Goal: Task Accomplishment & Management: Use online tool/utility

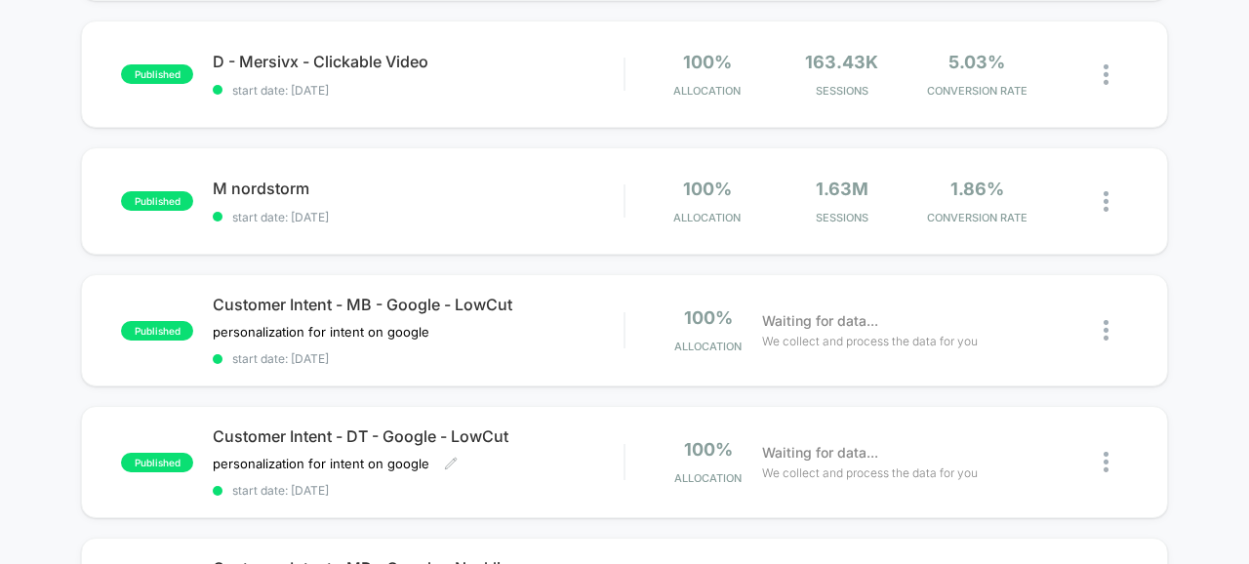
scroll to position [442, 0]
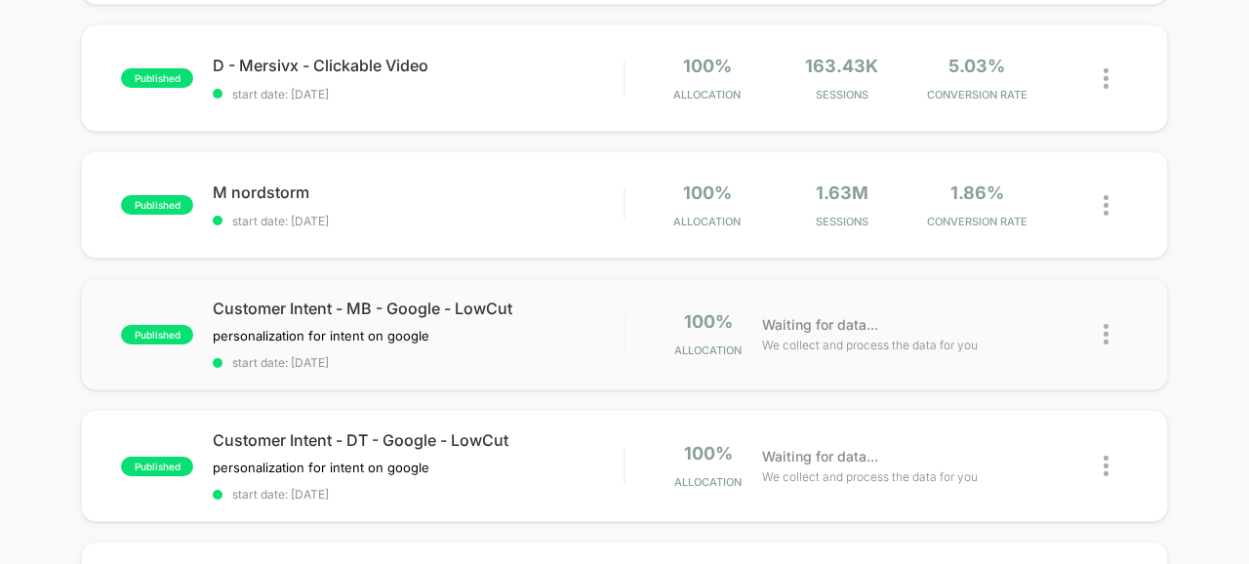
click at [1105, 330] on img at bounding box center [1105, 334] width 5 height 20
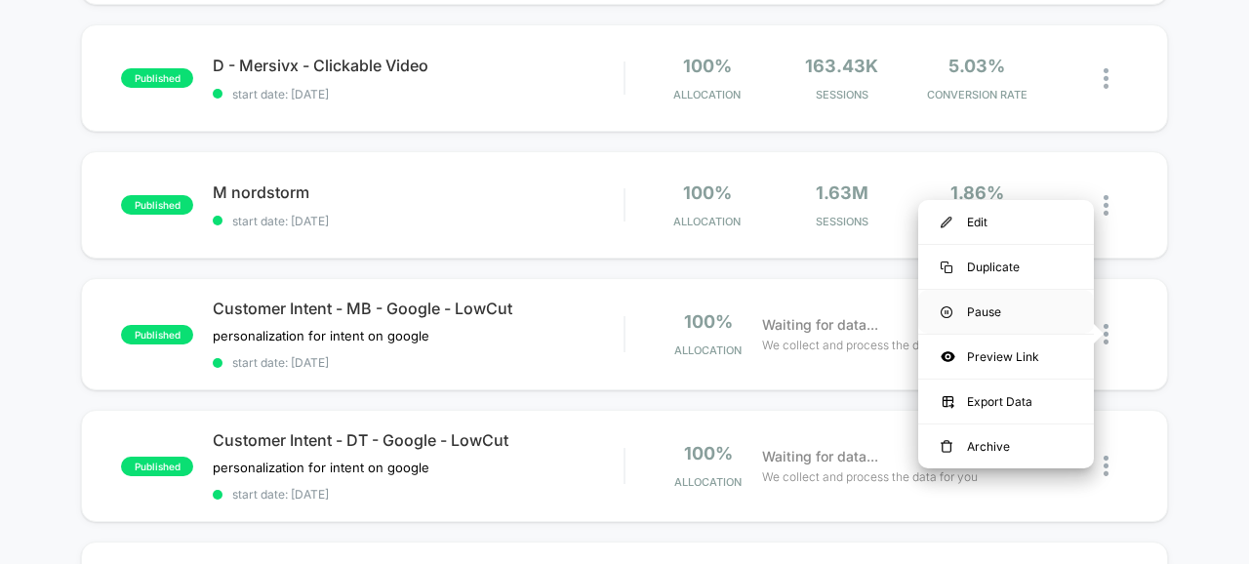
click at [982, 308] on div "Pause" at bounding box center [1006, 312] width 176 height 44
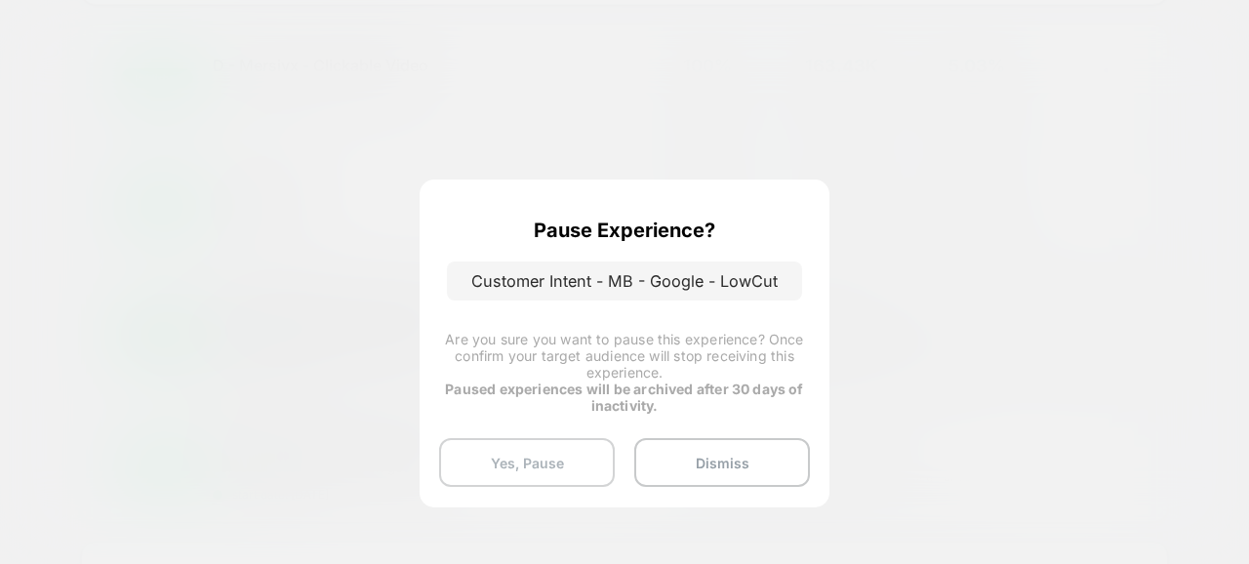
click at [515, 452] on button "Yes, Pause" at bounding box center [527, 462] width 176 height 49
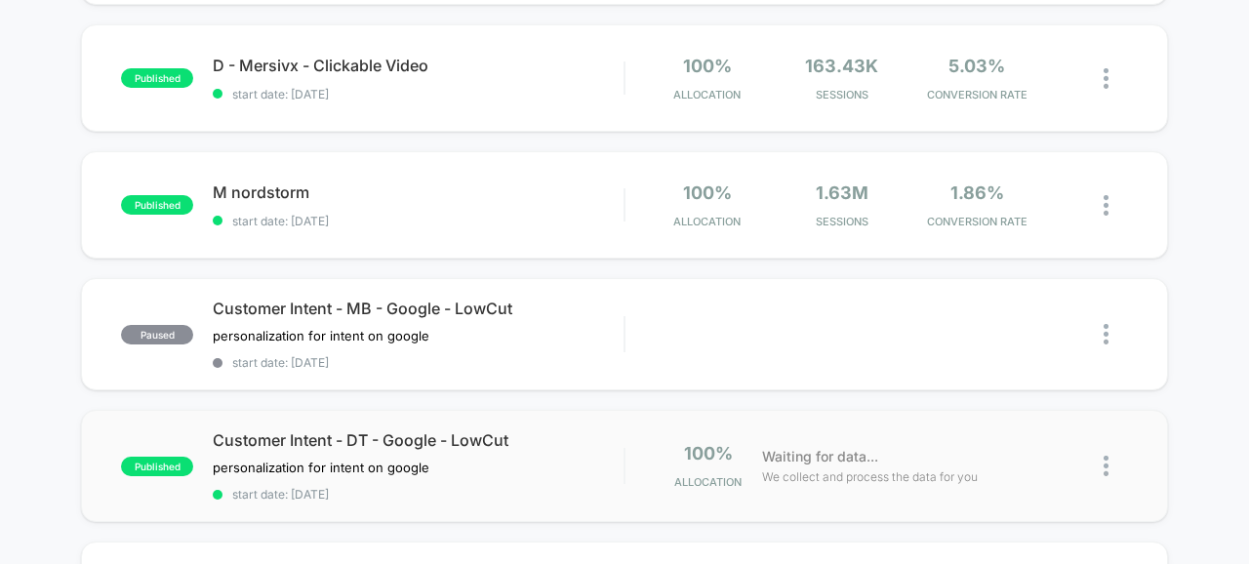
click at [1106, 457] on img at bounding box center [1105, 466] width 5 height 20
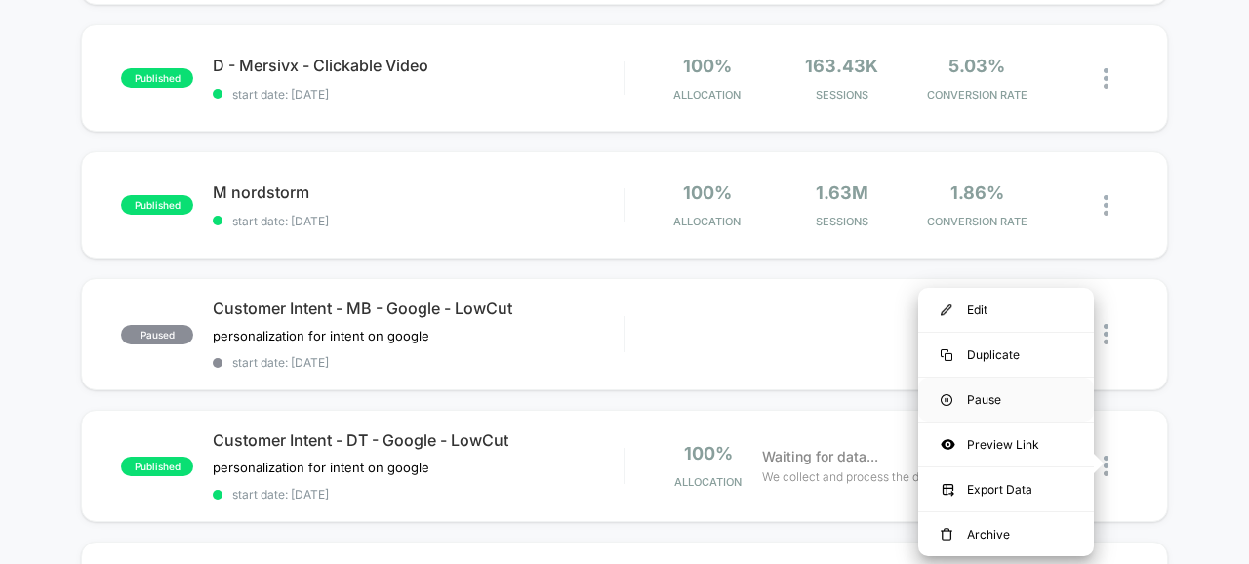
click at [982, 400] on div "Pause" at bounding box center [1006, 400] width 176 height 44
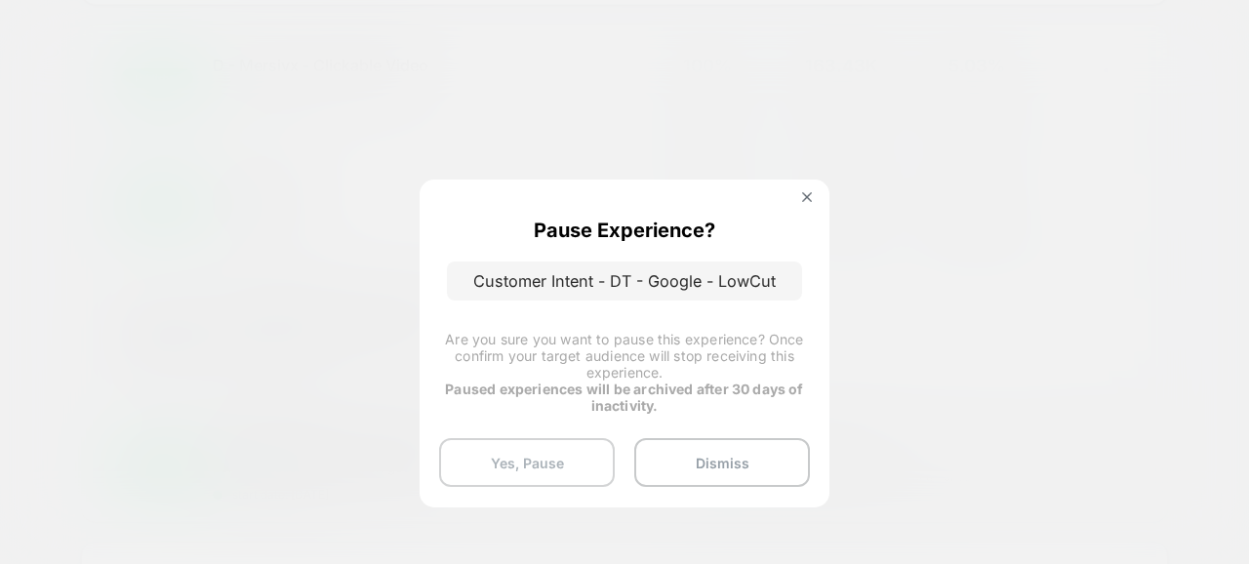
click at [547, 455] on button "Yes, Pause" at bounding box center [527, 462] width 176 height 49
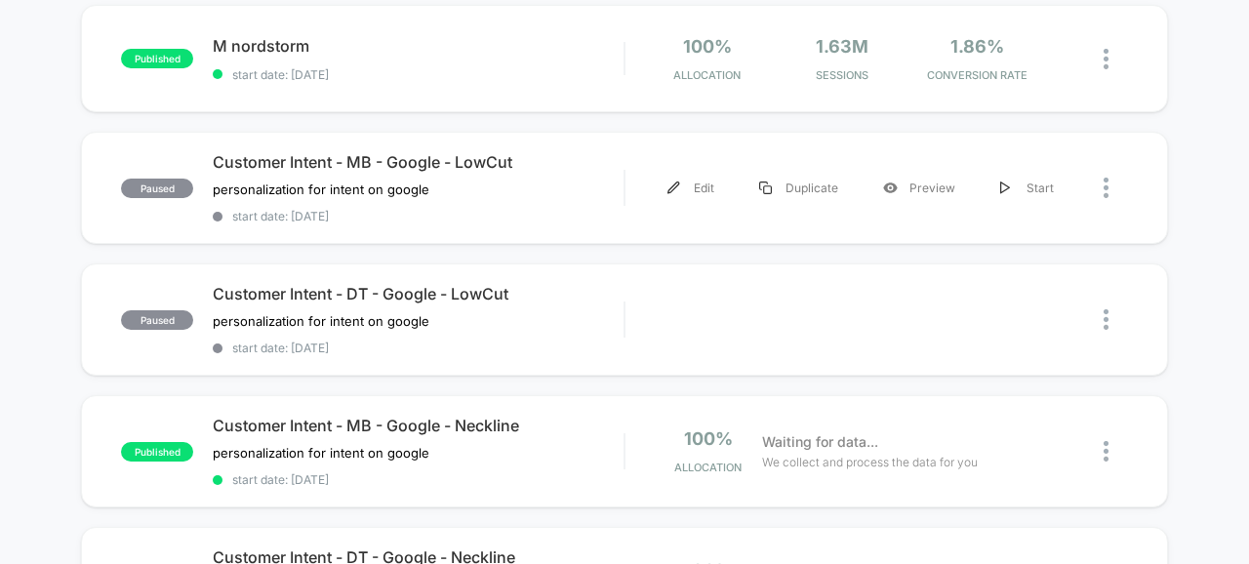
scroll to position [596, 0]
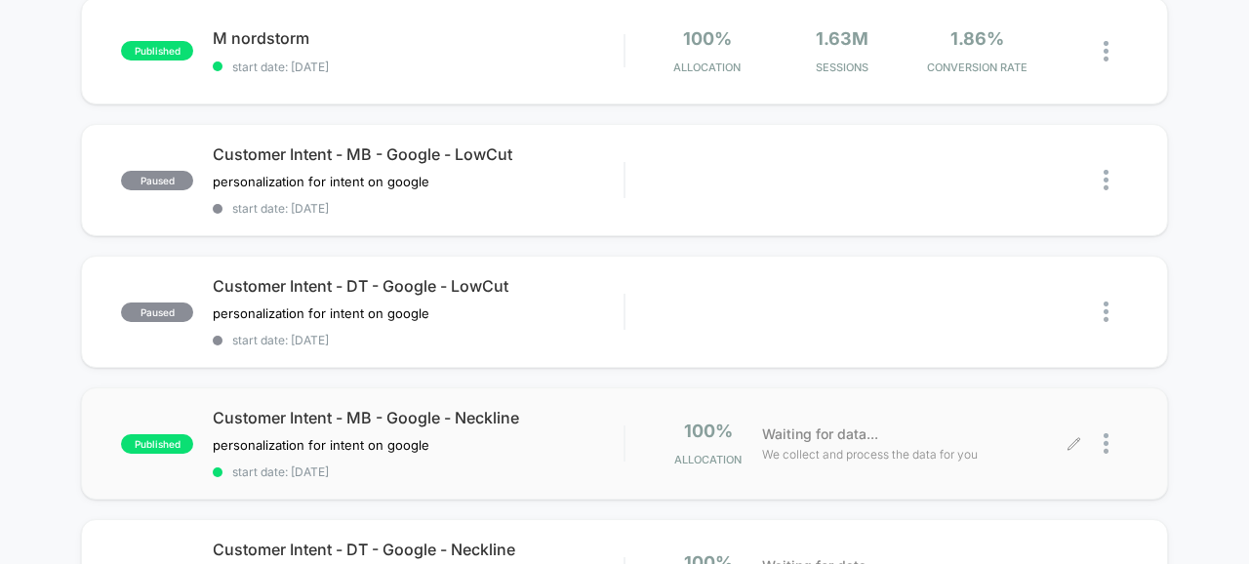
click at [1102, 447] on div at bounding box center [1101, 443] width 54 height 46
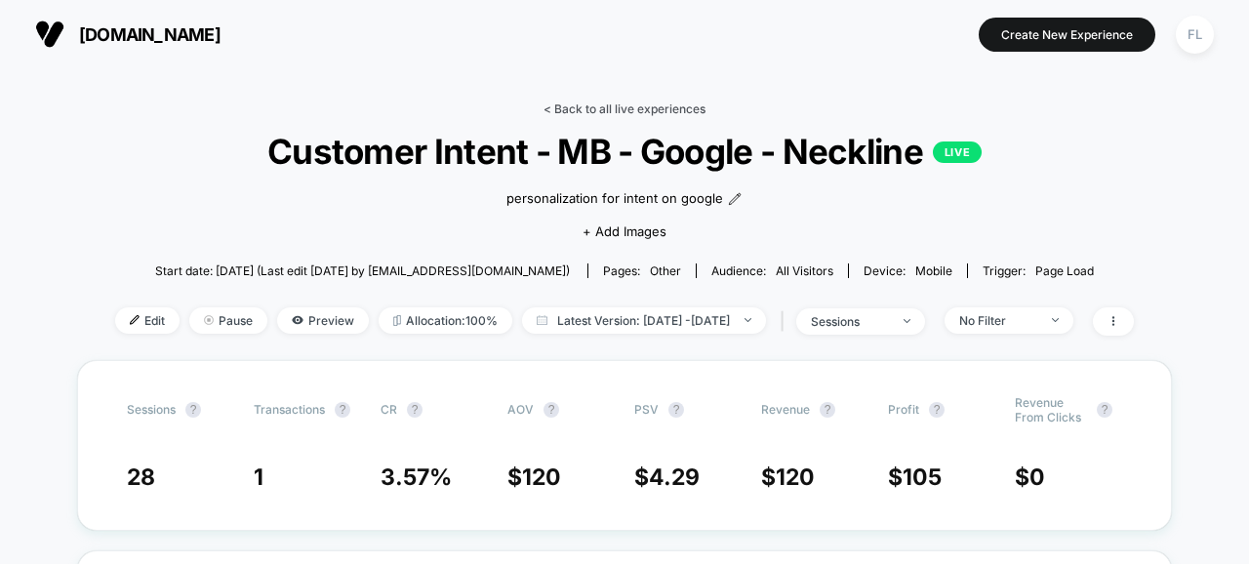
click at [583, 106] on link "< Back to all live experiences" at bounding box center [624, 108] width 162 height 15
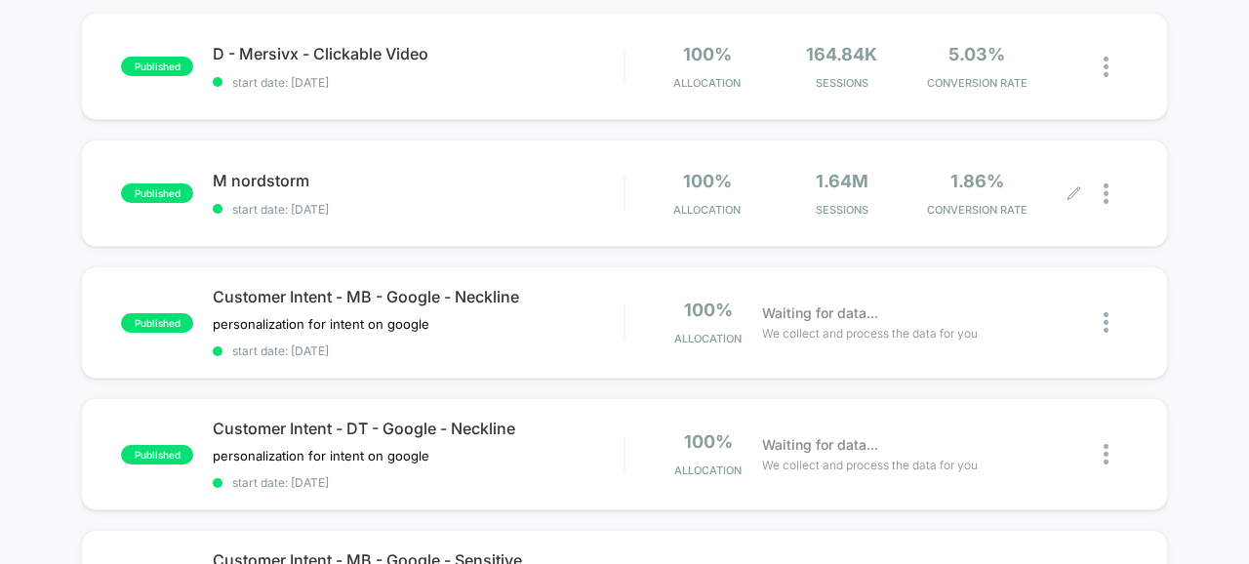
scroll to position [456, 0]
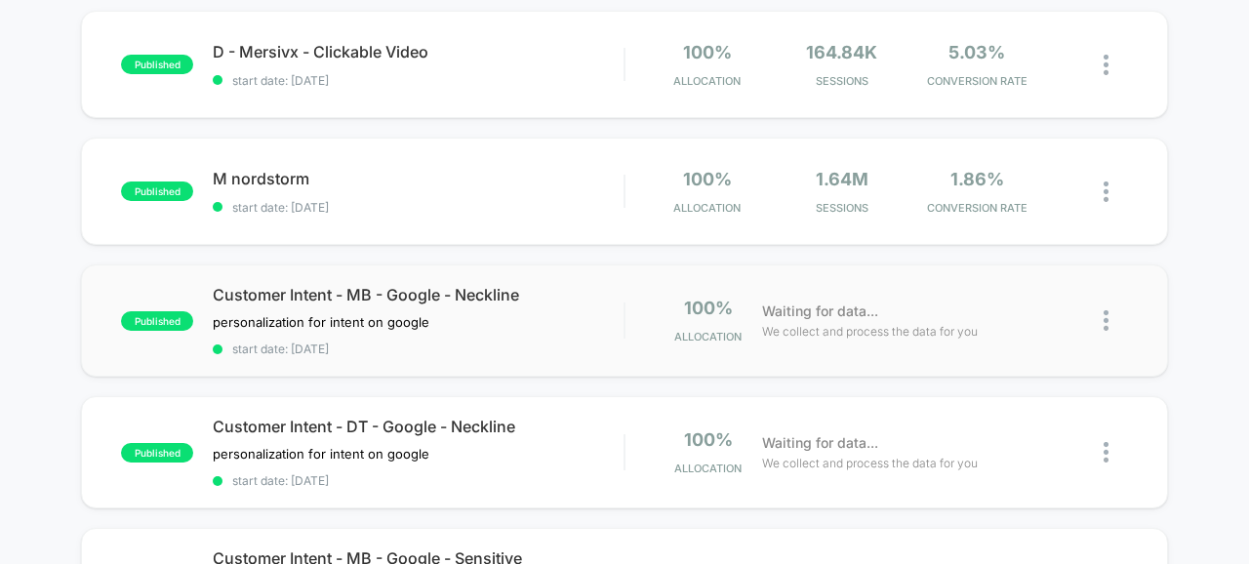
click at [1104, 324] on img at bounding box center [1105, 320] width 5 height 20
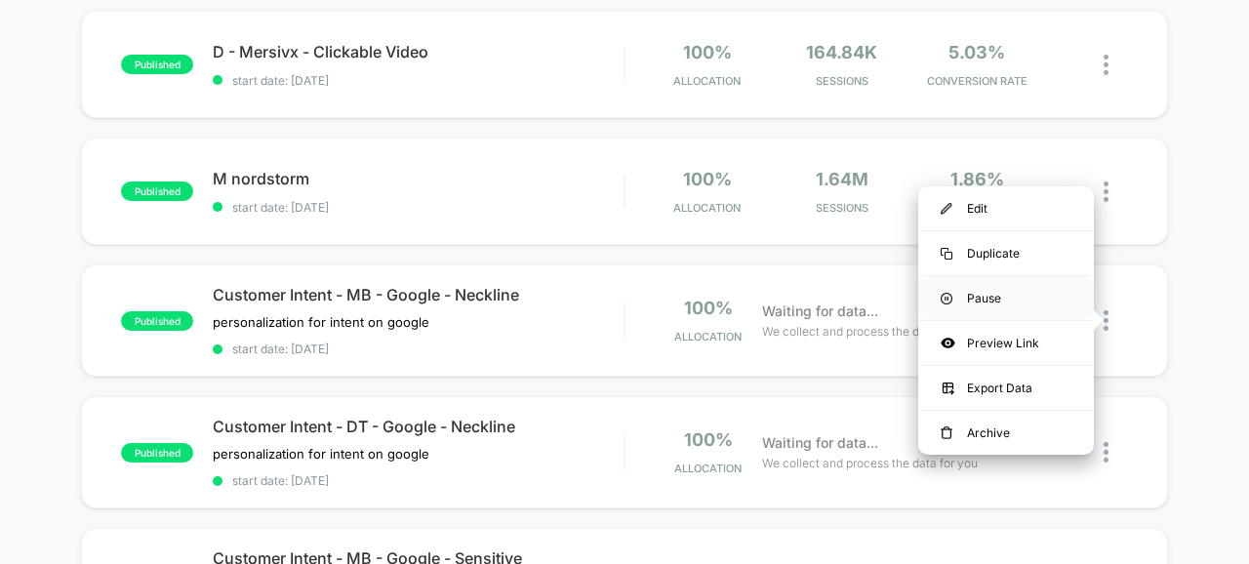
click at [979, 298] on div "Pause" at bounding box center [1006, 298] width 176 height 44
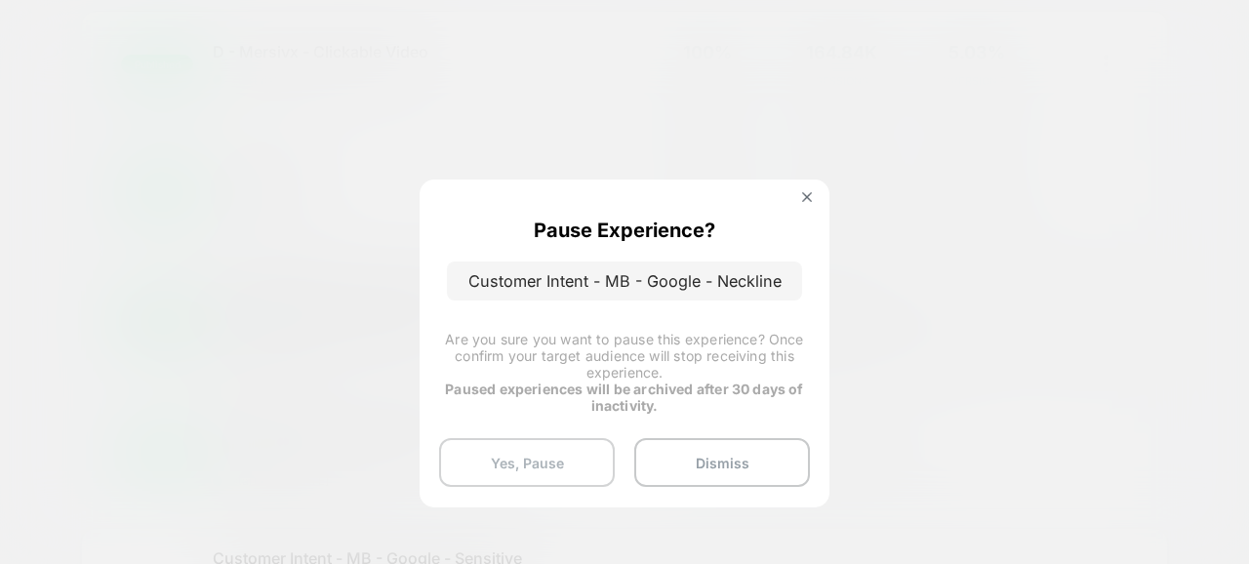
click at [540, 449] on button "Yes, Pause" at bounding box center [527, 462] width 176 height 49
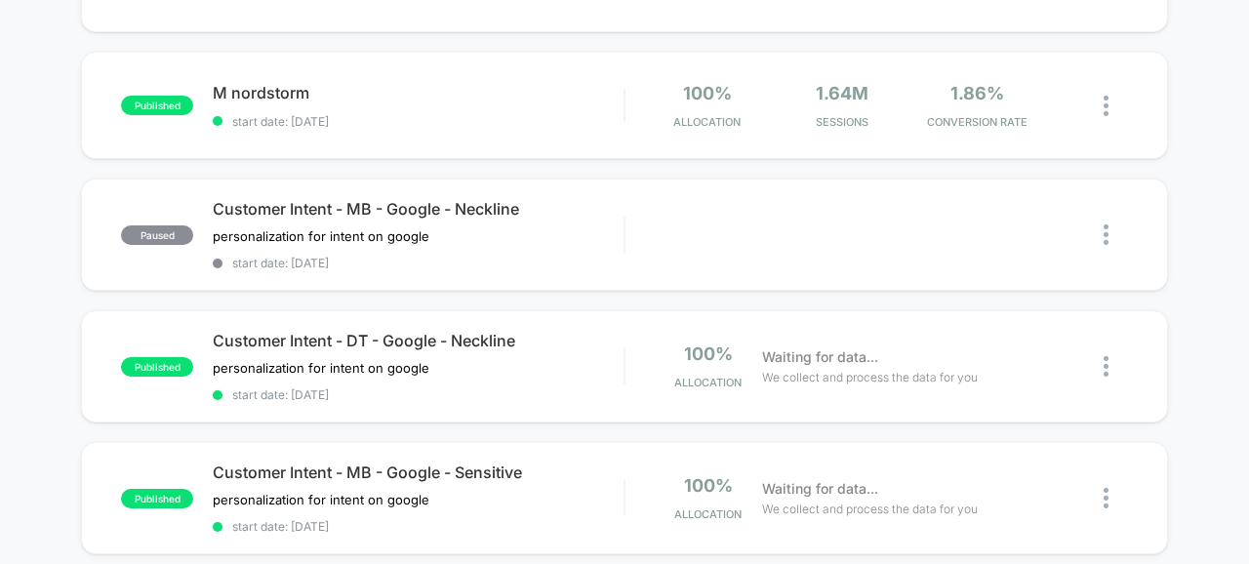
scroll to position [542, 0]
click at [1112, 360] on div at bounding box center [1115, 365] width 24 height 46
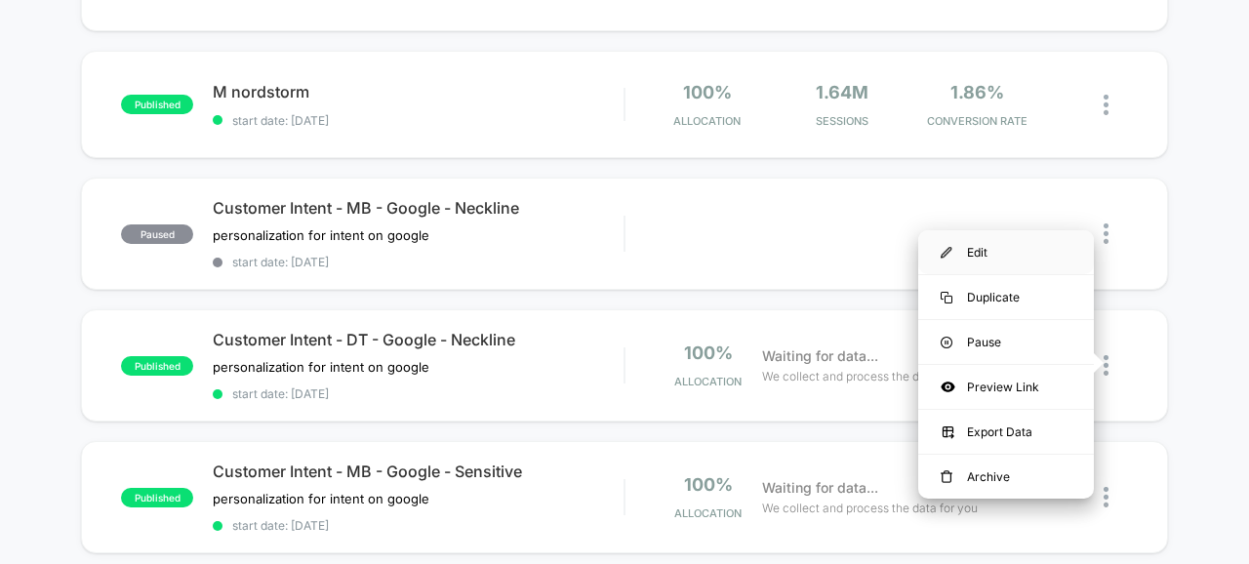
click at [984, 252] on div "Edit" at bounding box center [1006, 252] width 176 height 44
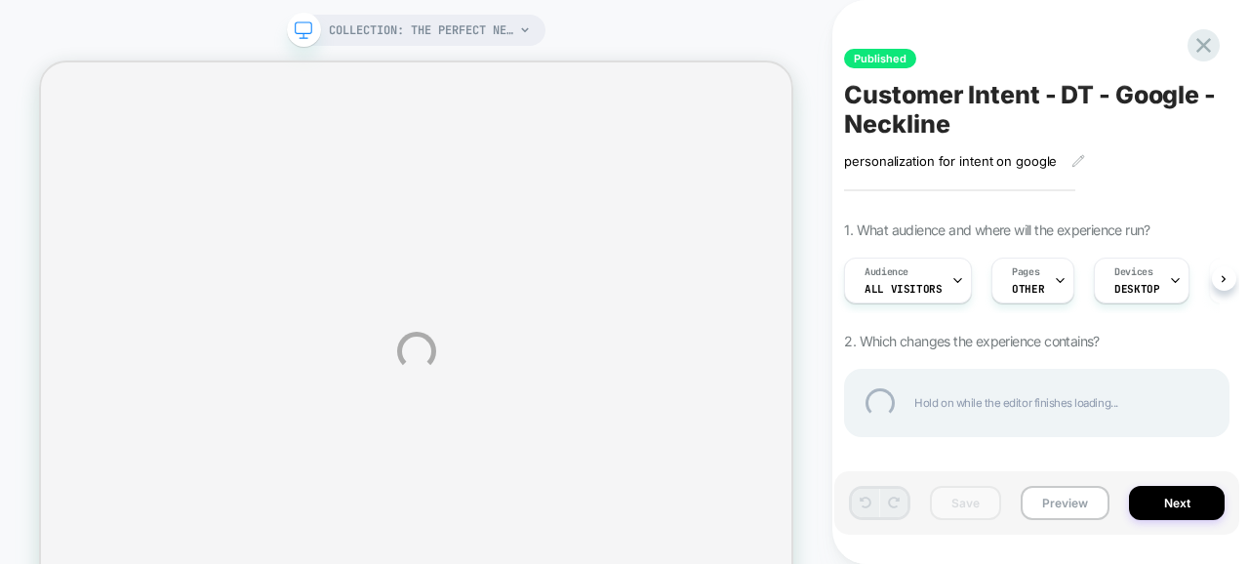
click at [1220, 278] on div "COLLECTION: The Perfect Neckline Bra (Category) COLLECTION: The Perfect Necklin…" at bounding box center [624, 351] width 1249 height 702
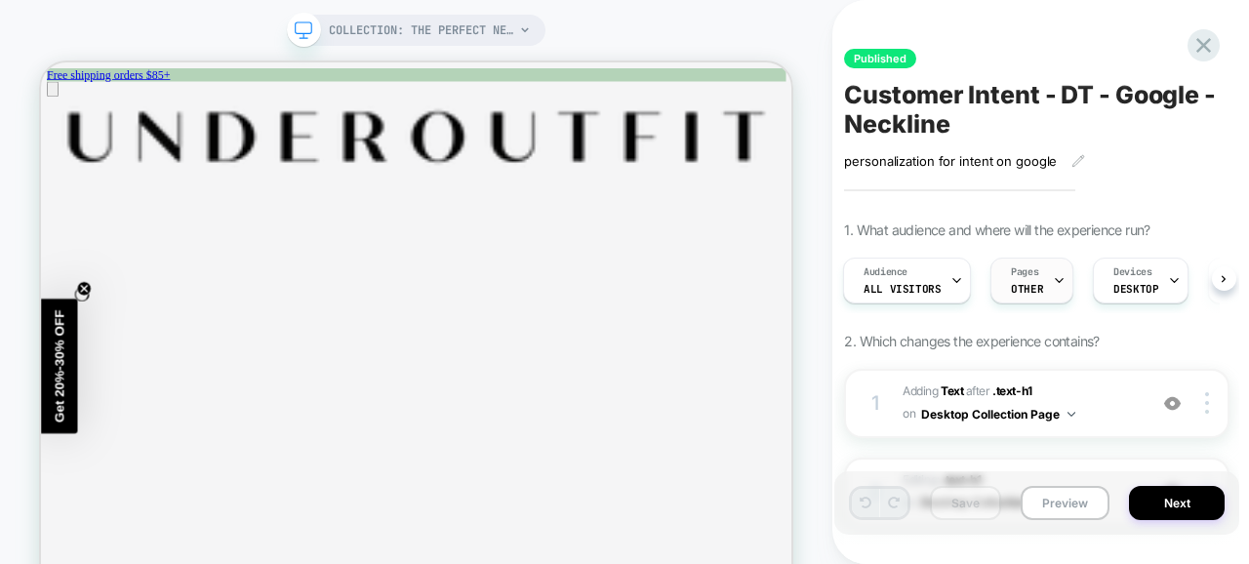
click at [1040, 291] on div "Pages OTHER" at bounding box center [1026, 281] width 71 height 44
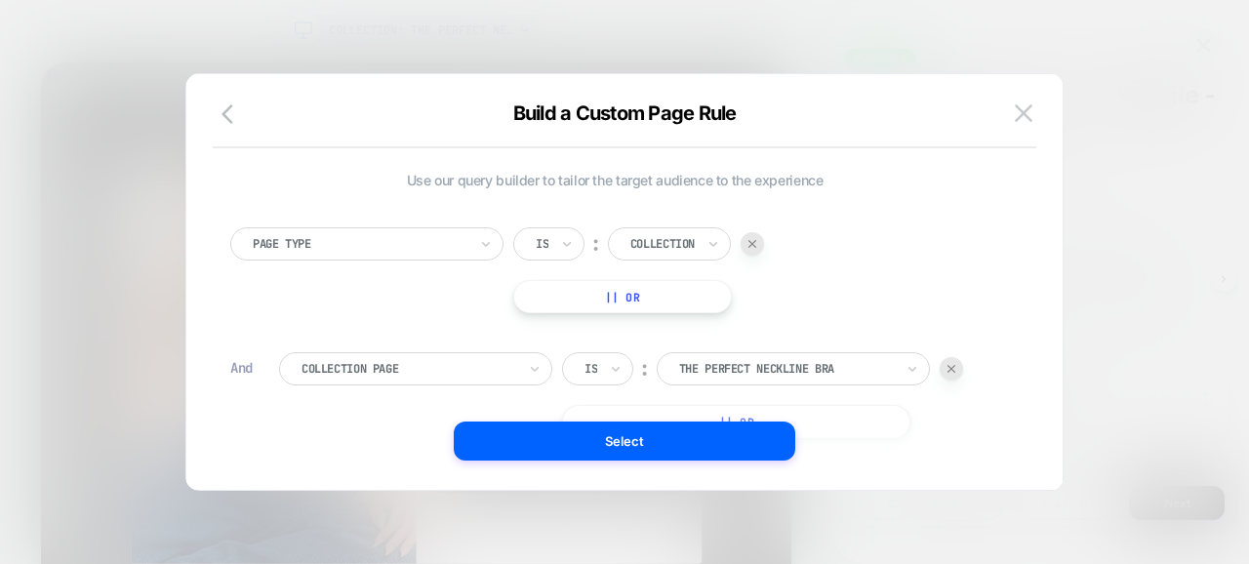
scroll to position [20, 0]
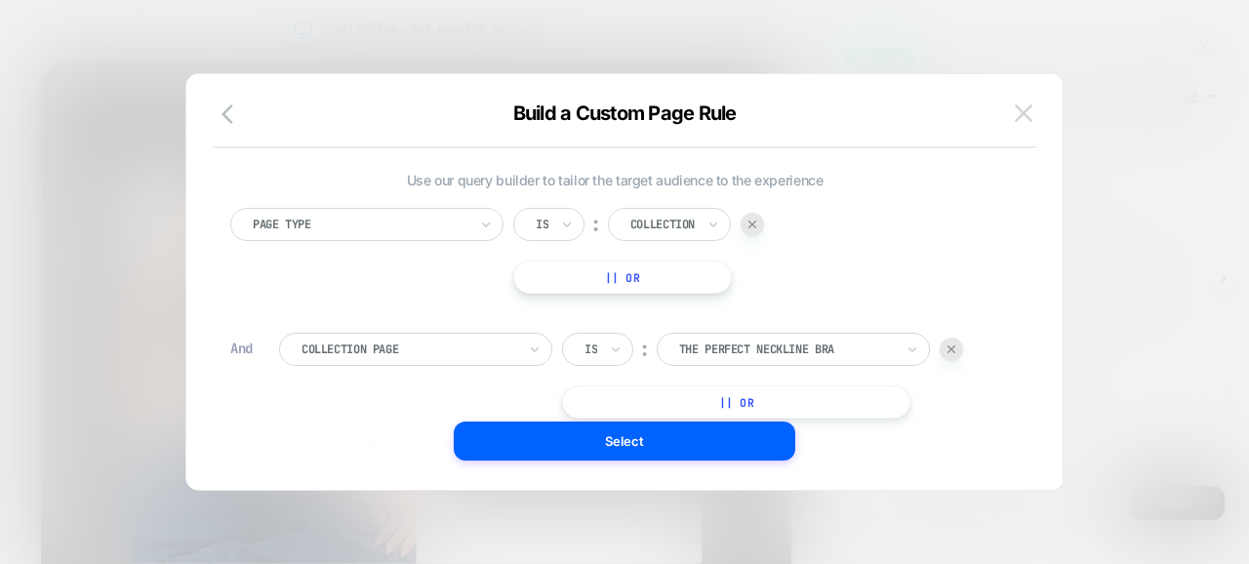
click at [1017, 119] on img at bounding box center [1024, 112] width 18 height 17
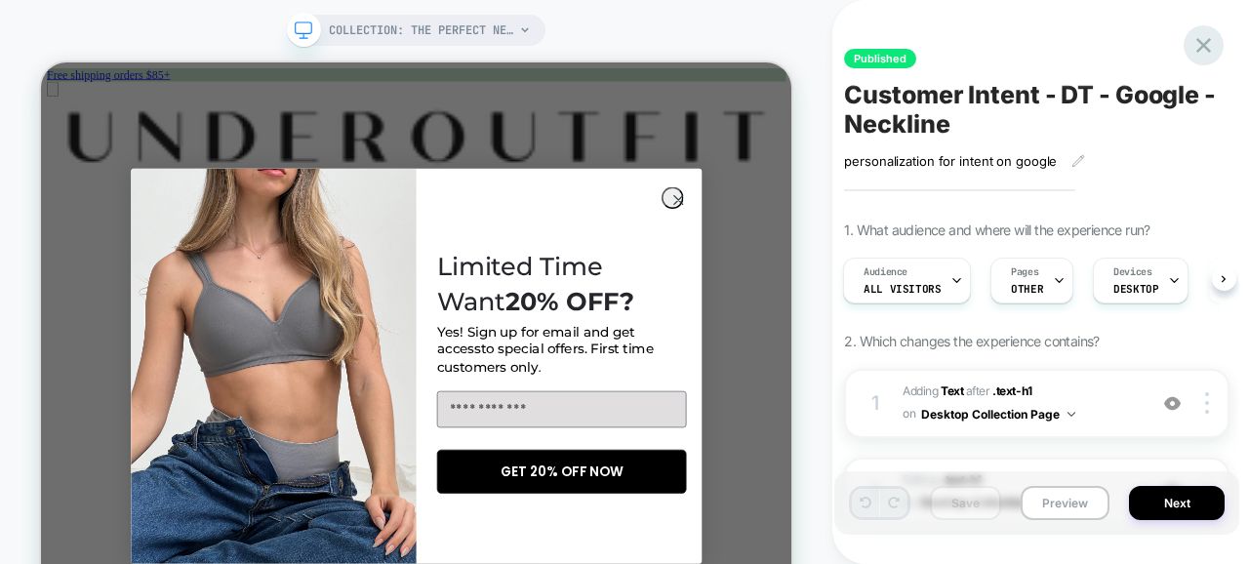
click at [1193, 55] on icon at bounding box center [1203, 45] width 26 height 26
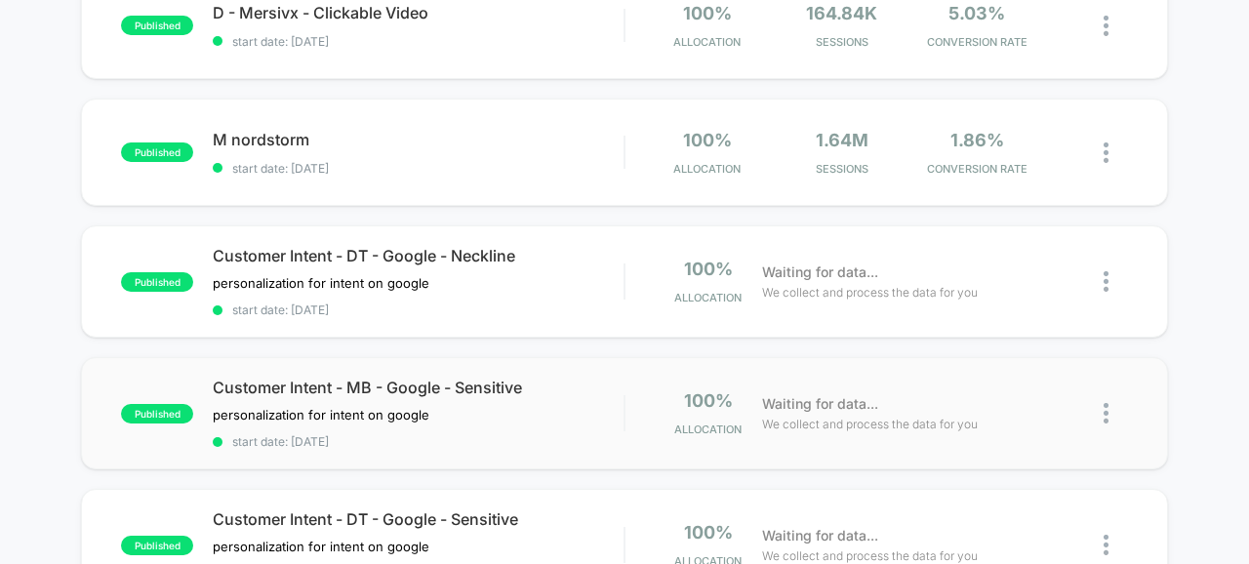
scroll to position [494, 0]
click at [1103, 274] on img at bounding box center [1105, 282] width 5 height 20
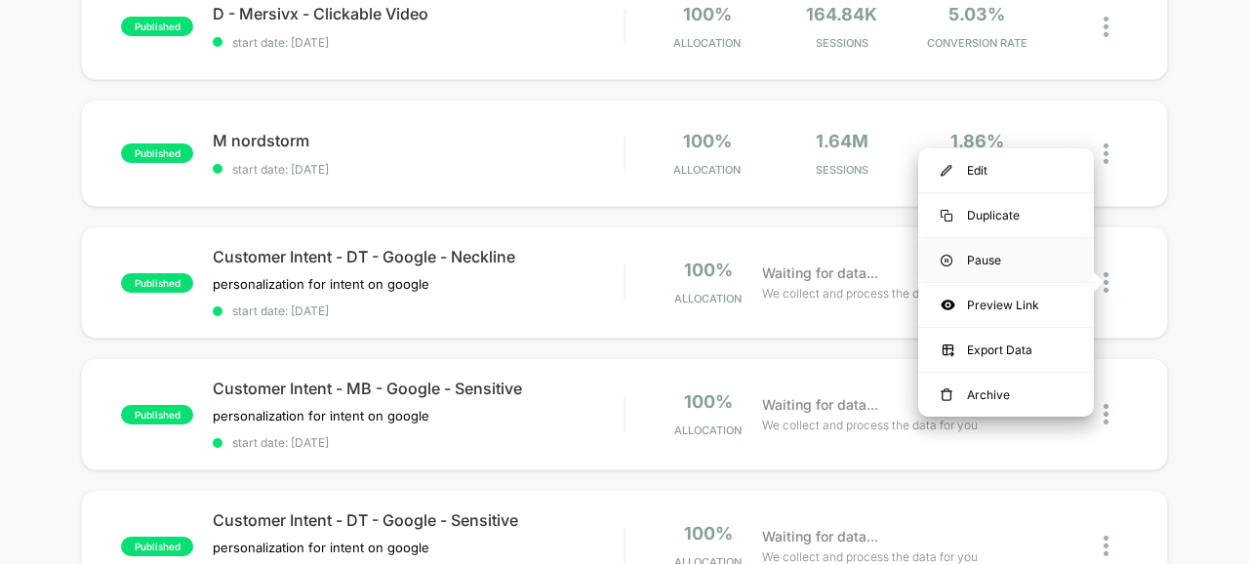
click at [986, 261] on div "Pause" at bounding box center [1006, 260] width 176 height 44
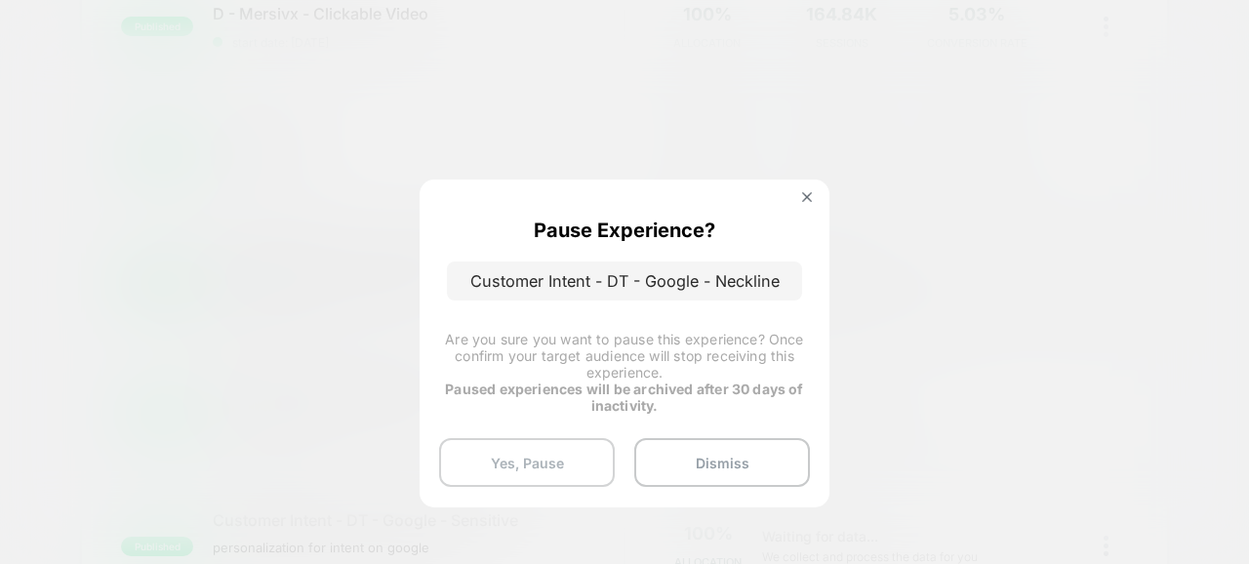
click at [562, 444] on button "Yes, Pause" at bounding box center [527, 462] width 176 height 49
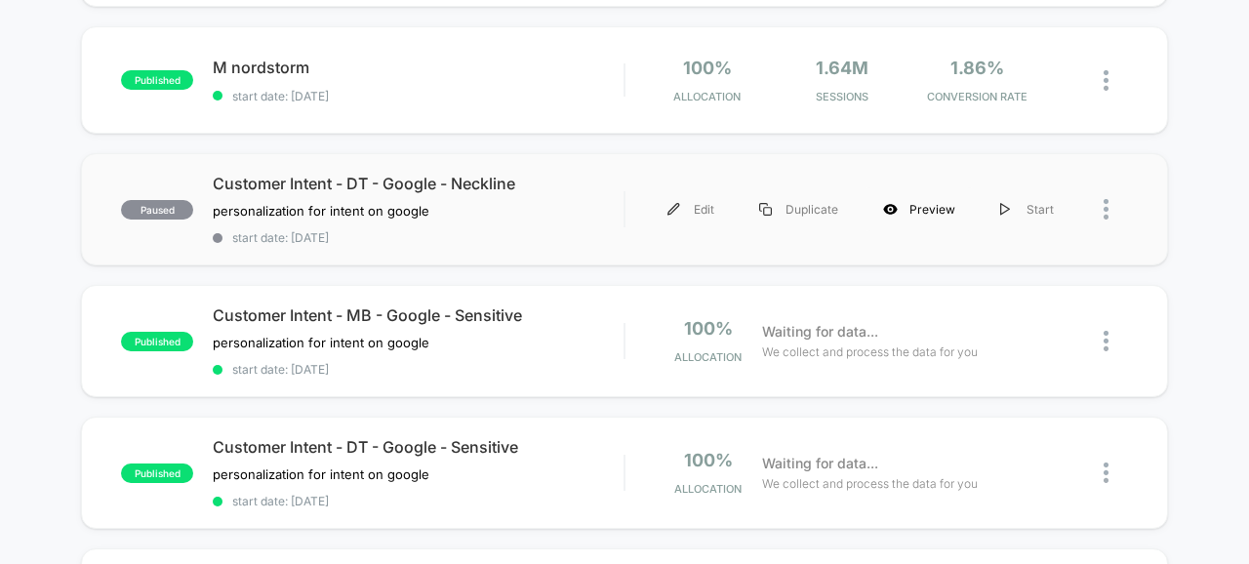
scroll to position [568, 0]
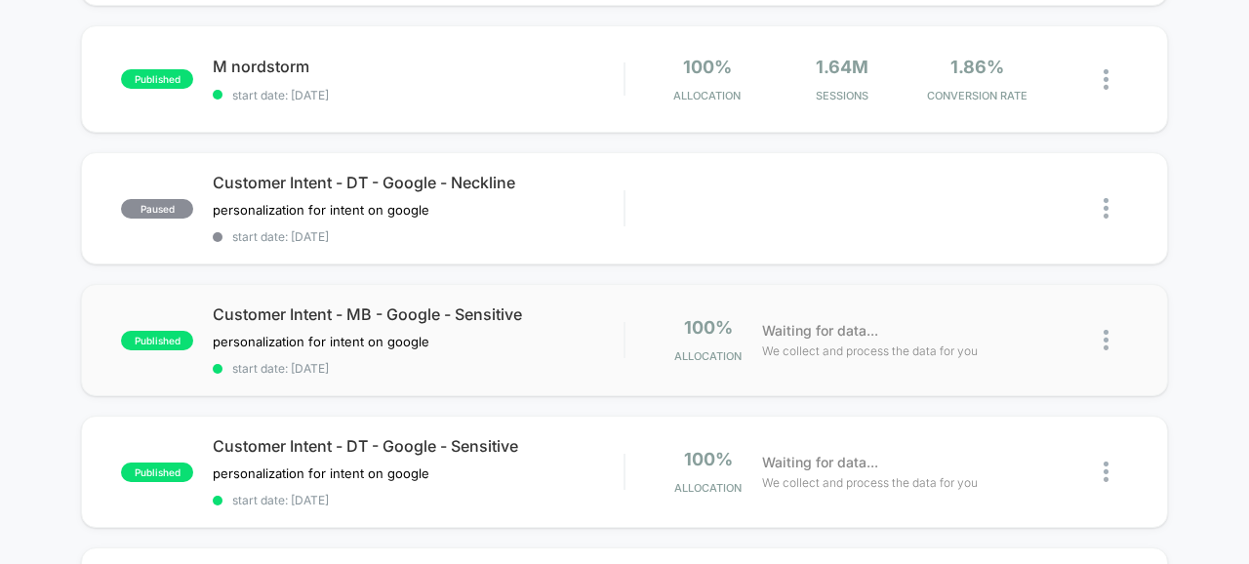
click at [1106, 339] on img at bounding box center [1105, 340] width 5 height 20
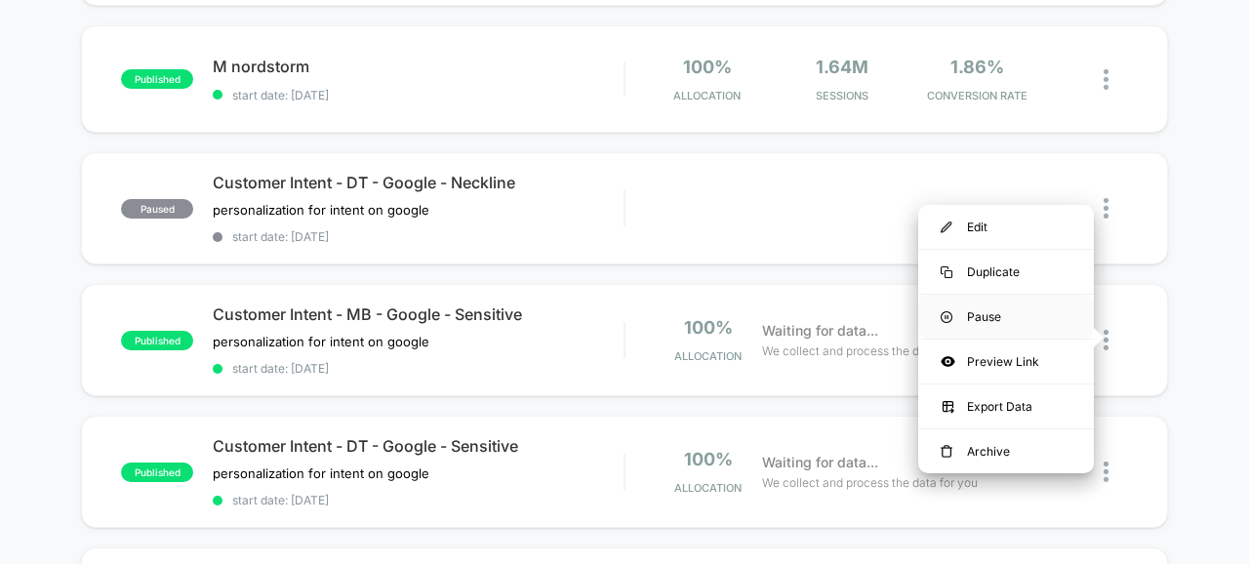
click at [976, 299] on div "Pause" at bounding box center [1006, 317] width 176 height 44
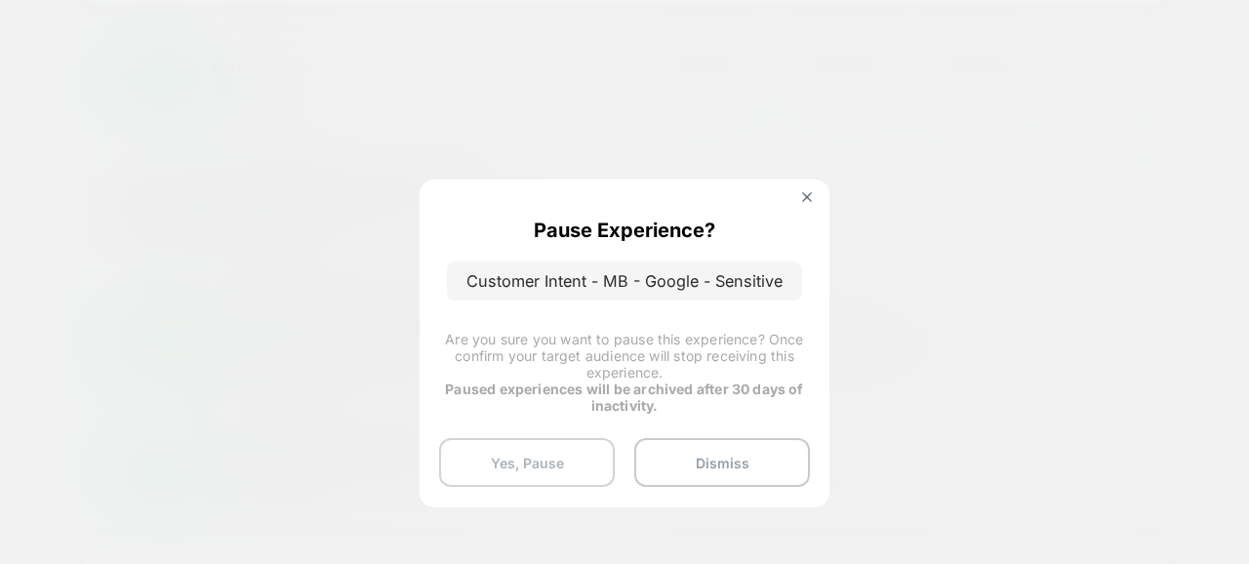
click at [551, 462] on button "Yes, Pause" at bounding box center [527, 462] width 176 height 49
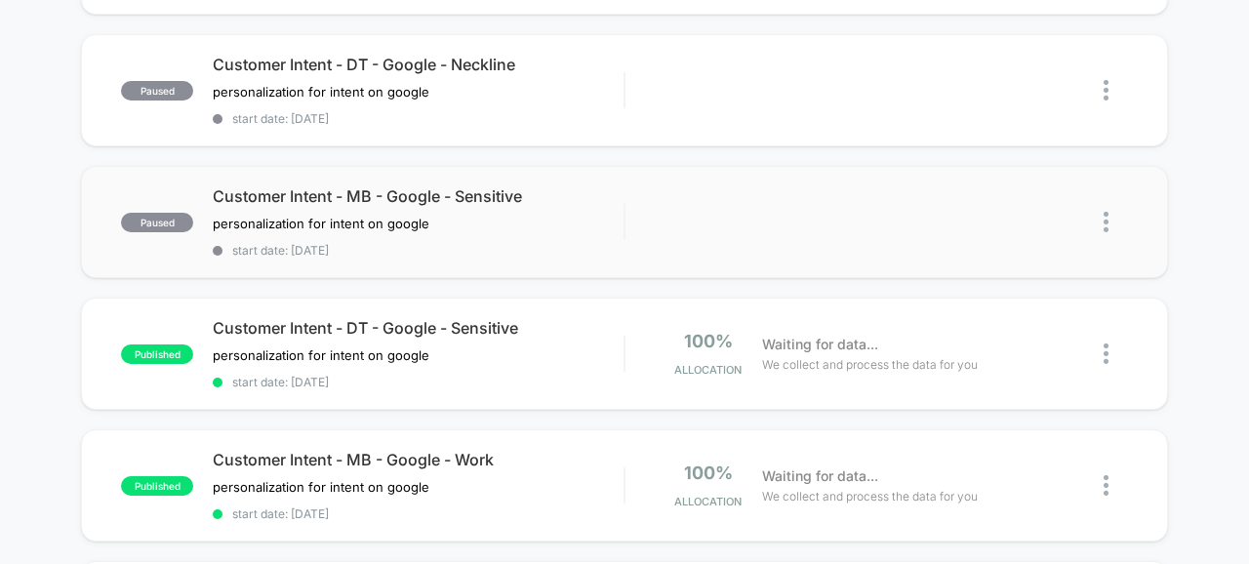
scroll to position [737, 0]
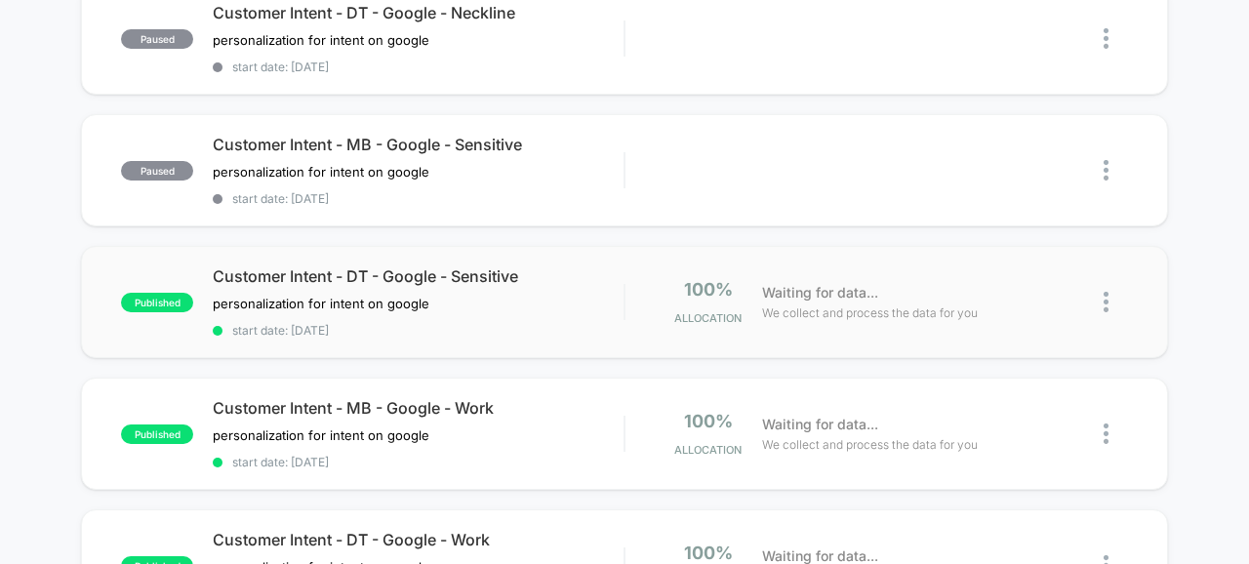
click at [1107, 296] on img at bounding box center [1105, 302] width 5 height 20
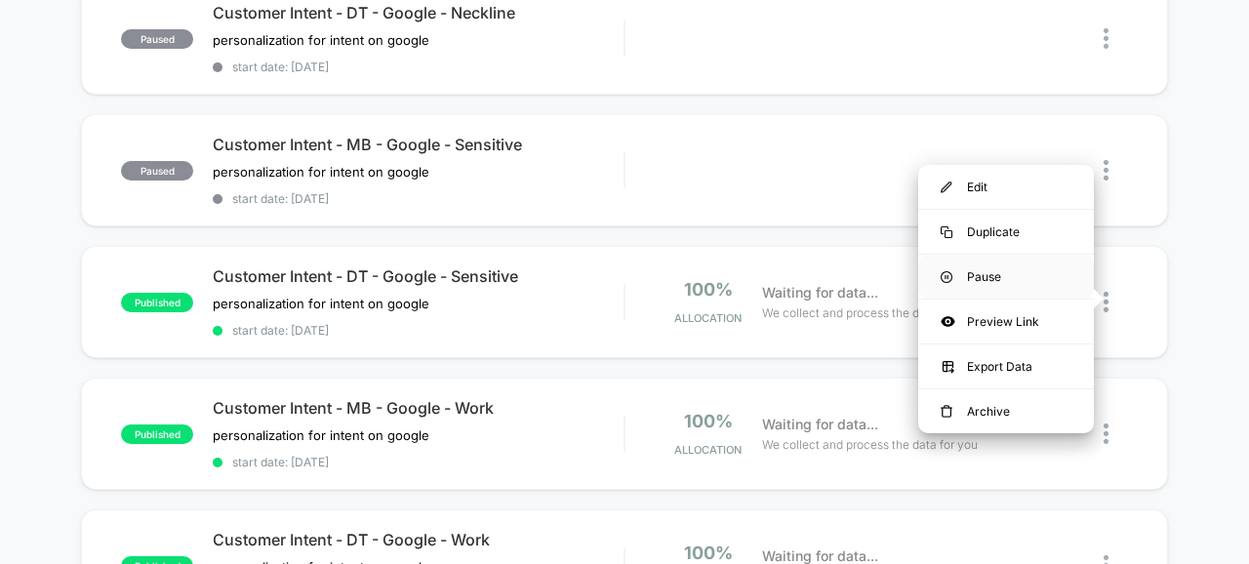
click at [976, 276] on div "Pause" at bounding box center [1006, 277] width 176 height 44
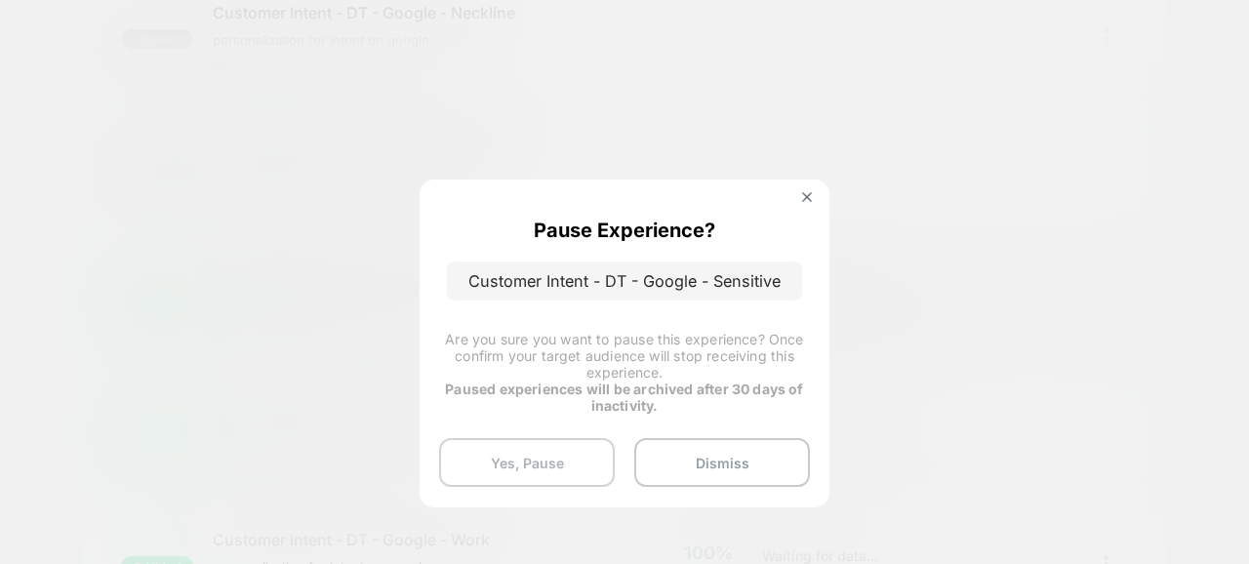
click at [537, 479] on button "Yes, Pause" at bounding box center [527, 462] width 176 height 49
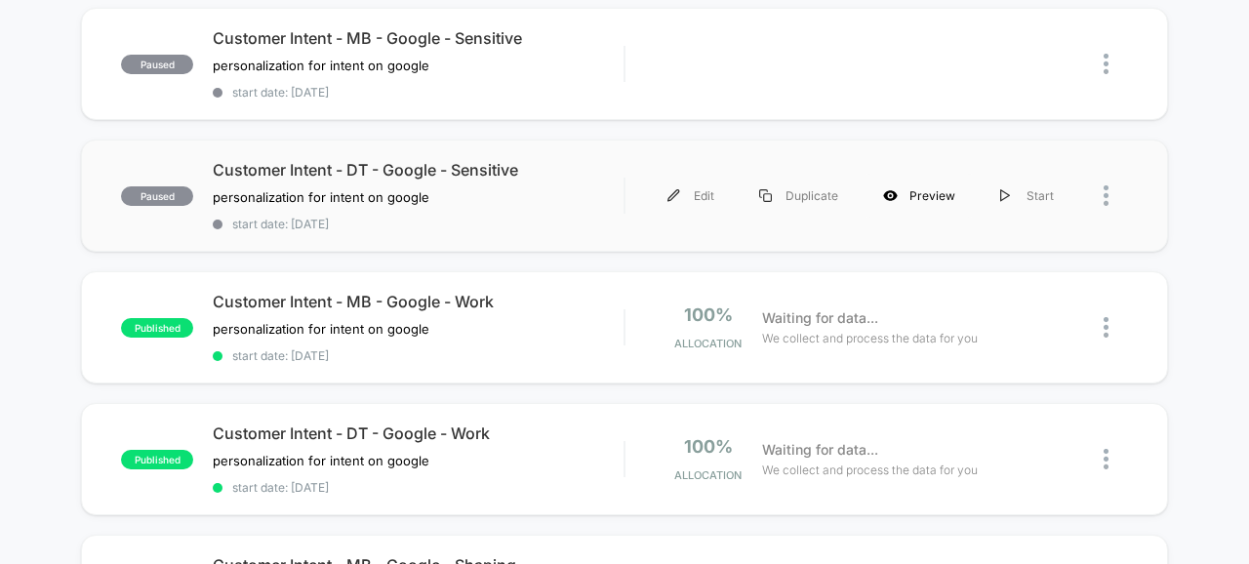
scroll to position [845, 0]
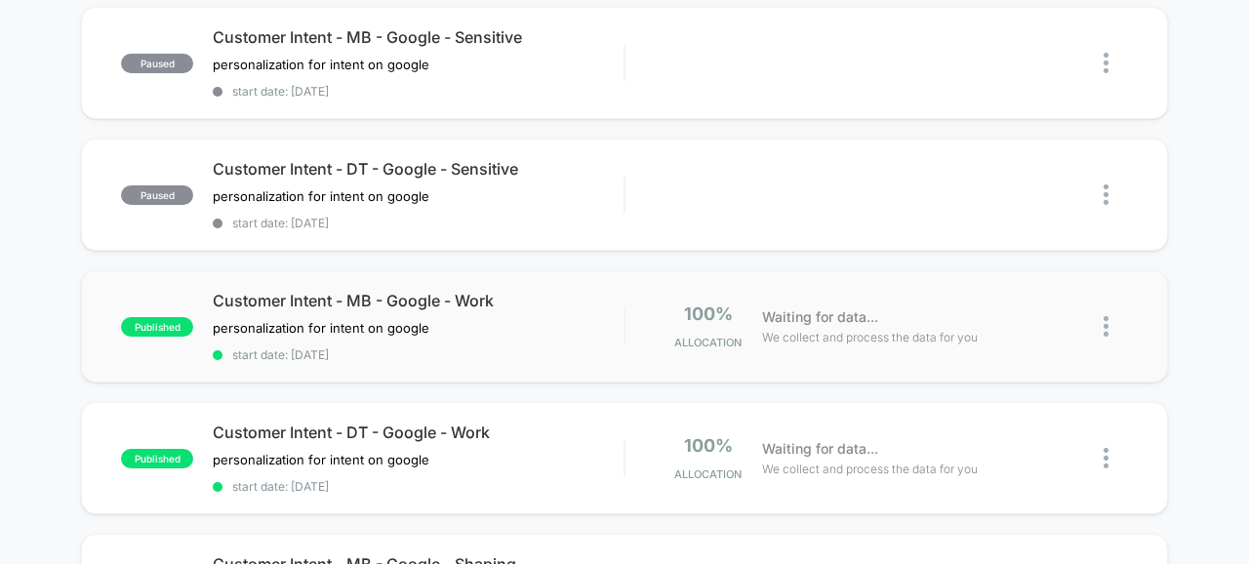
click at [1104, 322] on img at bounding box center [1105, 326] width 5 height 20
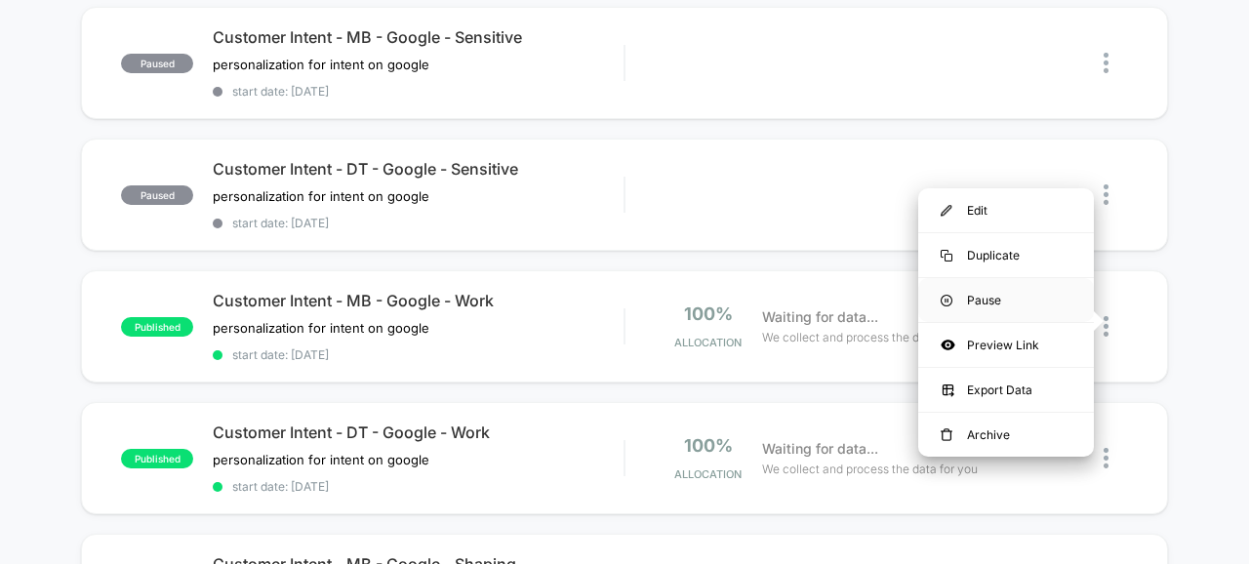
click at [979, 299] on div "Pause" at bounding box center [1006, 300] width 176 height 44
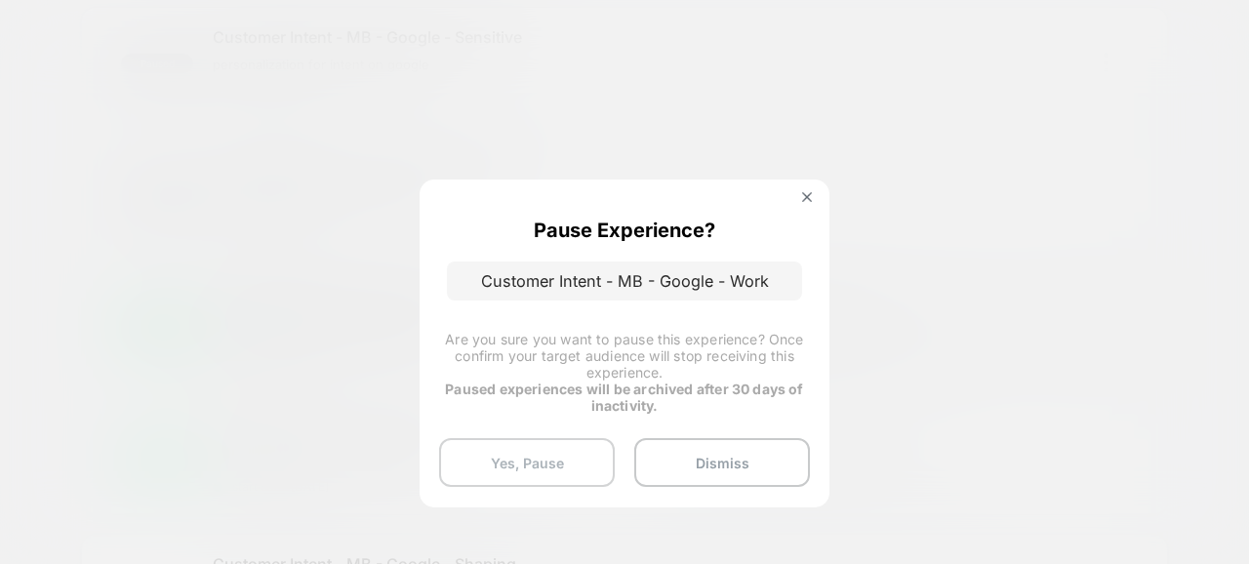
click at [542, 452] on button "Yes, Pause" at bounding box center [527, 462] width 176 height 49
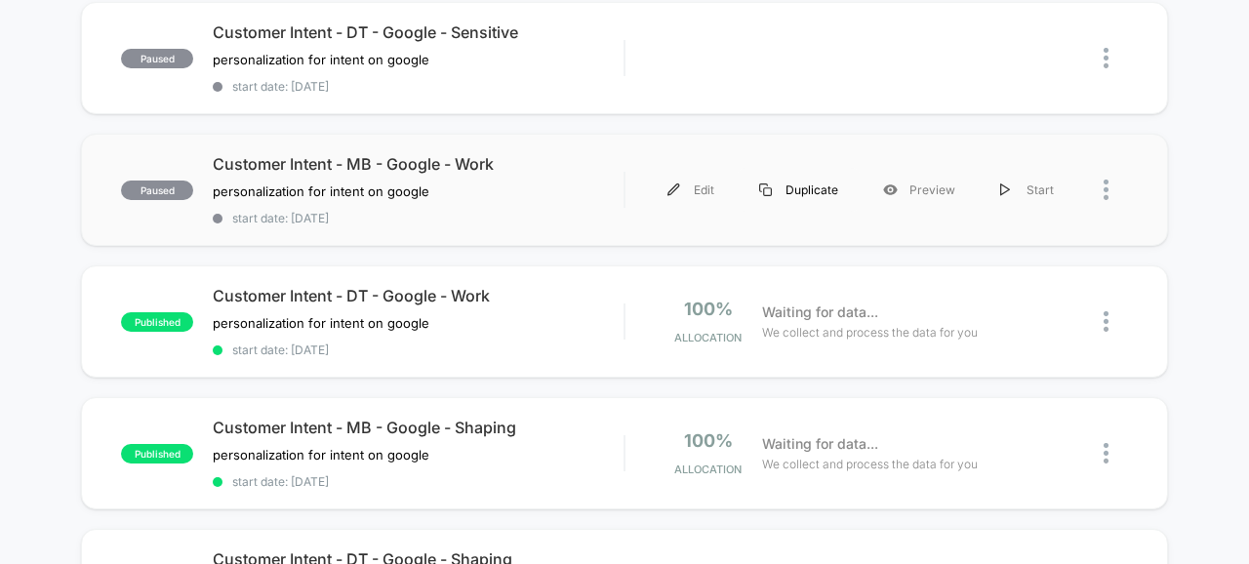
scroll to position [985, 0]
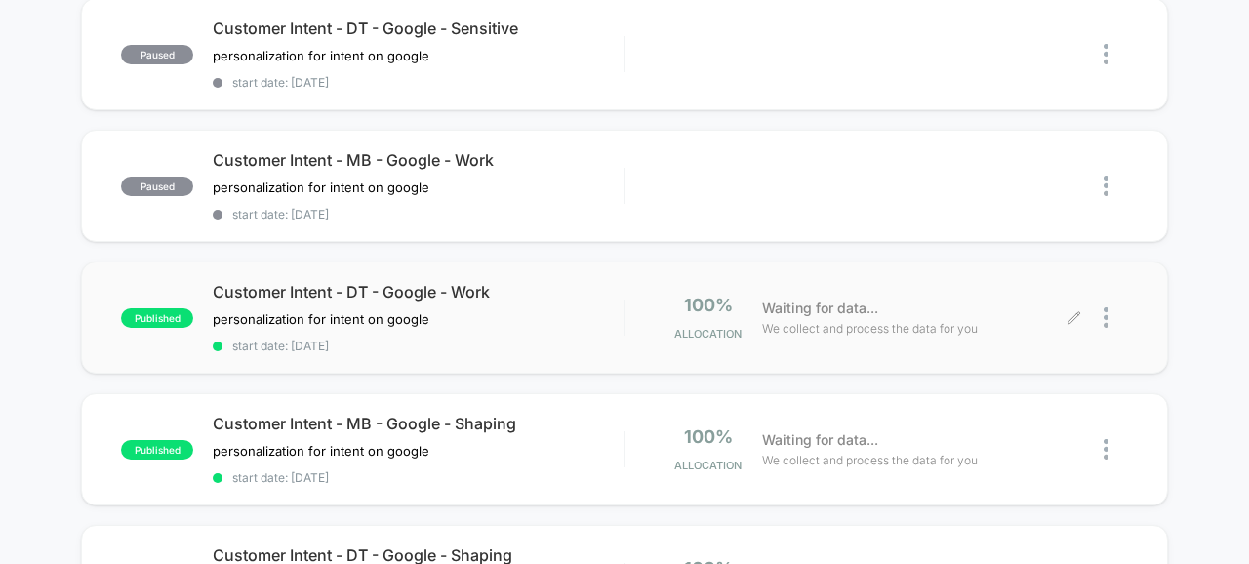
click at [1101, 319] on div at bounding box center [1101, 318] width 54 height 46
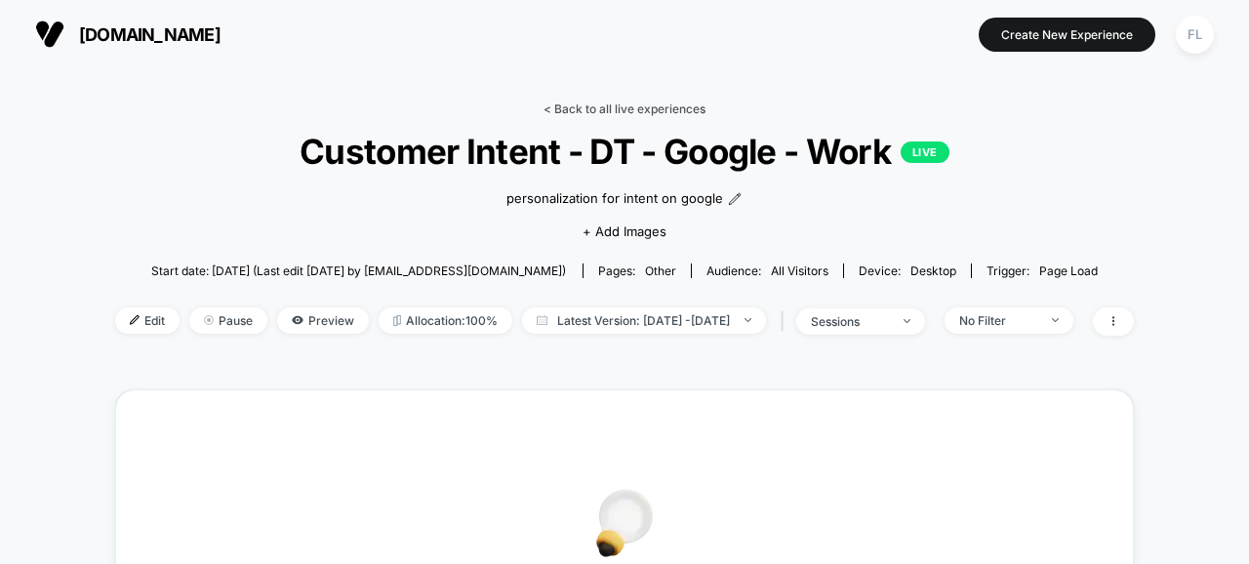
click at [552, 107] on link "< Back to all live experiences" at bounding box center [624, 108] width 162 height 15
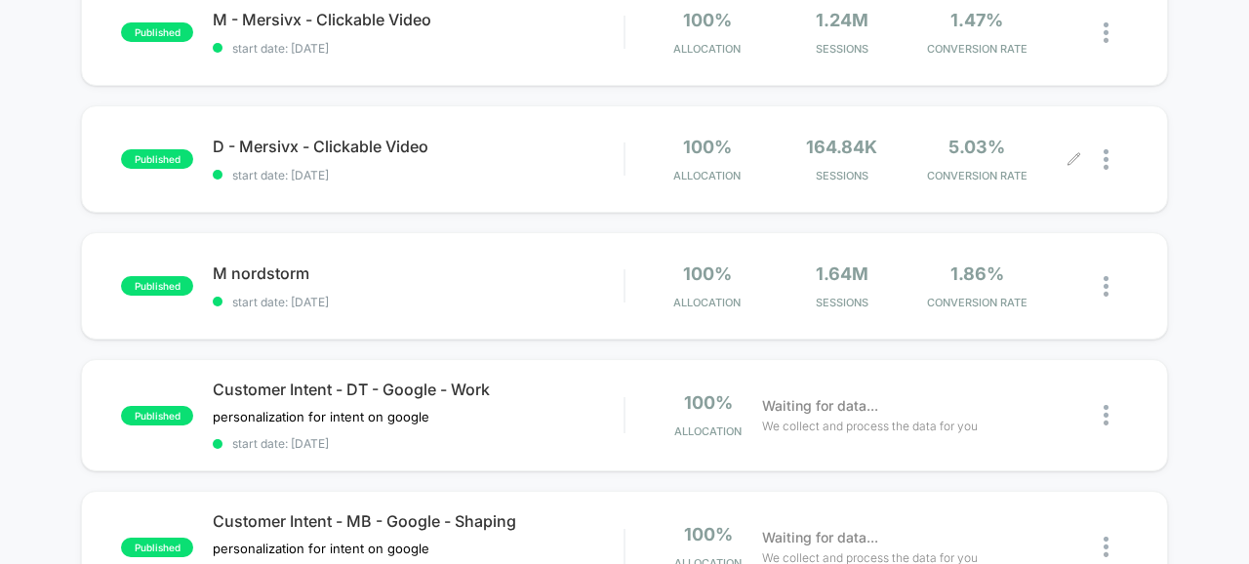
scroll to position [378, 0]
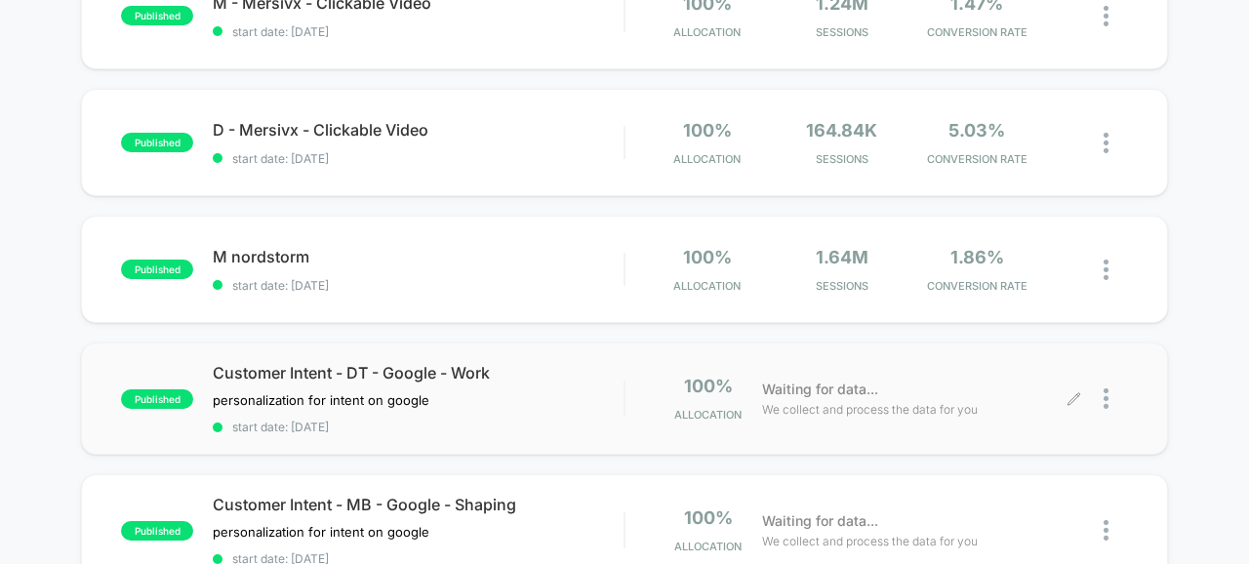
click at [1109, 398] on div at bounding box center [1115, 399] width 24 height 46
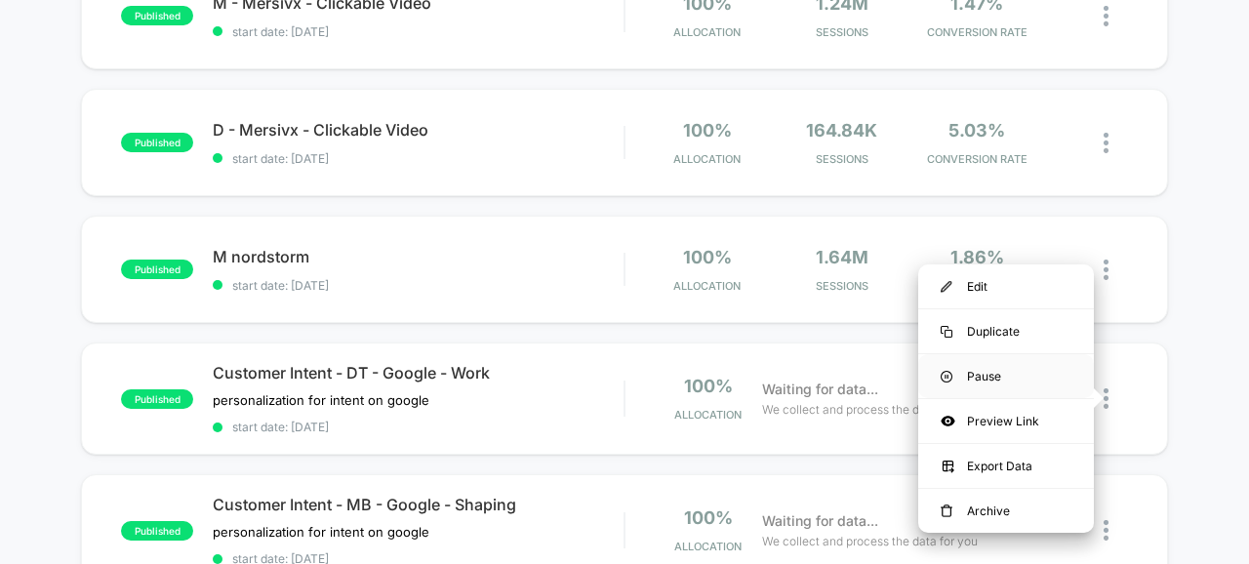
click at [993, 370] on div "Pause" at bounding box center [1006, 376] width 176 height 44
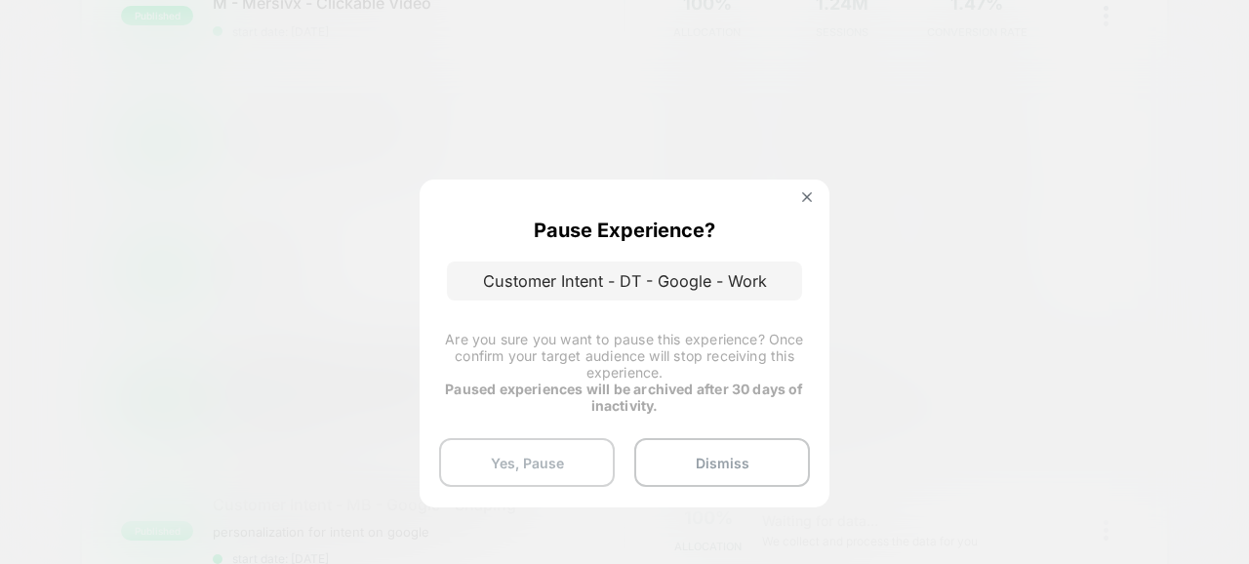
click at [576, 448] on button "Yes, Pause" at bounding box center [527, 462] width 176 height 49
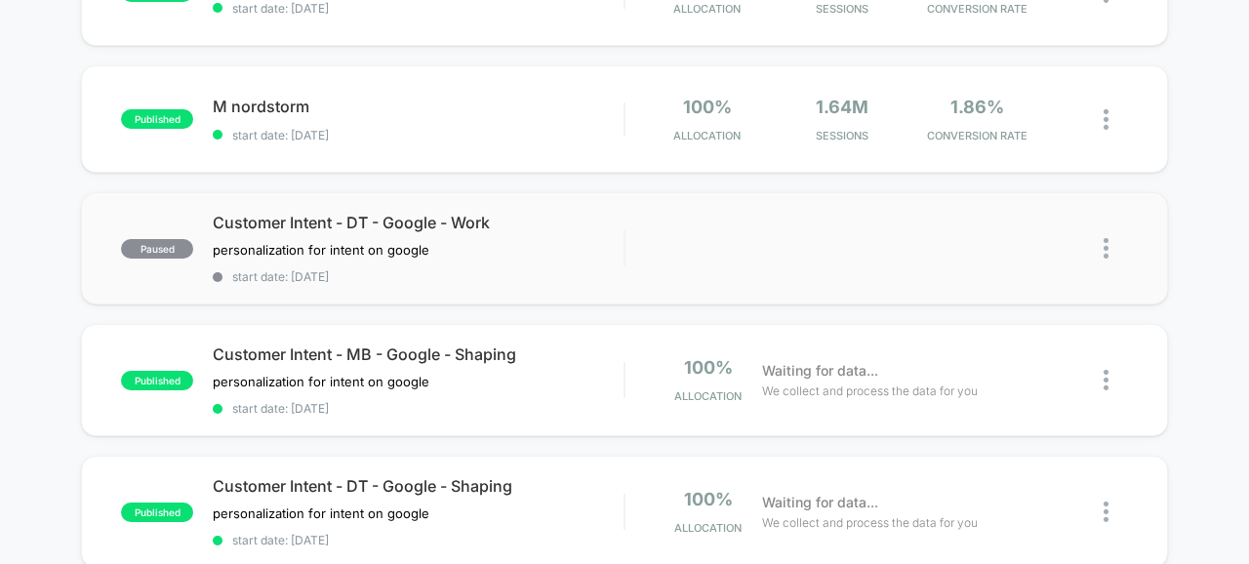
scroll to position [534, 0]
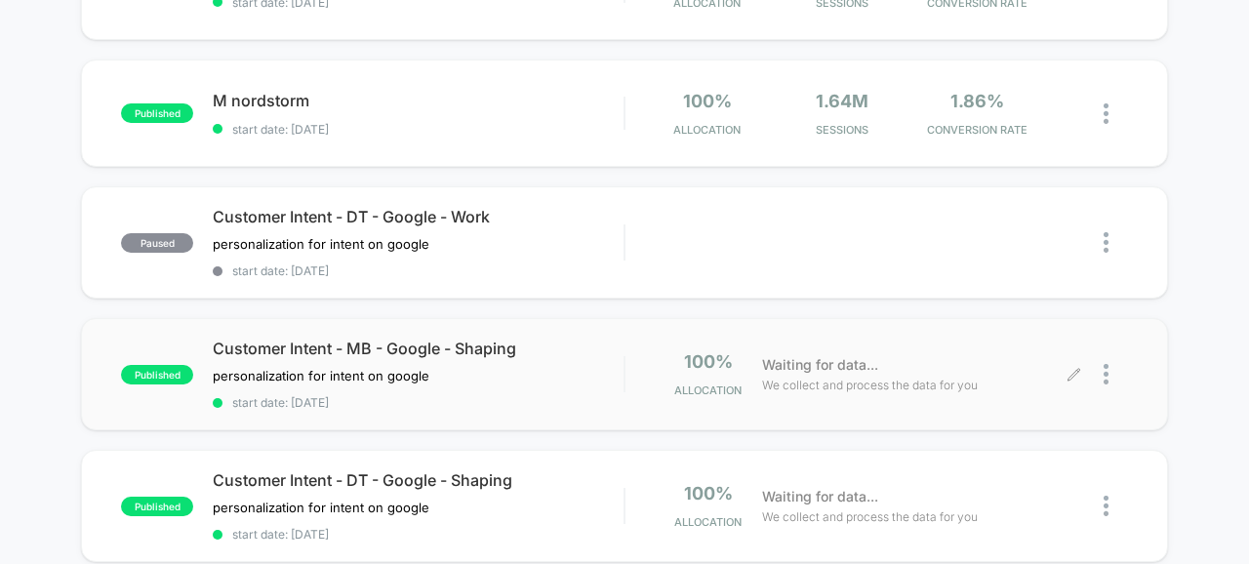
click at [1109, 370] on div at bounding box center [1115, 374] width 24 height 46
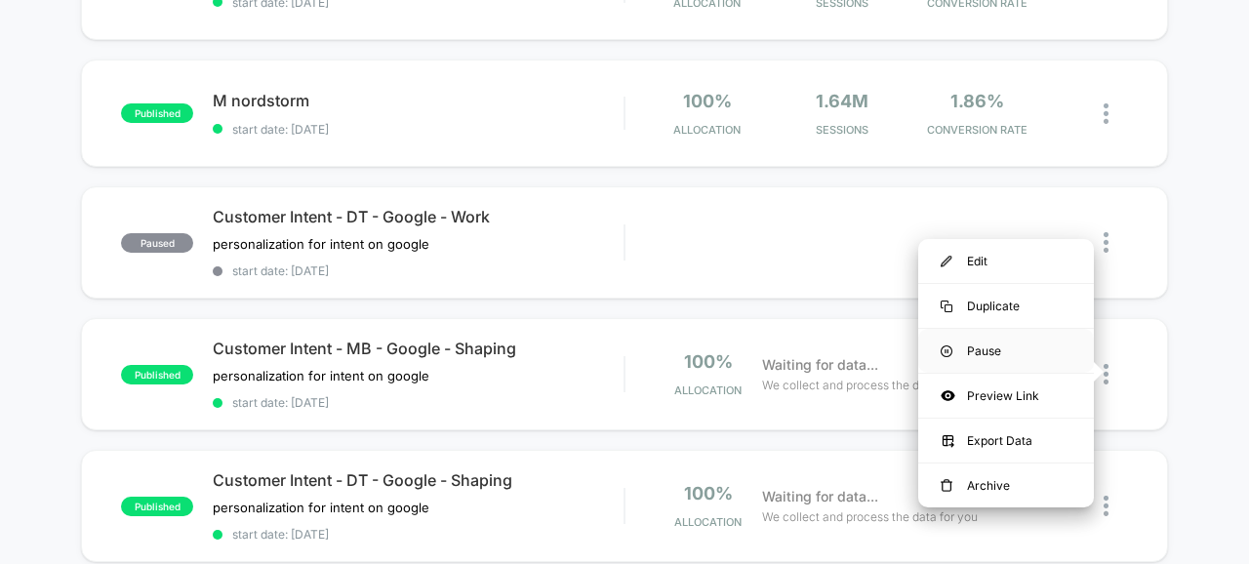
click at [980, 345] on div "Pause" at bounding box center [1006, 351] width 176 height 44
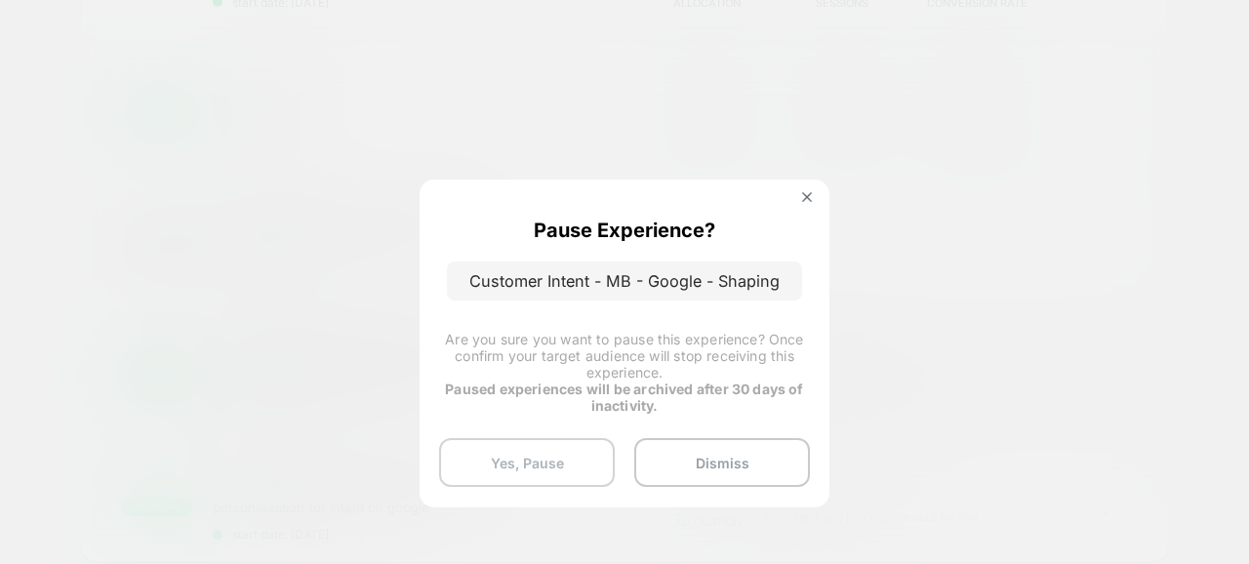
click at [553, 461] on button "Yes, Pause" at bounding box center [527, 462] width 176 height 49
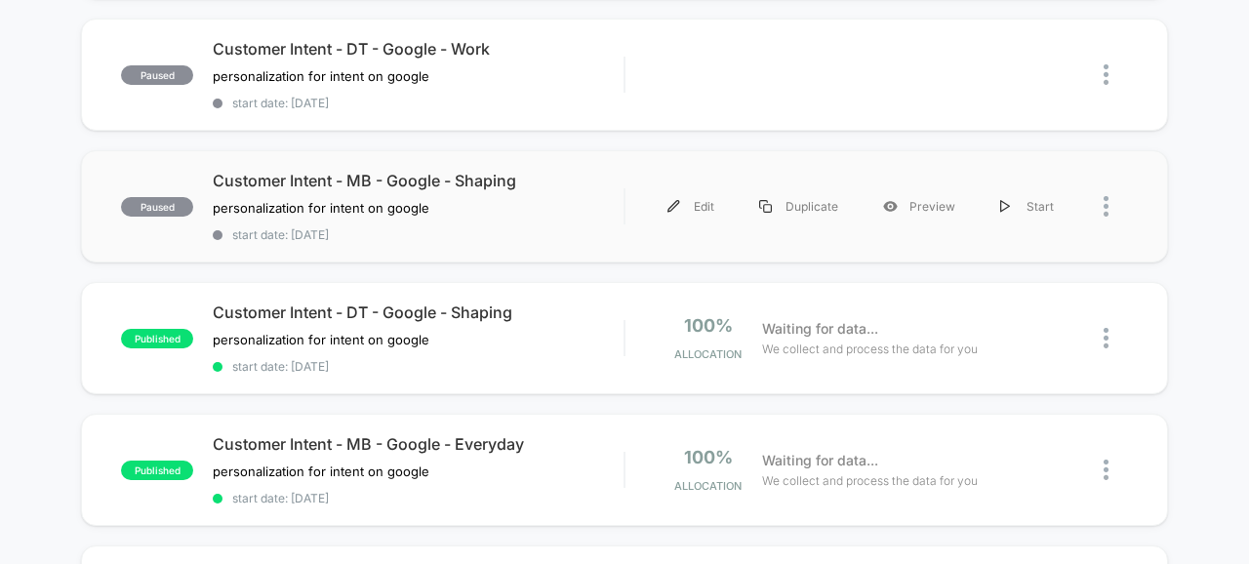
scroll to position [745, 0]
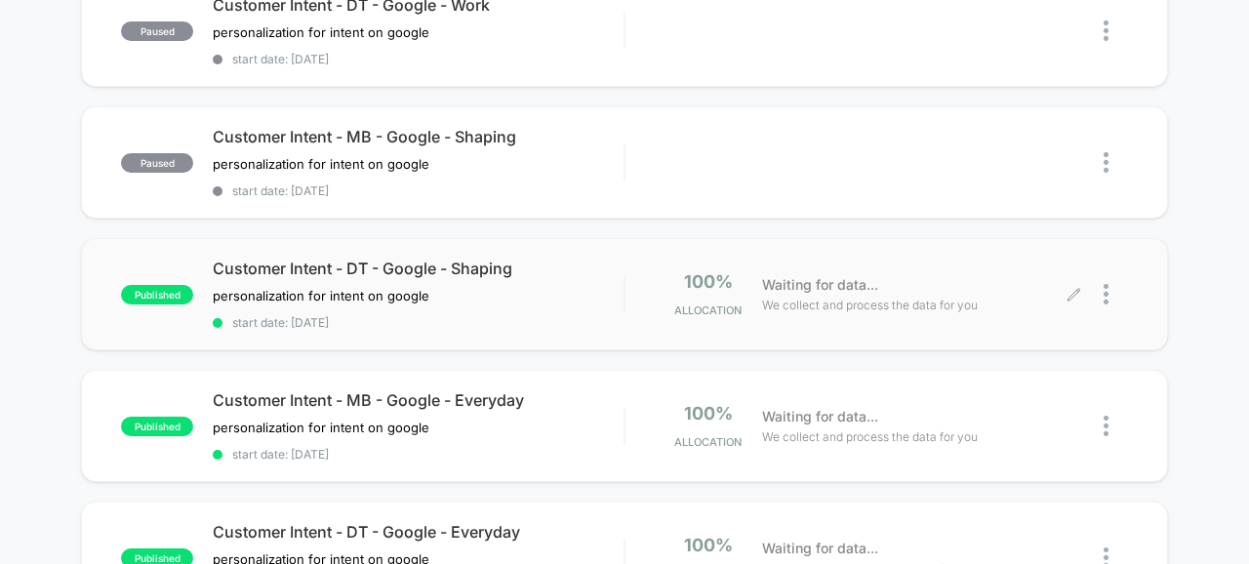
click at [1101, 294] on div at bounding box center [1101, 294] width 54 height 46
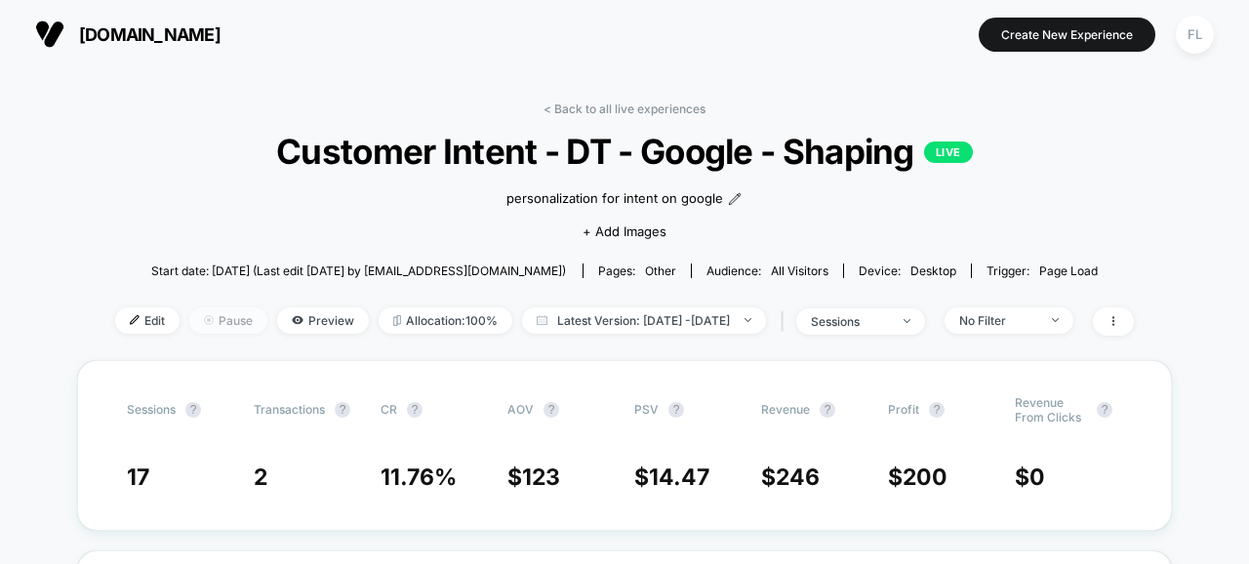
click at [189, 320] on span "Pause" at bounding box center [228, 320] width 78 height 26
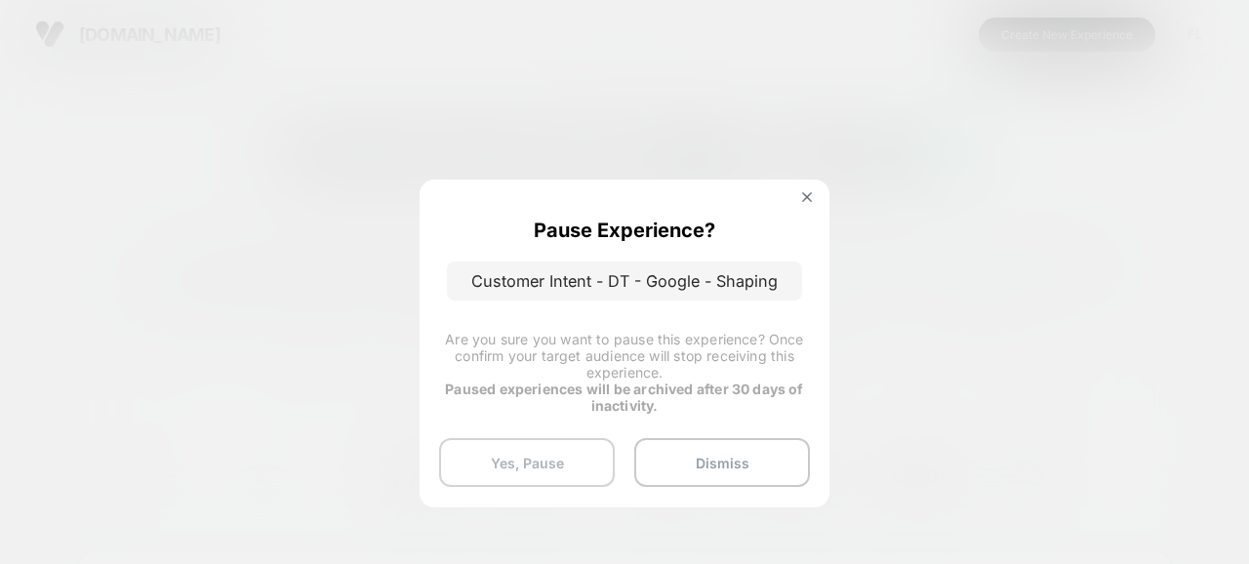
click at [515, 471] on button "Yes, Pause" at bounding box center [527, 462] width 176 height 49
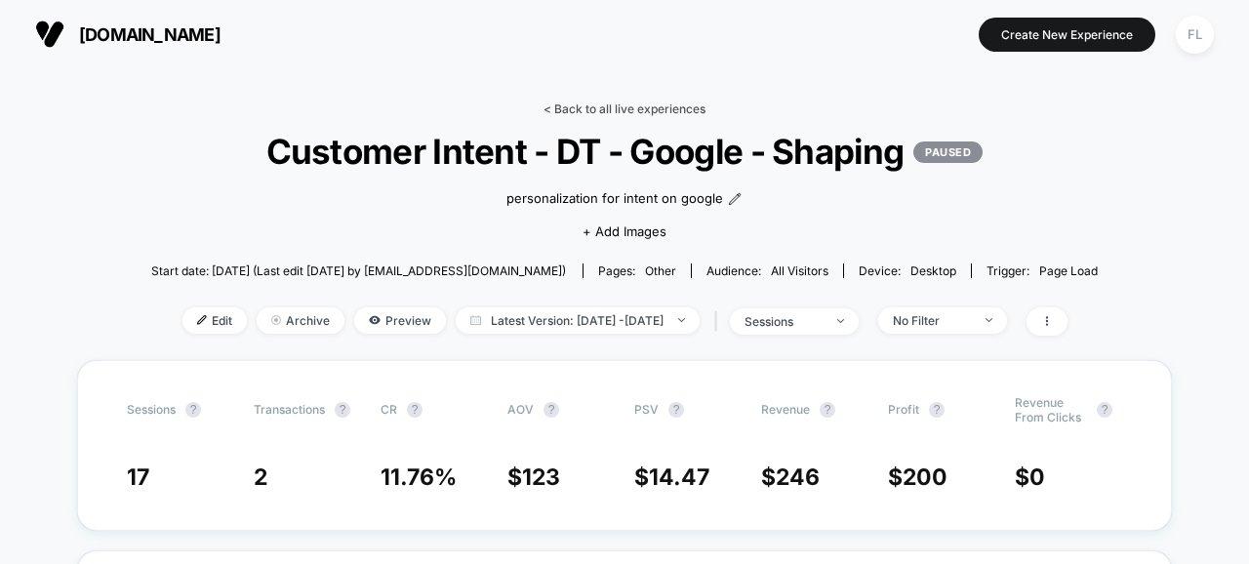
click at [555, 108] on link "< Back to all live experiences" at bounding box center [624, 108] width 162 height 15
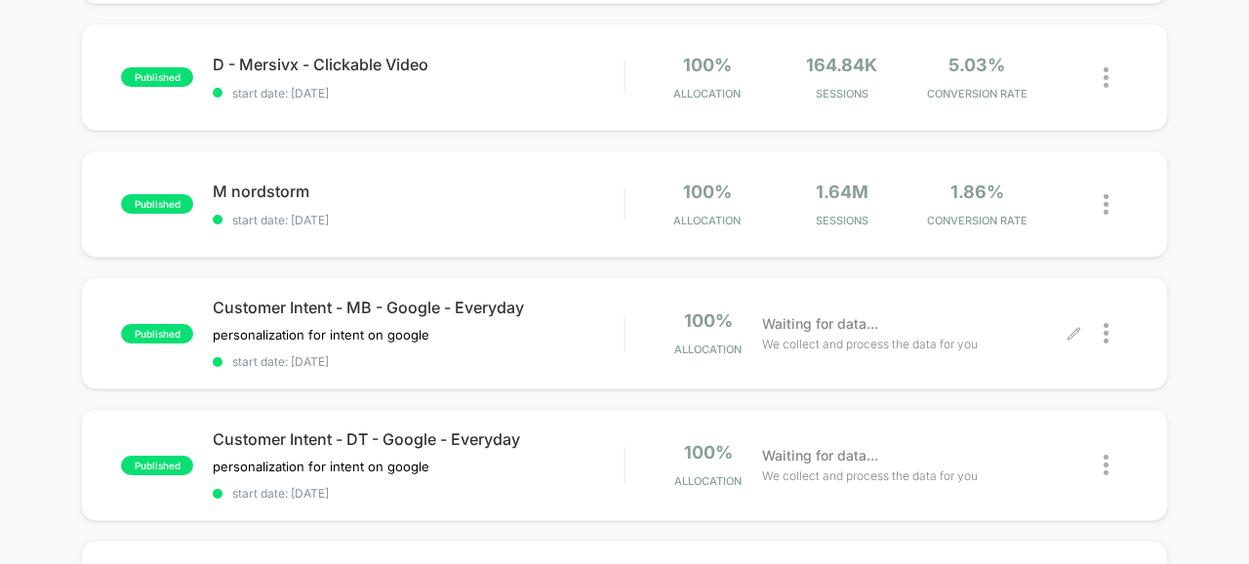
scroll to position [449, 0]
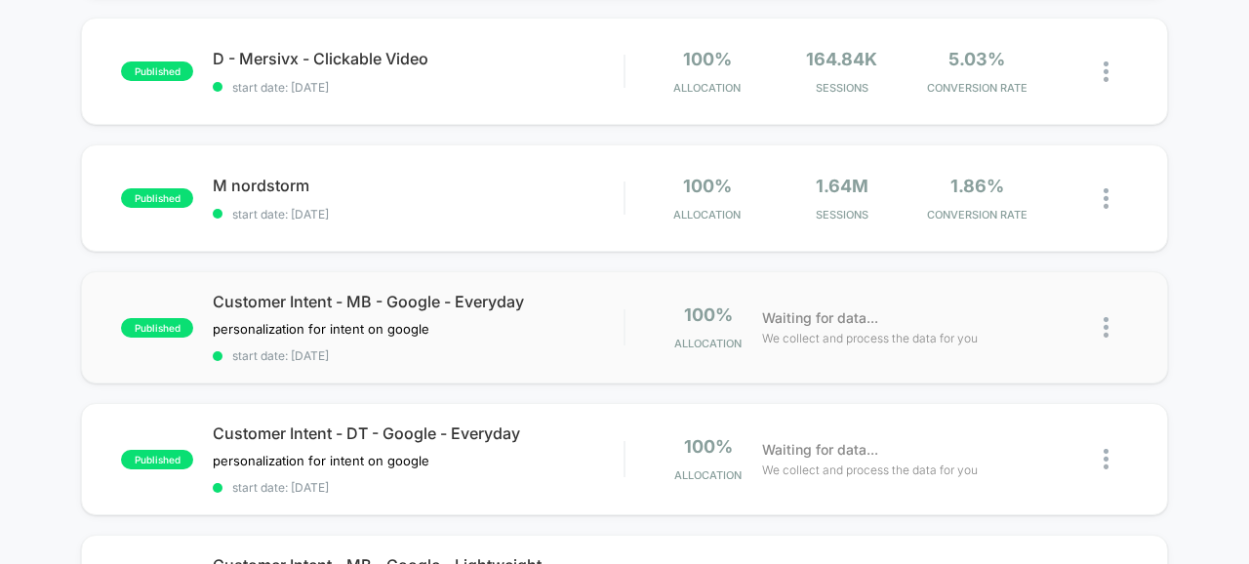
click at [1105, 325] on img at bounding box center [1105, 327] width 5 height 20
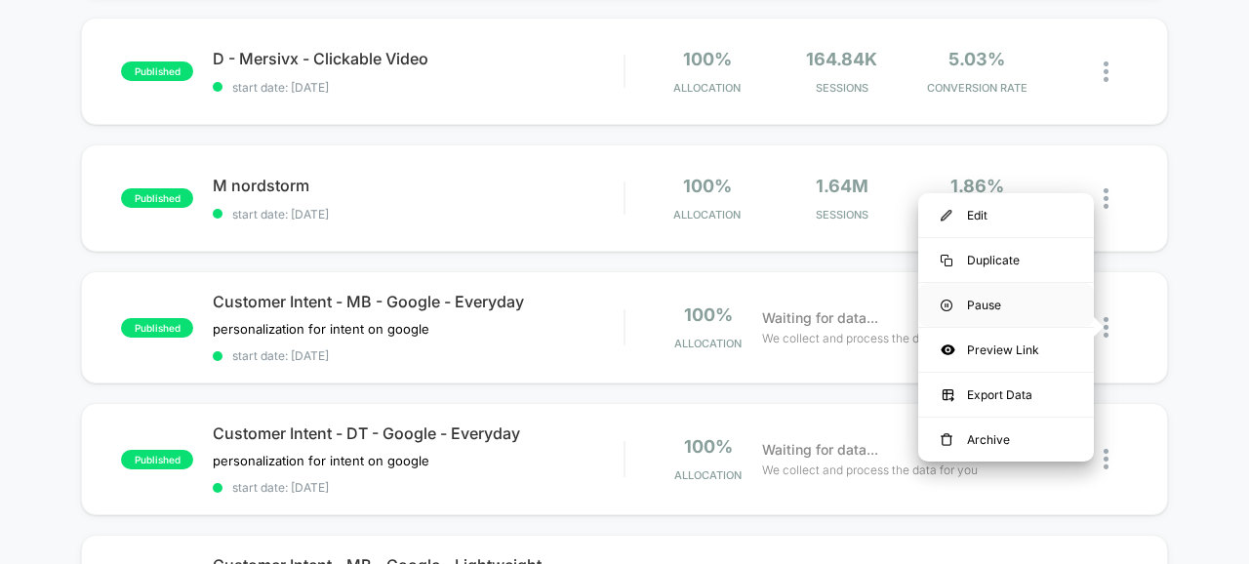
click at [989, 298] on div "Pause" at bounding box center [1006, 305] width 176 height 44
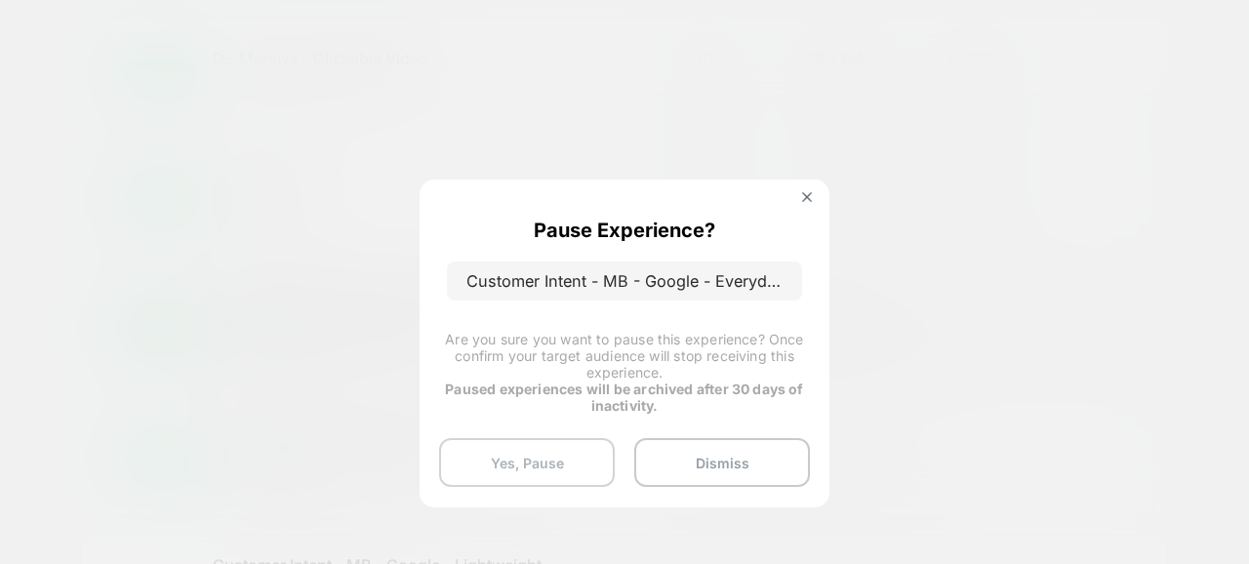
click at [514, 469] on button "Yes, Pause" at bounding box center [527, 462] width 176 height 49
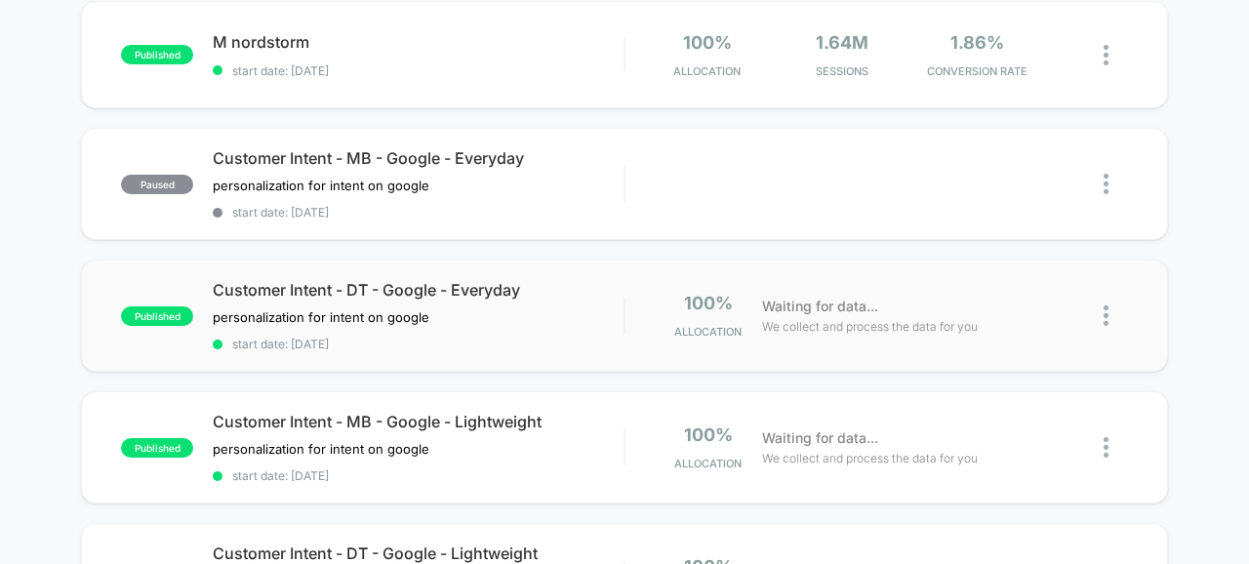
scroll to position [594, 0]
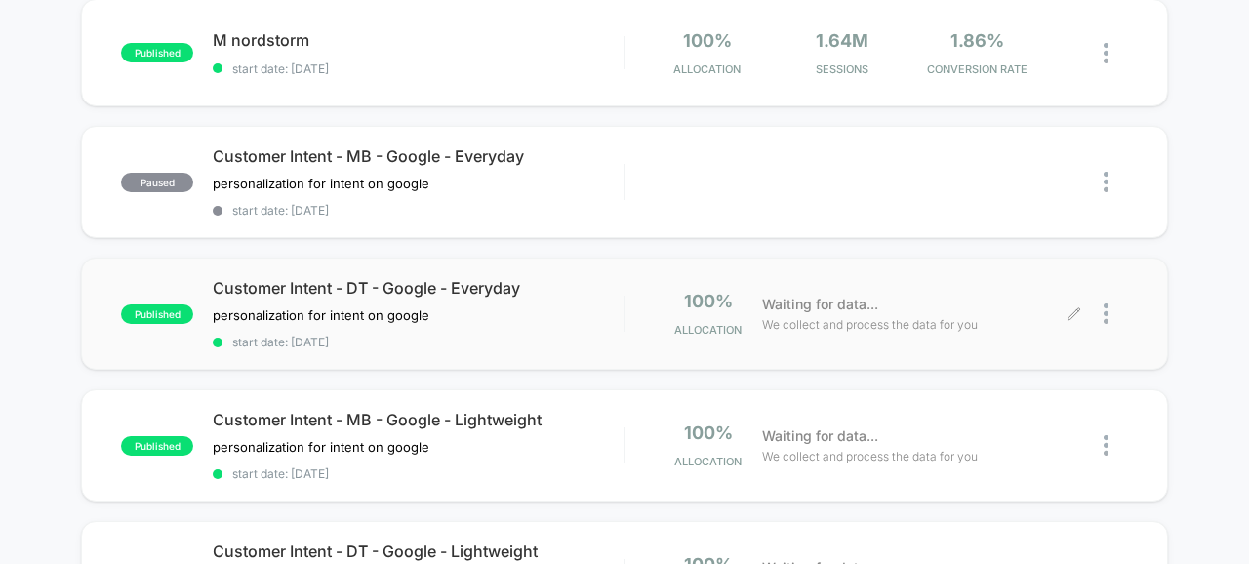
click at [1109, 310] on div at bounding box center [1115, 314] width 24 height 46
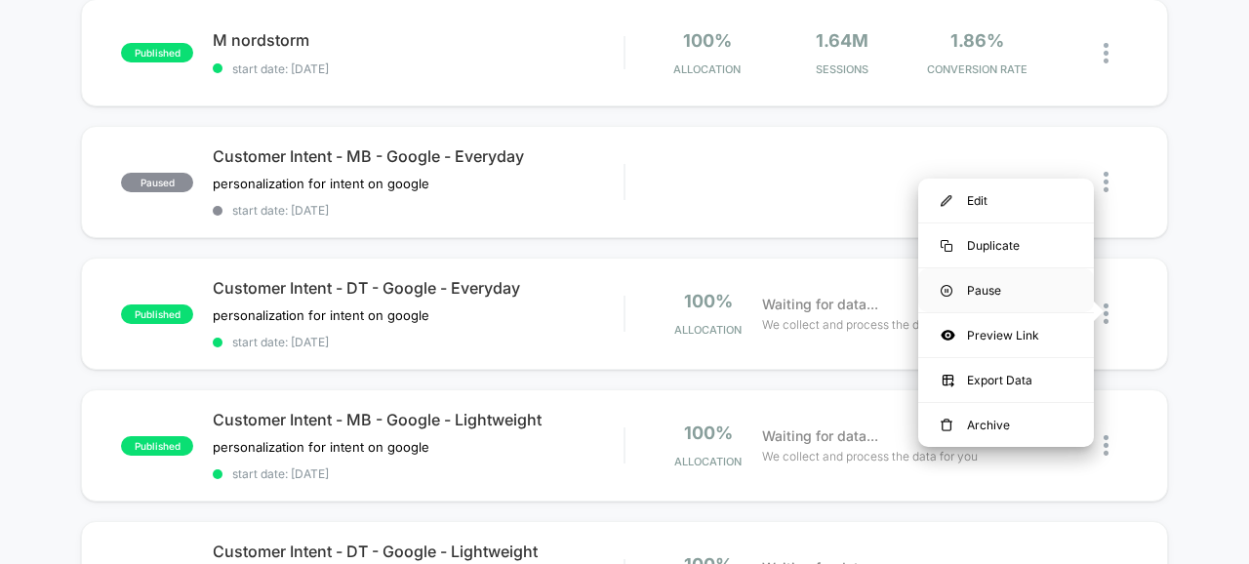
click at [979, 294] on div "Pause" at bounding box center [1006, 290] width 176 height 44
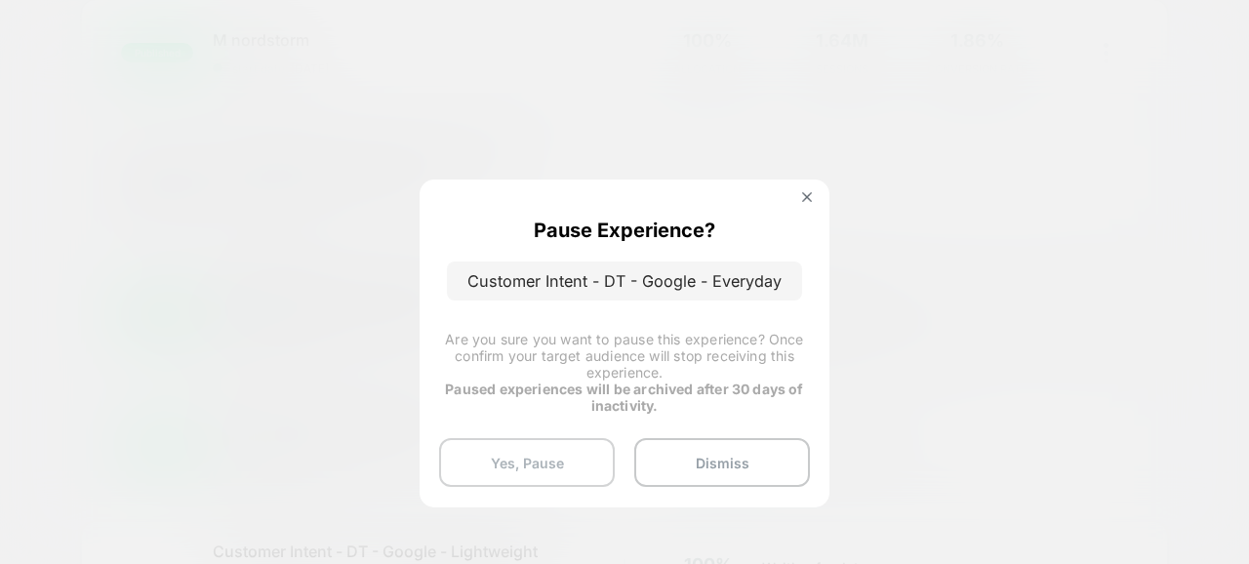
click at [545, 445] on button "Yes, Pause" at bounding box center [527, 462] width 176 height 49
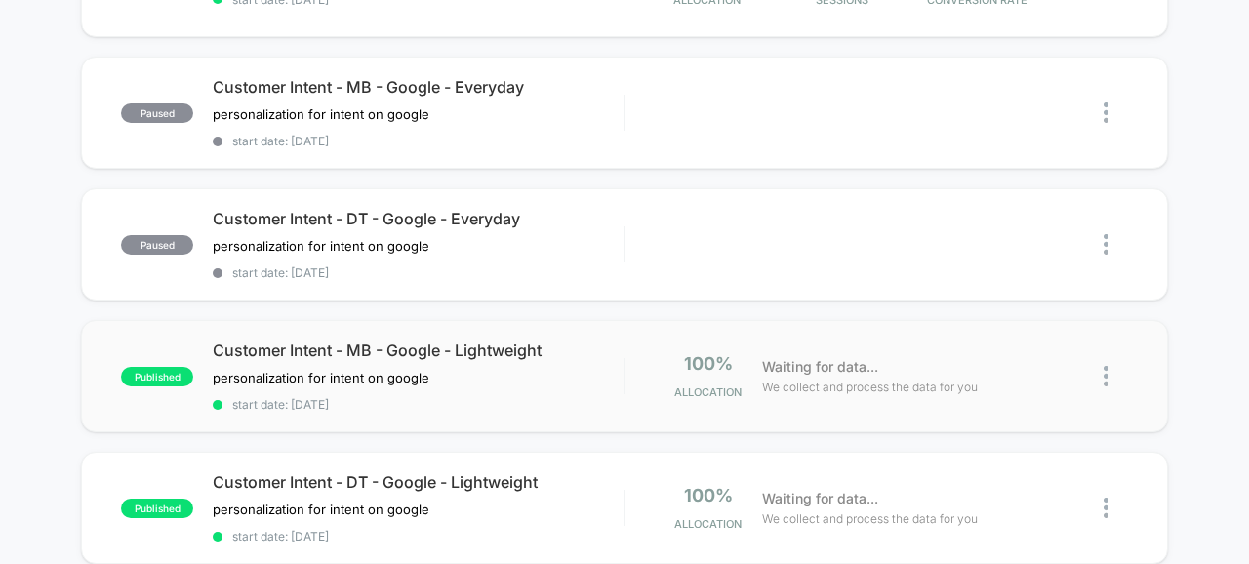
scroll to position [687, 0]
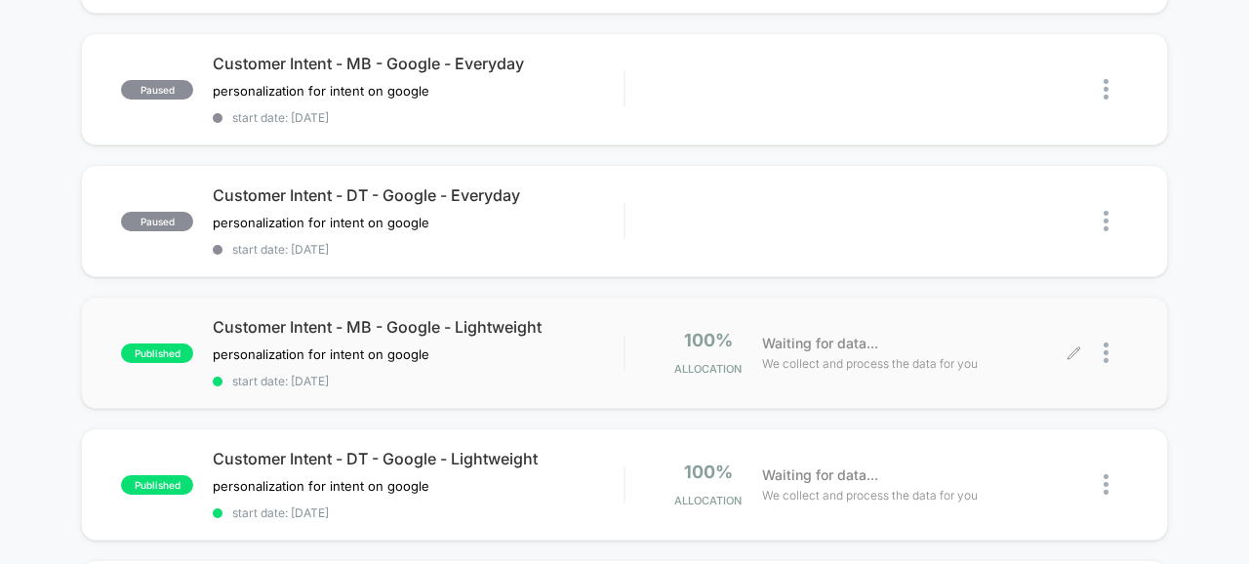
click at [1109, 346] on div at bounding box center [1115, 353] width 24 height 46
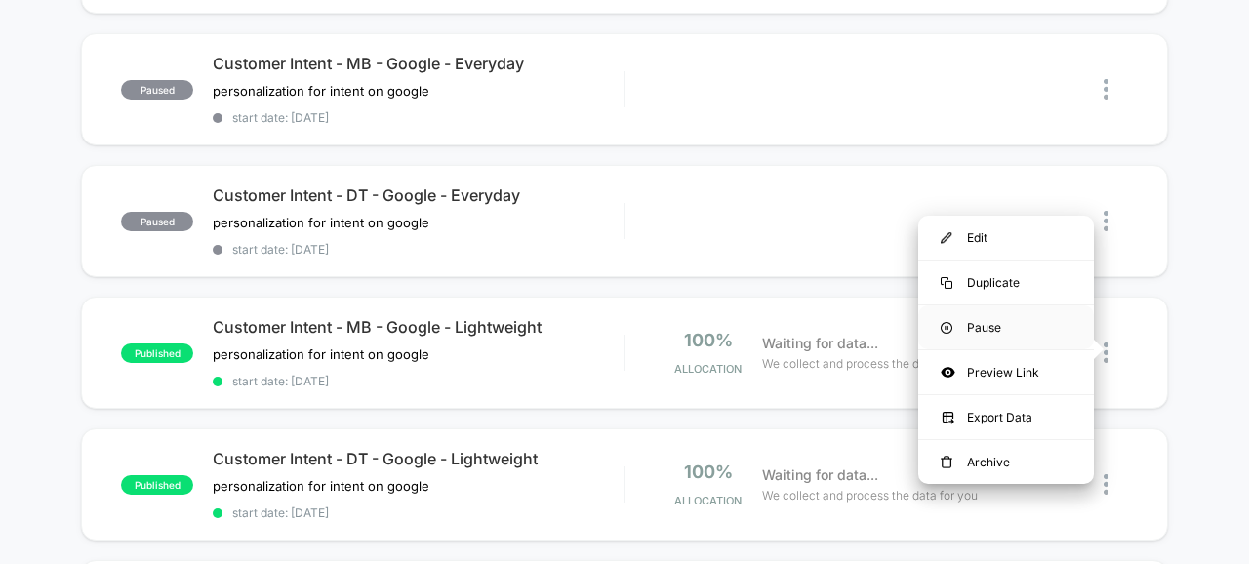
click at [983, 326] on div "Pause" at bounding box center [1006, 327] width 176 height 44
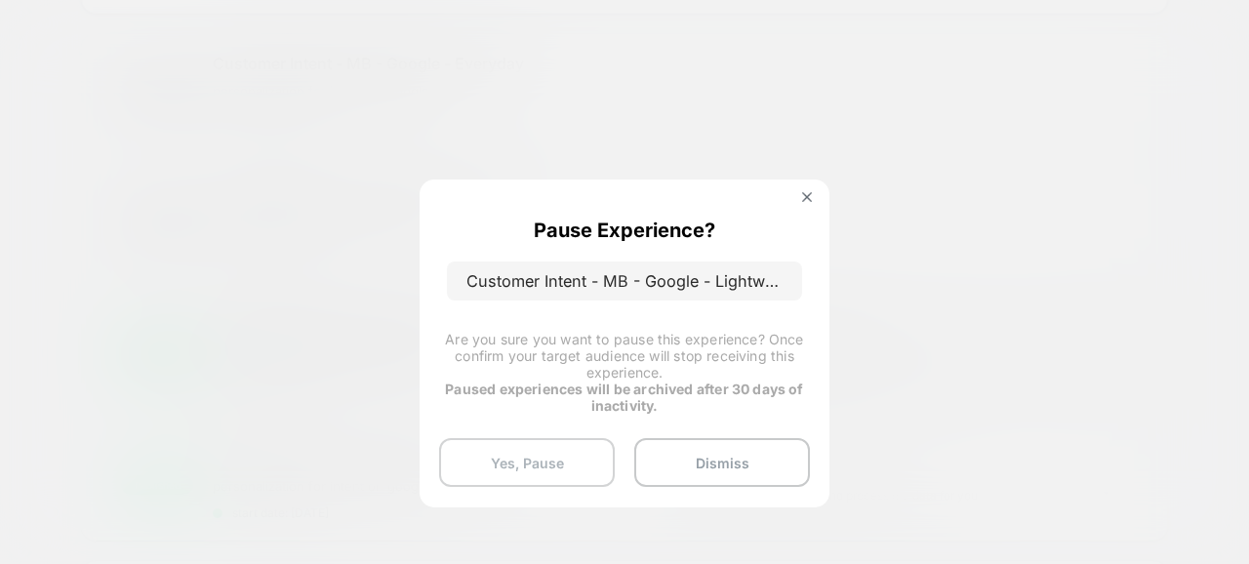
click at [491, 466] on button "Yes, Pause" at bounding box center [527, 462] width 176 height 49
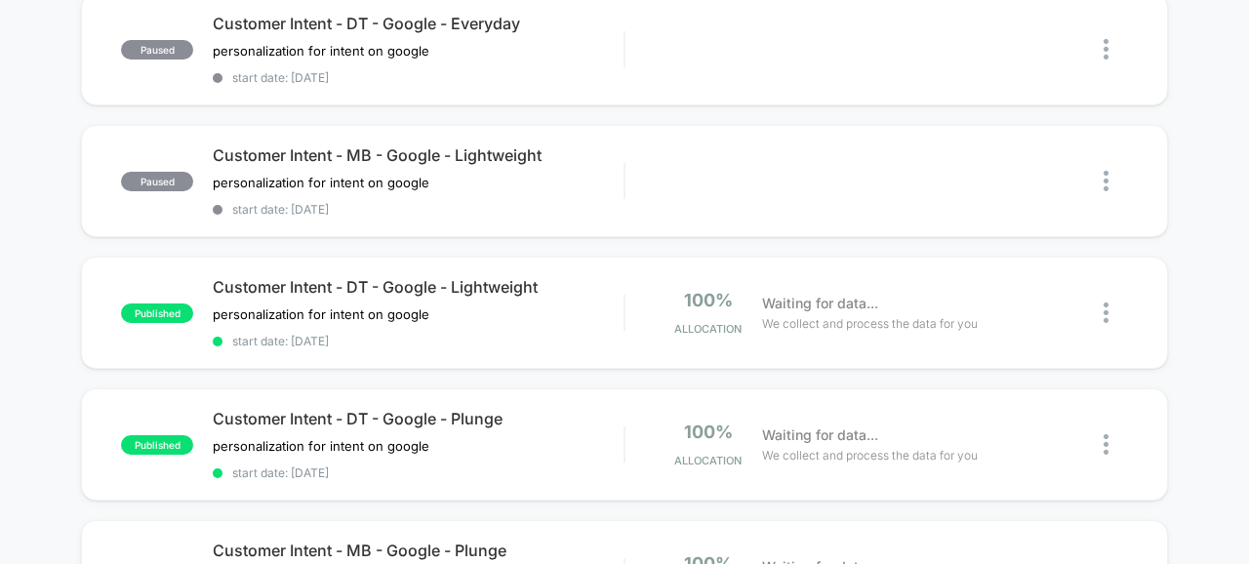
scroll to position [860, 0]
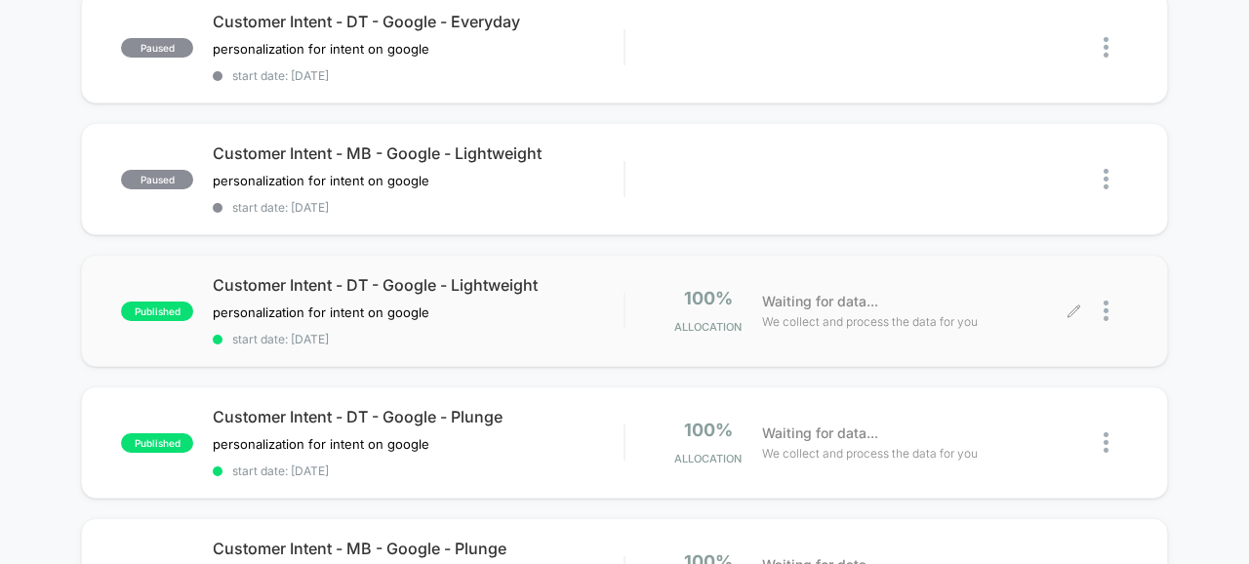
click at [1108, 309] on div at bounding box center [1115, 311] width 24 height 46
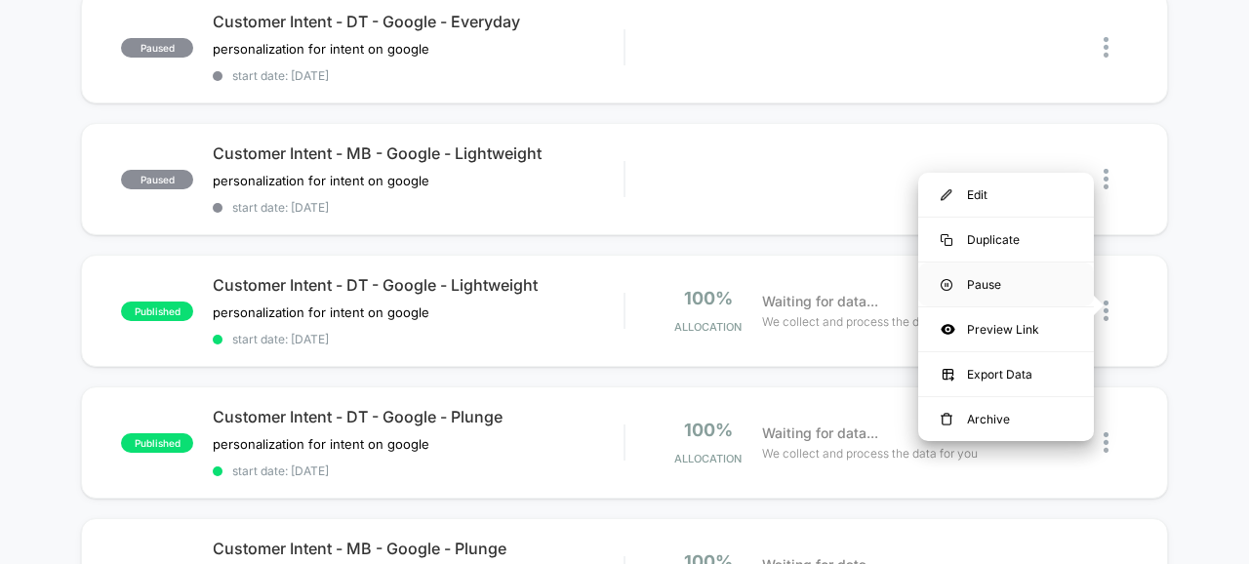
click at [976, 298] on div "Pause" at bounding box center [1006, 284] width 176 height 44
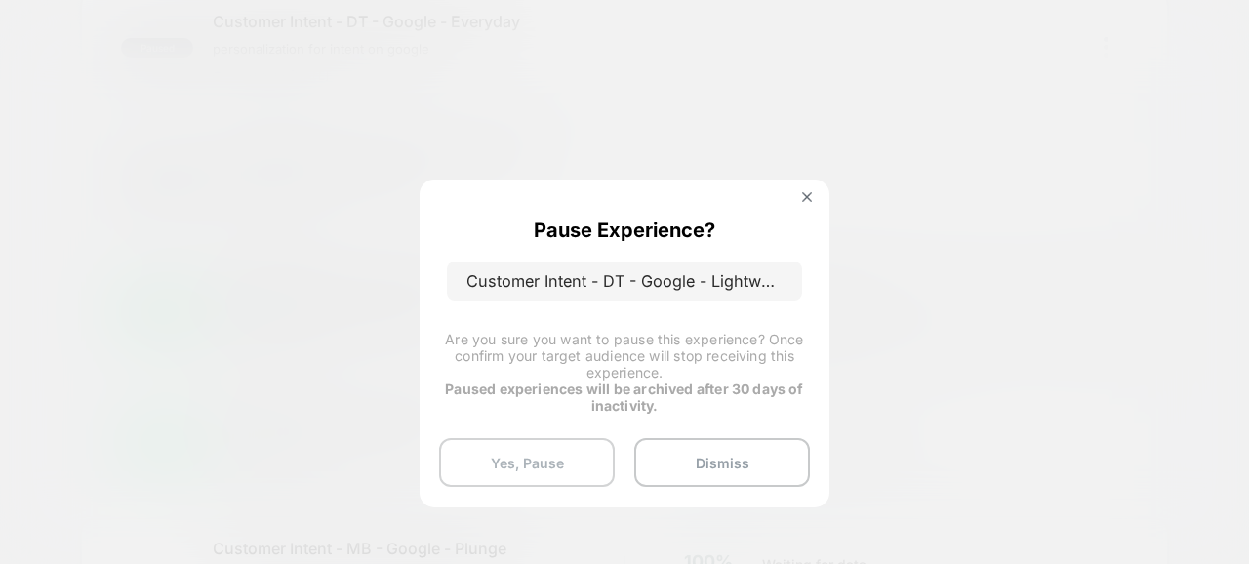
click at [527, 465] on button "Yes, Pause" at bounding box center [527, 462] width 176 height 49
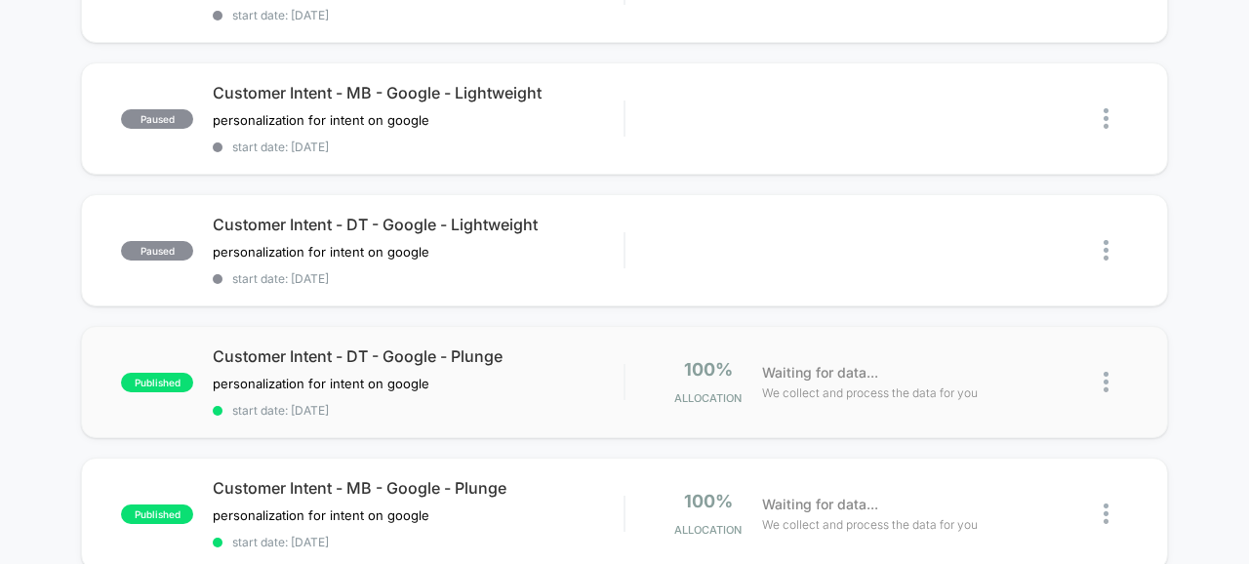
scroll to position [963, 0]
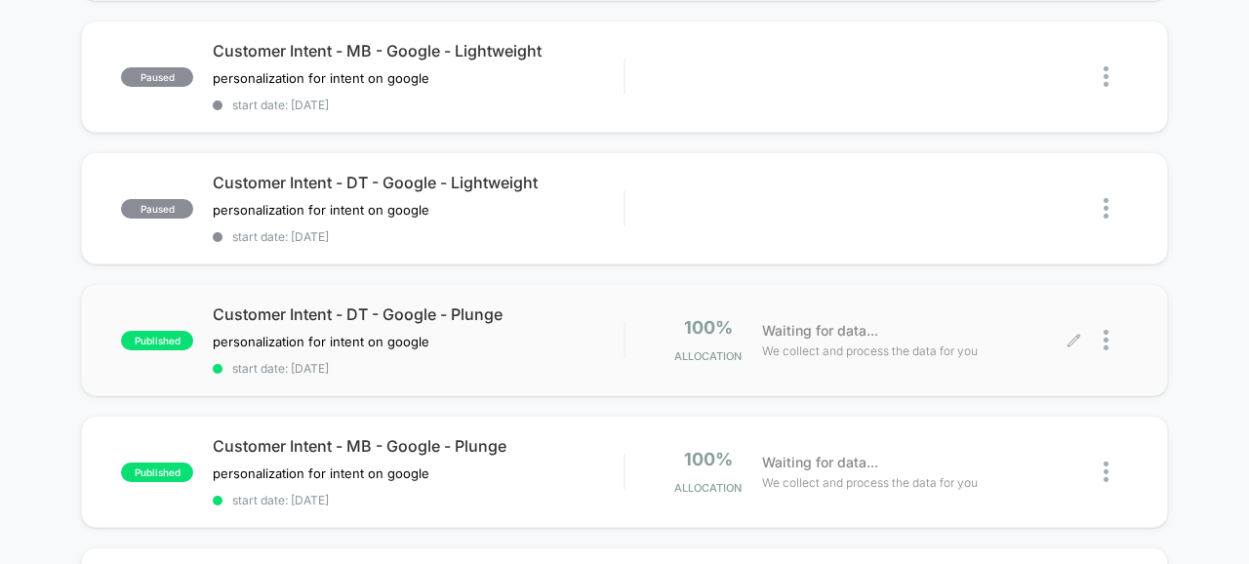
click at [1101, 335] on div at bounding box center [1101, 340] width 54 height 46
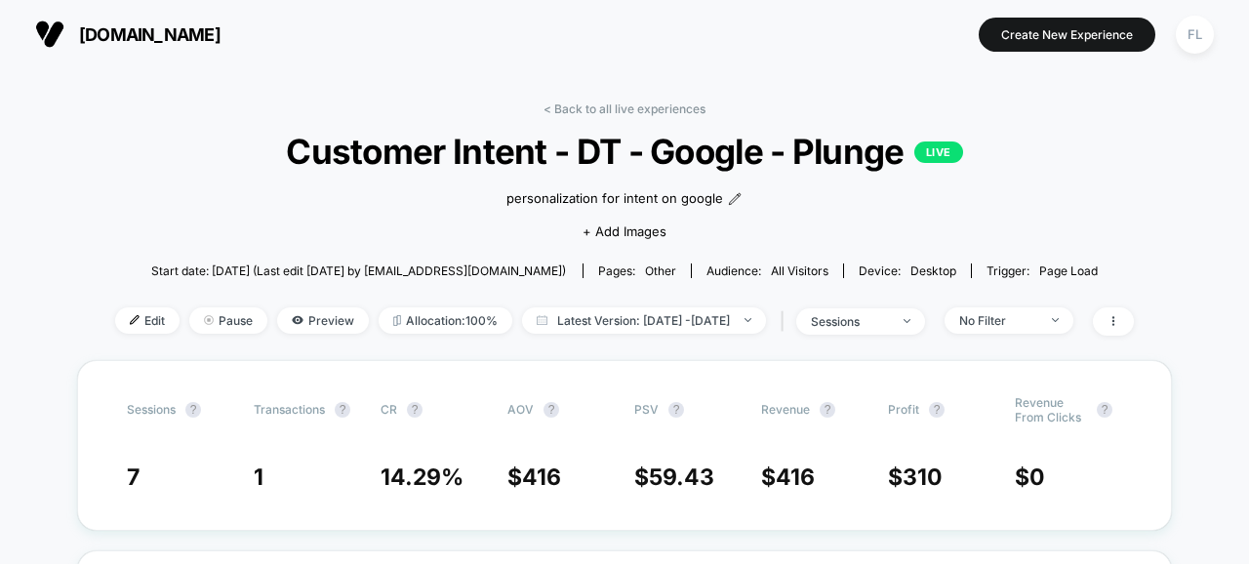
click at [537, 101] on div "< Back to all live experiences Customer Intent - DT - Google - Plunge LIVE pers…" at bounding box center [624, 230] width 1018 height 259
click at [554, 102] on link "< Back to all live experiences" at bounding box center [624, 108] width 162 height 15
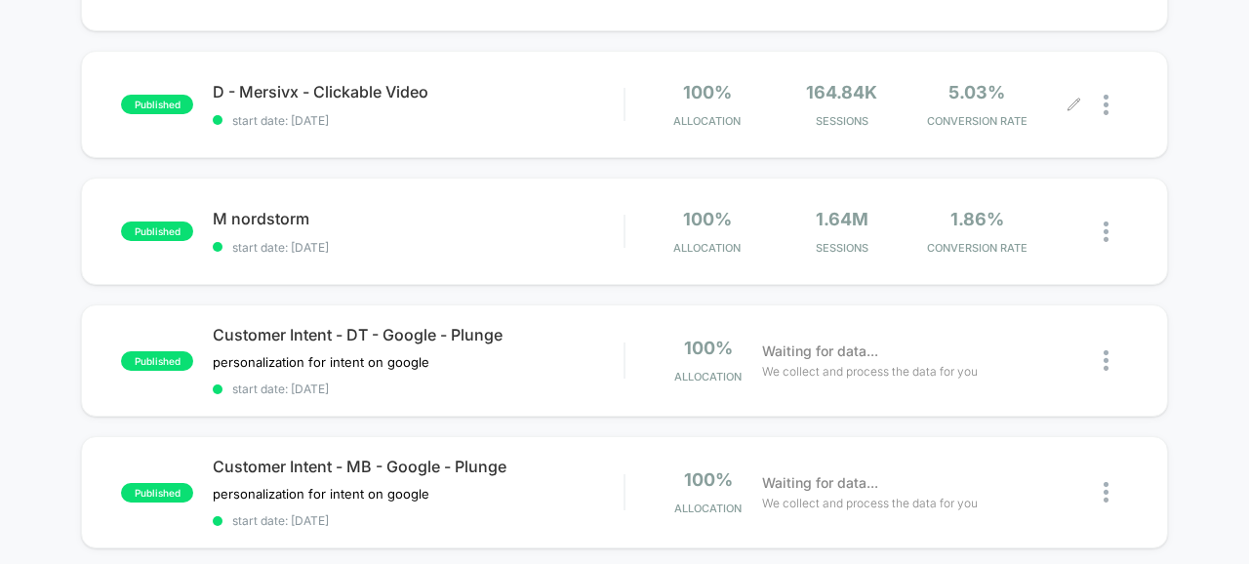
scroll to position [450, 0]
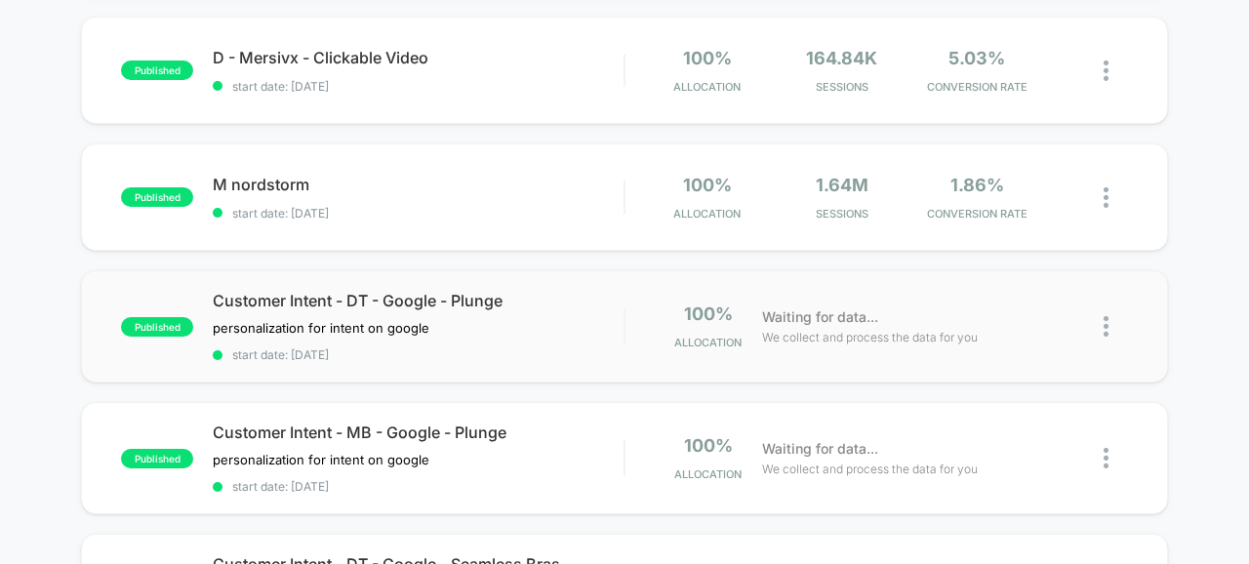
click at [1105, 330] on img at bounding box center [1105, 326] width 5 height 20
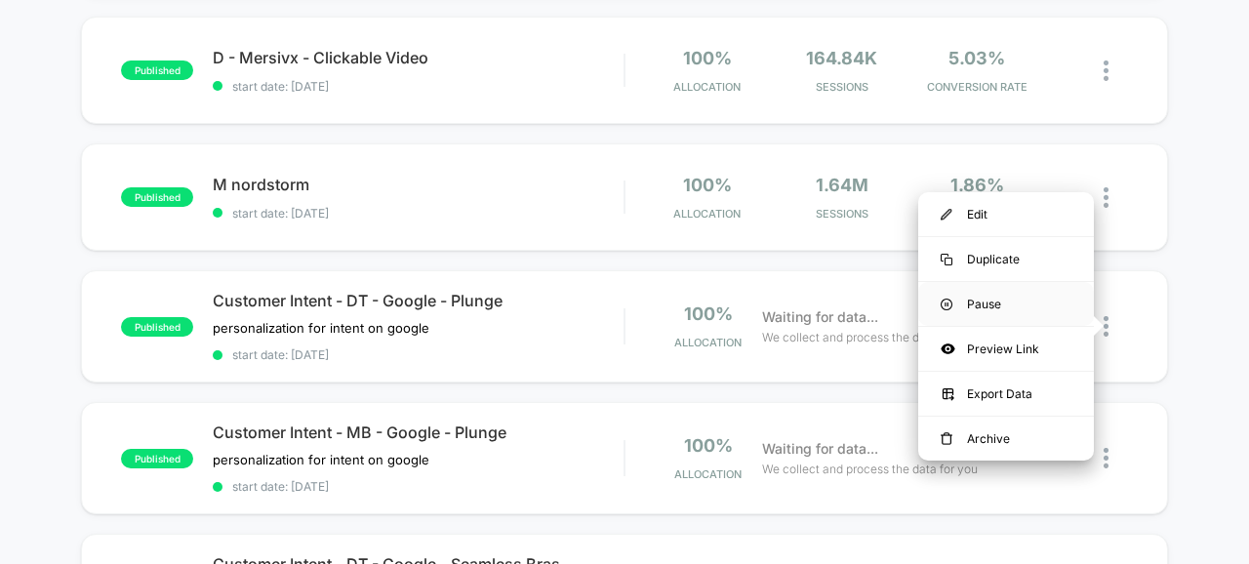
click at [985, 302] on div "Pause" at bounding box center [1006, 304] width 176 height 44
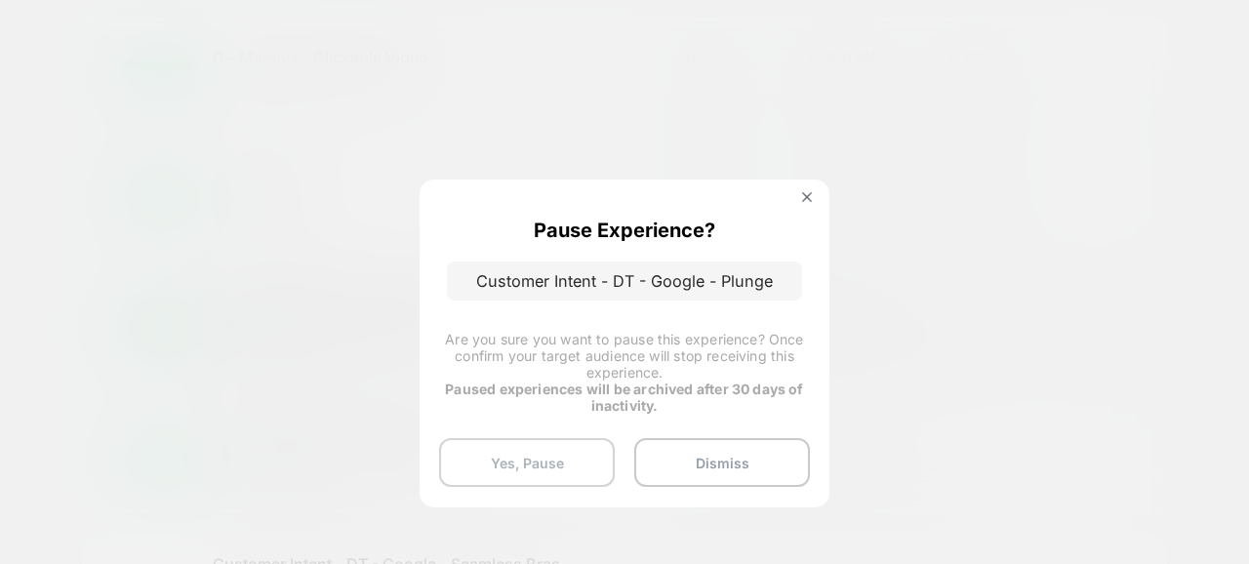
click at [539, 463] on button "Yes, Pause" at bounding box center [527, 462] width 176 height 49
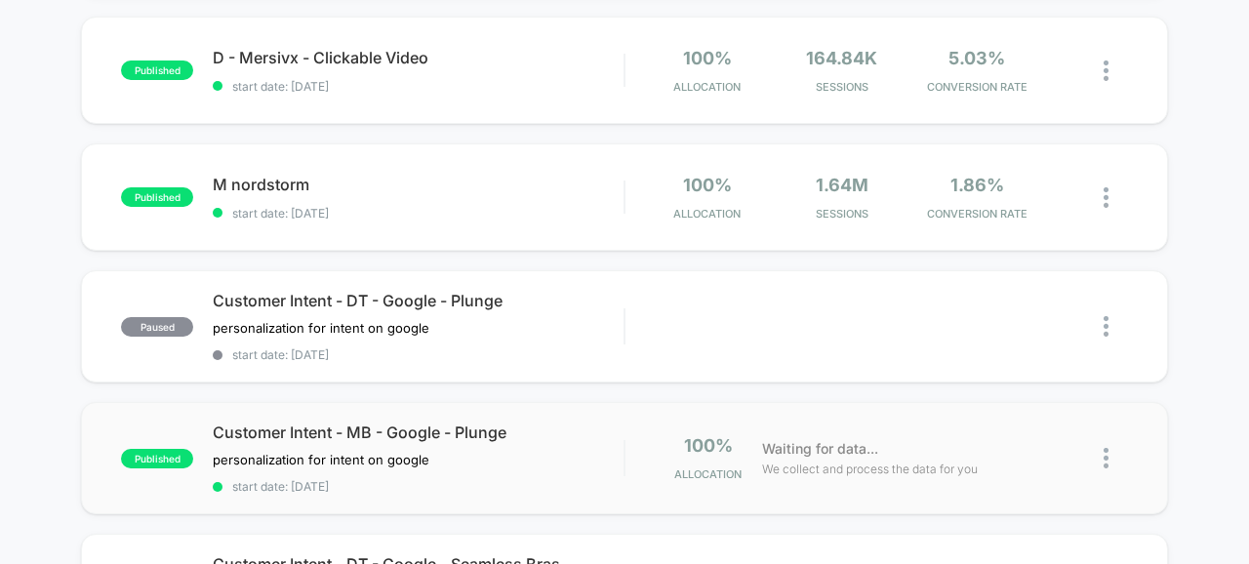
click at [1103, 457] on img at bounding box center [1105, 458] width 5 height 20
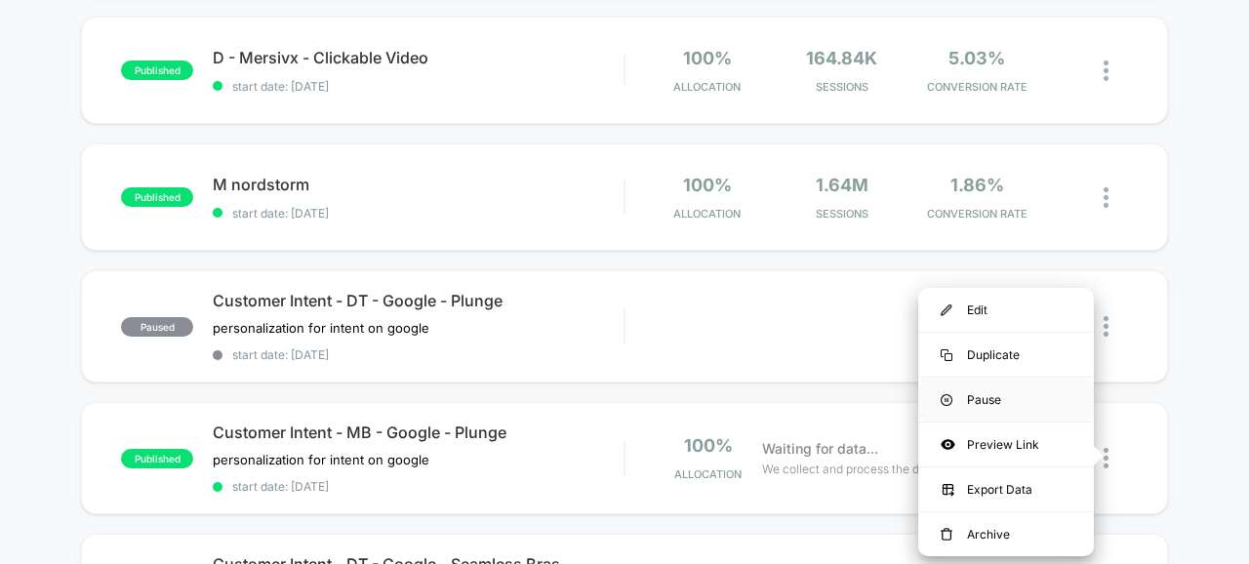
click at [980, 392] on div "Pause" at bounding box center [1006, 400] width 176 height 44
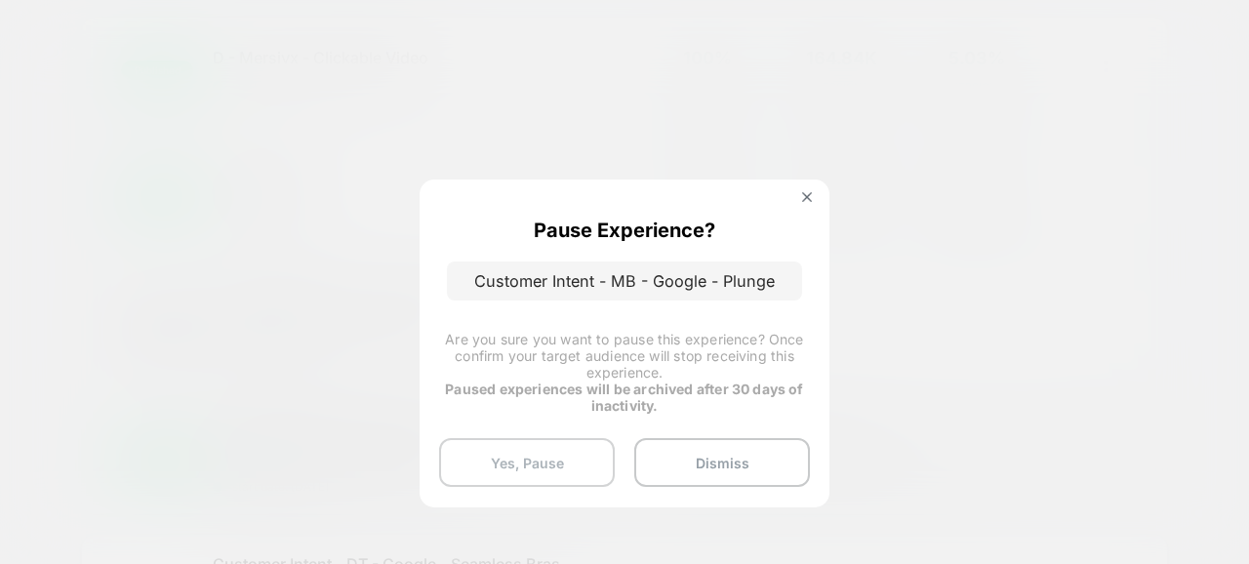
click at [559, 455] on button "Yes, Pause" at bounding box center [527, 462] width 176 height 49
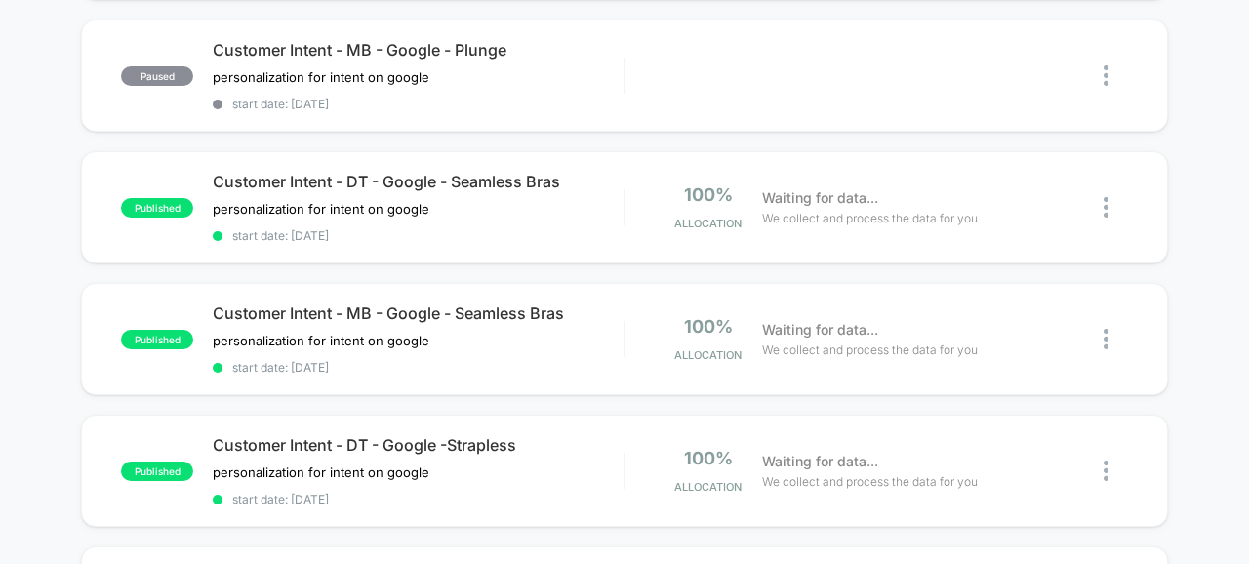
scroll to position [839, 0]
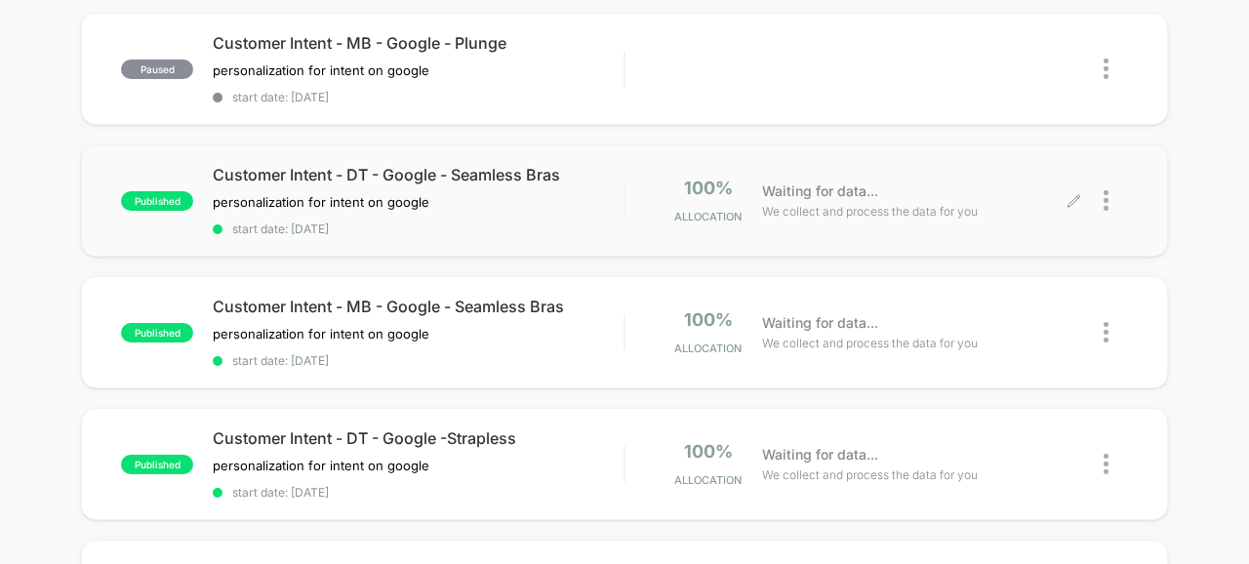
click at [1101, 207] on div at bounding box center [1101, 201] width 54 height 46
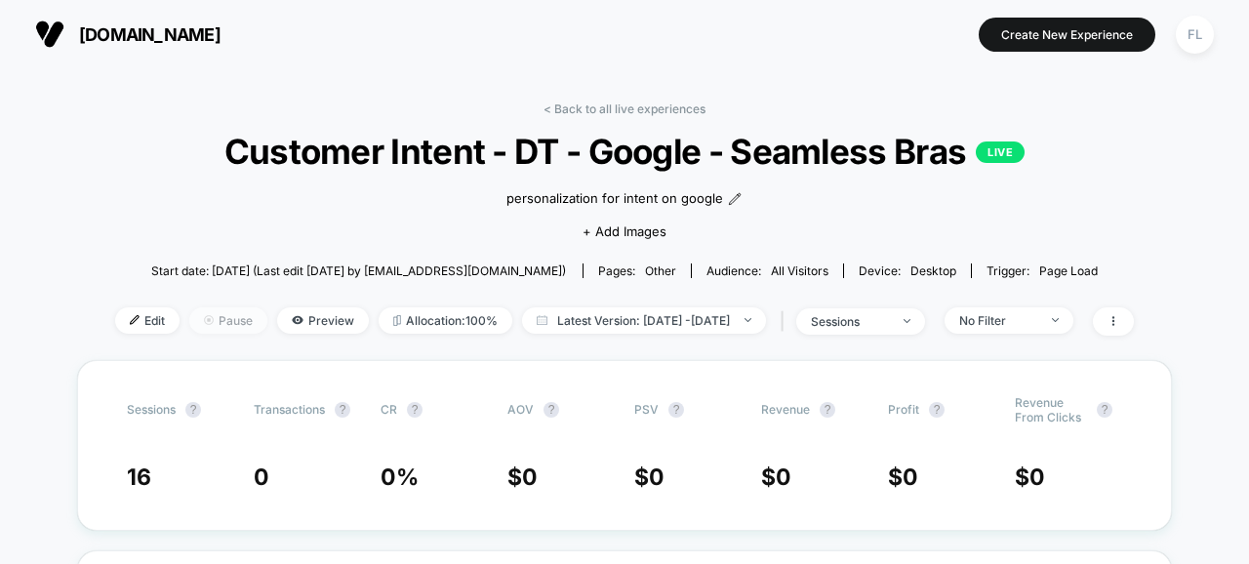
click at [189, 315] on span "Pause" at bounding box center [228, 320] width 78 height 26
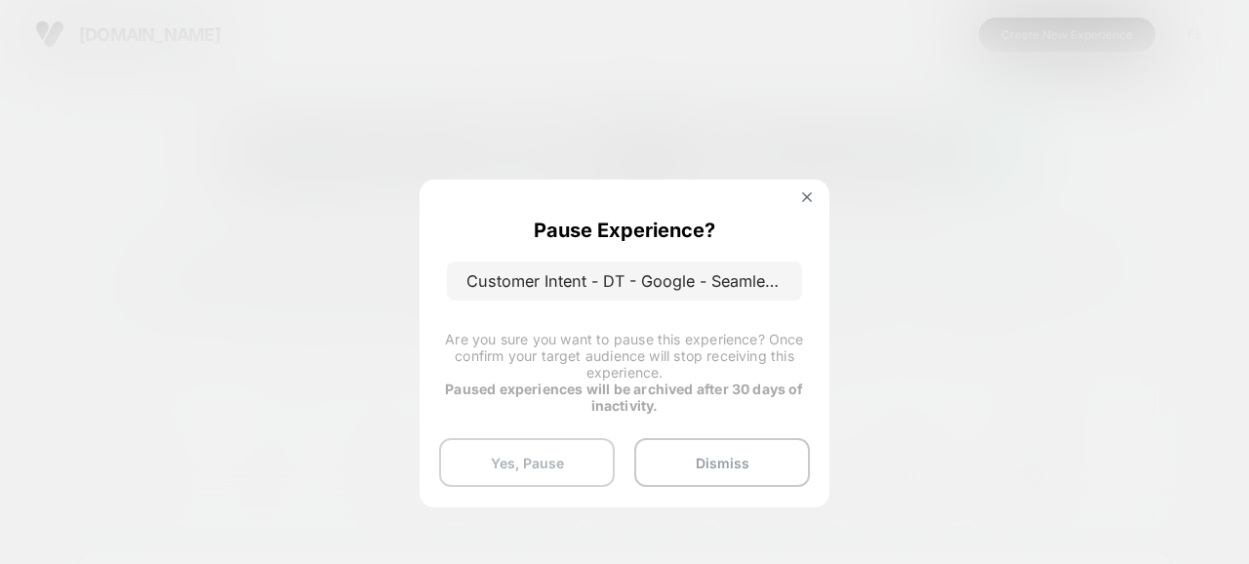
click at [521, 467] on button "Yes, Pause" at bounding box center [527, 462] width 176 height 49
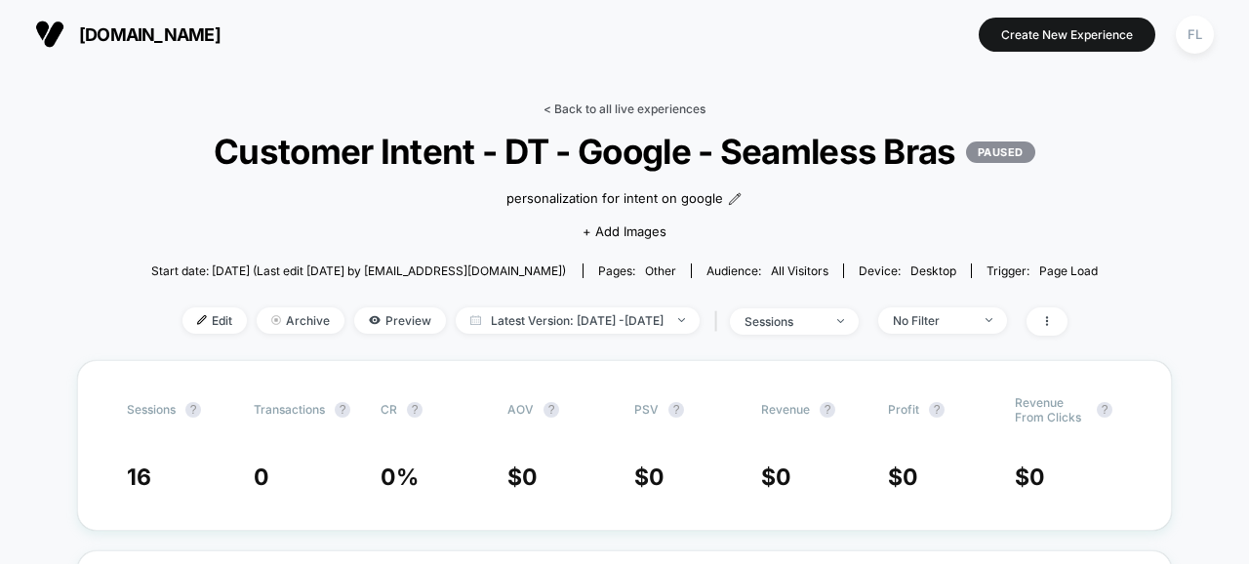
click at [580, 106] on link "< Back to all live experiences" at bounding box center [624, 108] width 162 height 15
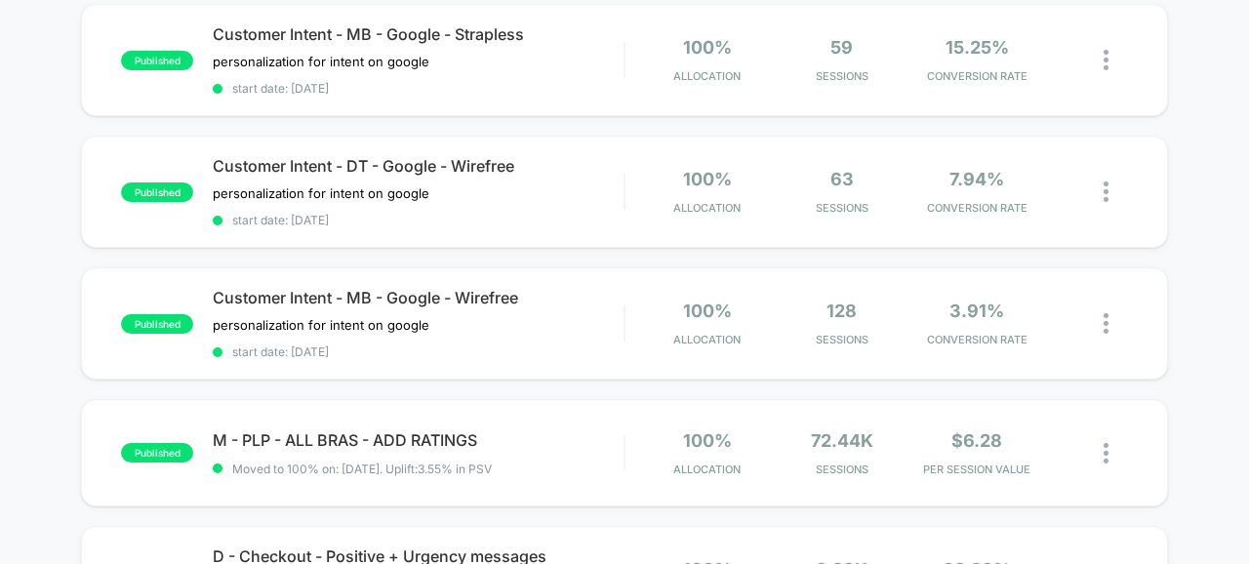
scroll to position [981, 0]
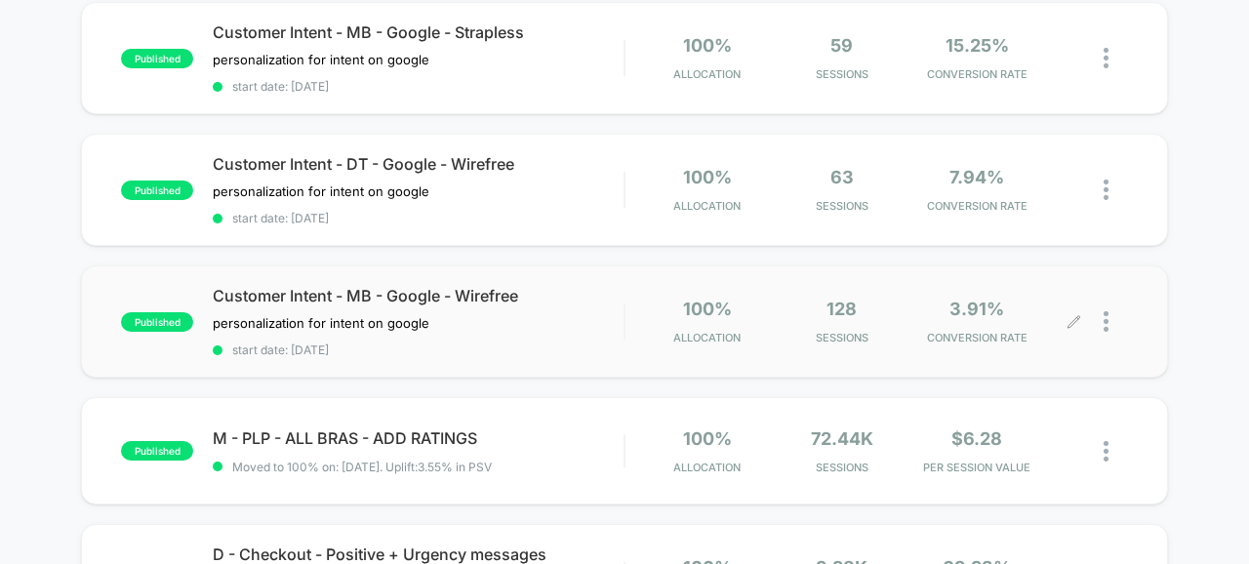
click at [1107, 315] on div at bounding box center [1115, 322] width 24 height 46
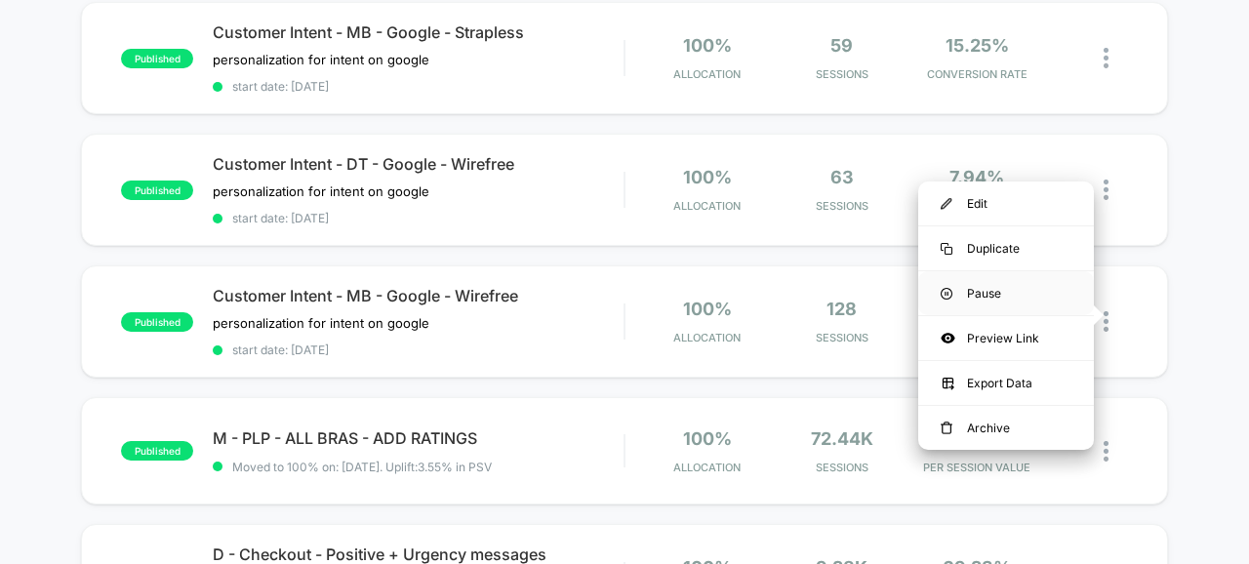
click at [981, 289] on div "Pause" at bounding box center [1006, 293] width 176 height 44
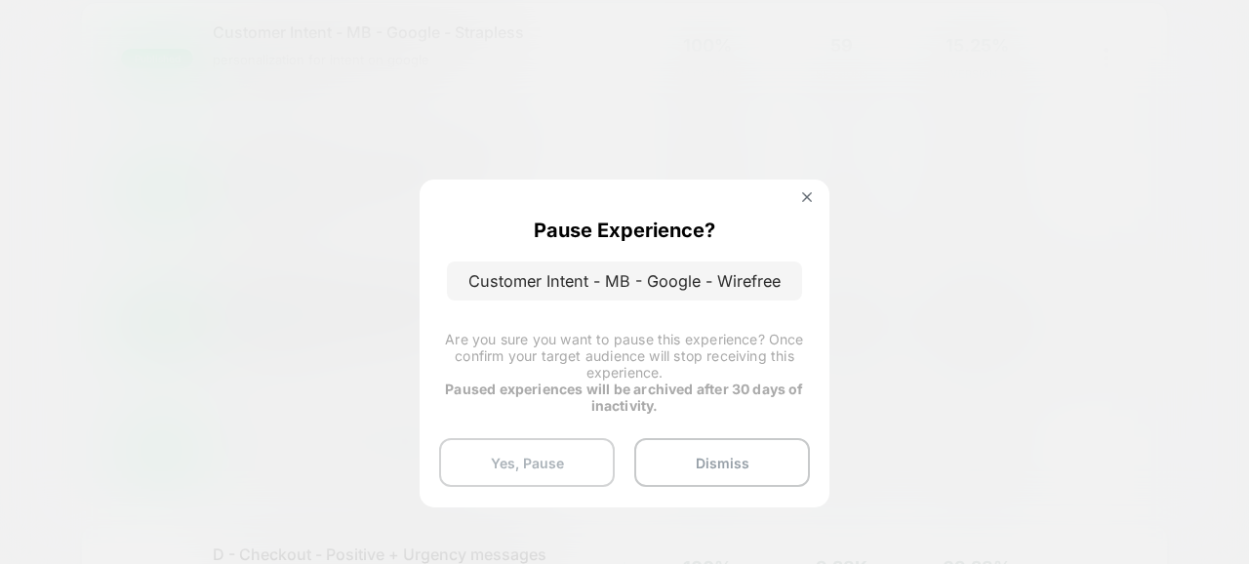
click at [515, 462] on button "Yes, Pause" at bounding box center [527, 462] width 176 height 49
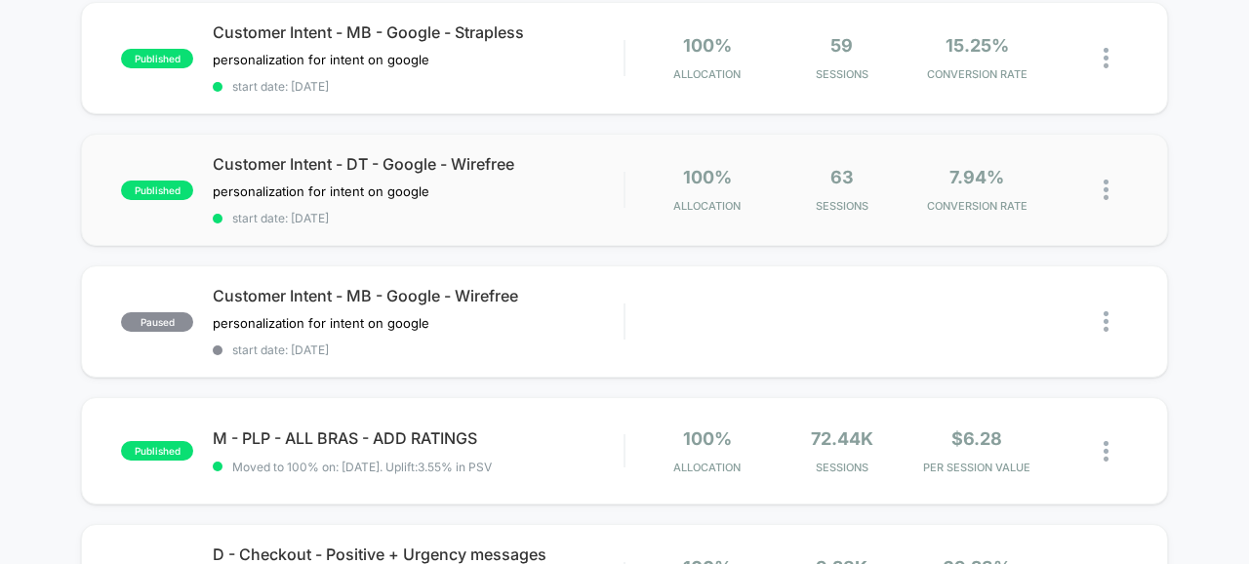
click at [1106, 189] on img at bounding box center [1105, 189] width 5 height 20
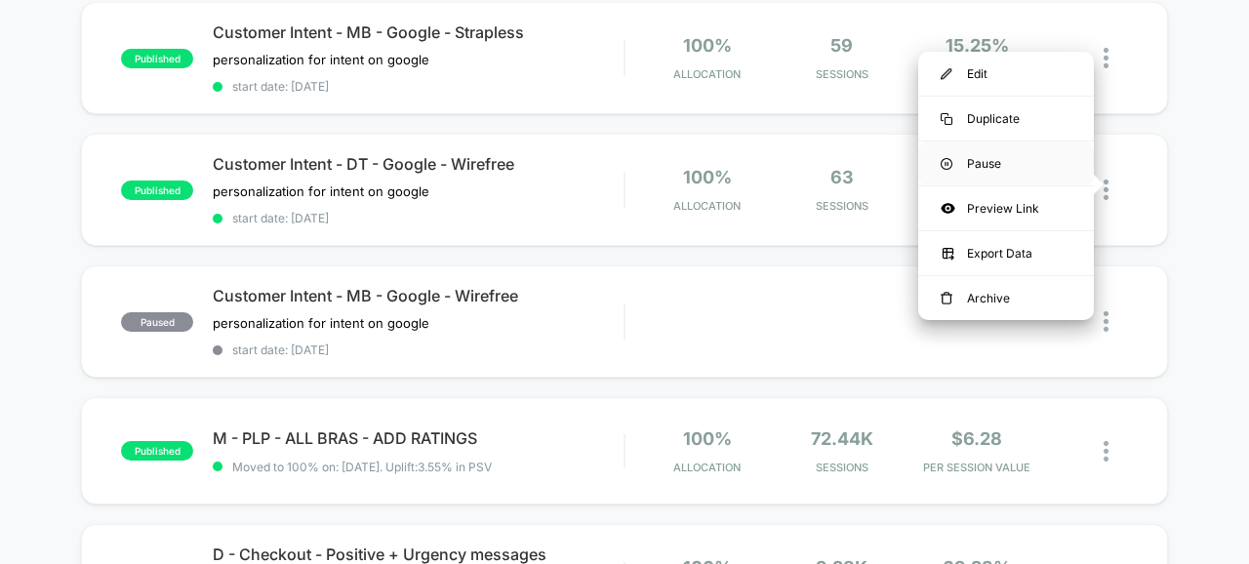
click at [986, 156] on div "Pause" at bounding box center [1006, 163] width 176 height 44
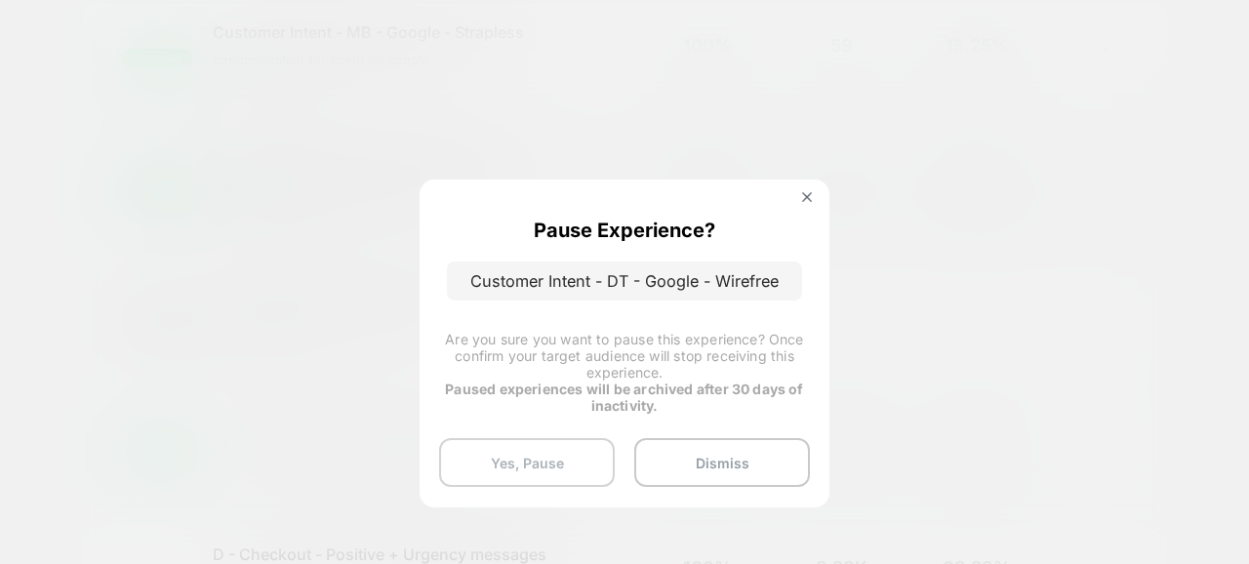
click at [595, 447] on button "Yes, Pause" at bounding box center [527, 462] width 176 height 49
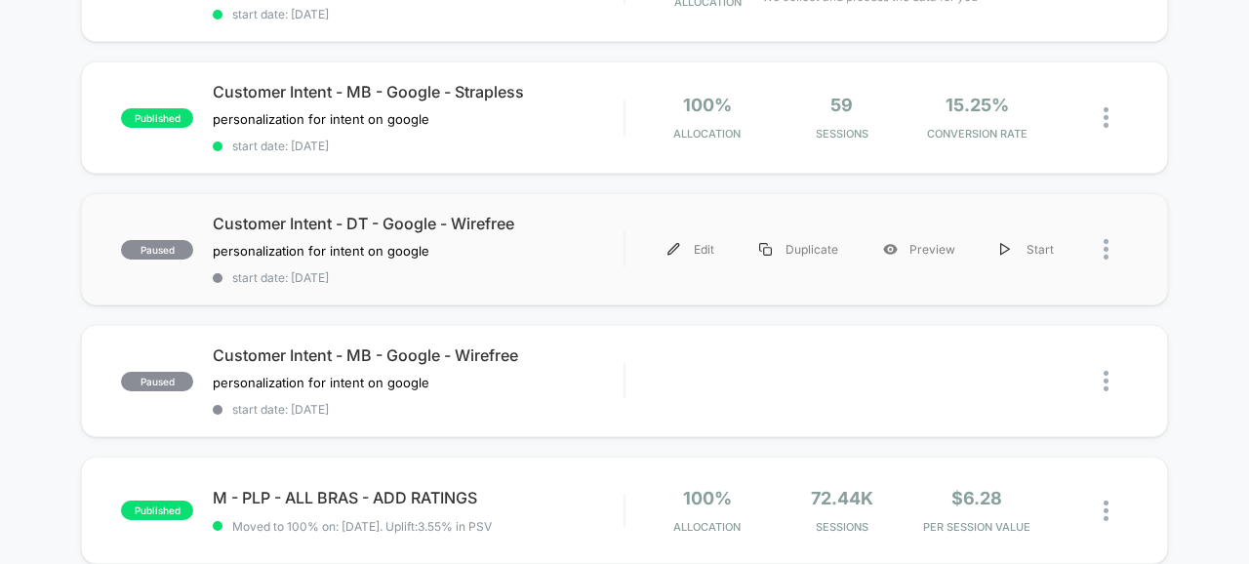
scroll to position [910, 0]
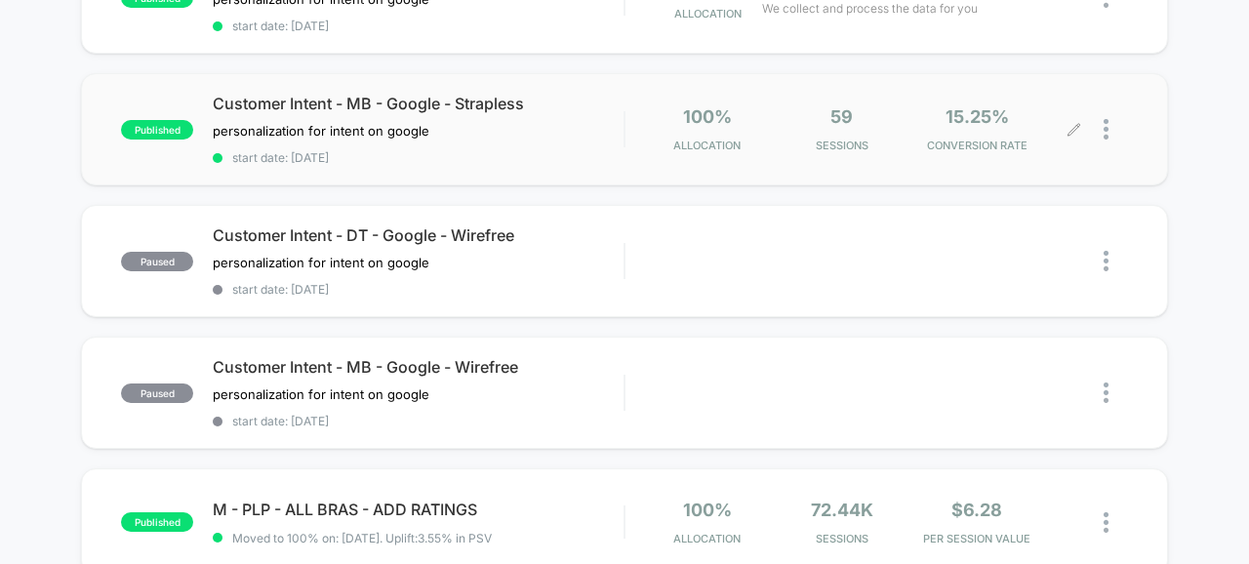
click at [1109, 124] on div at bounding box center [1115, 129] width 24 height 46
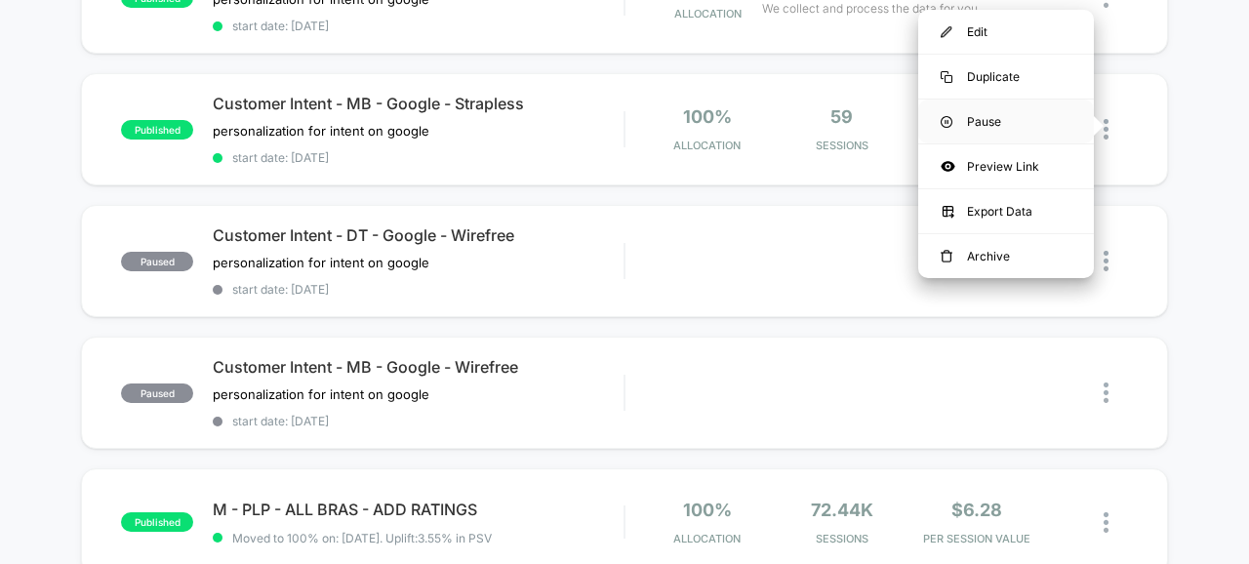
click at [989, 120] on div "Pause" at bounding box center [1006, 122] width 176 height 44
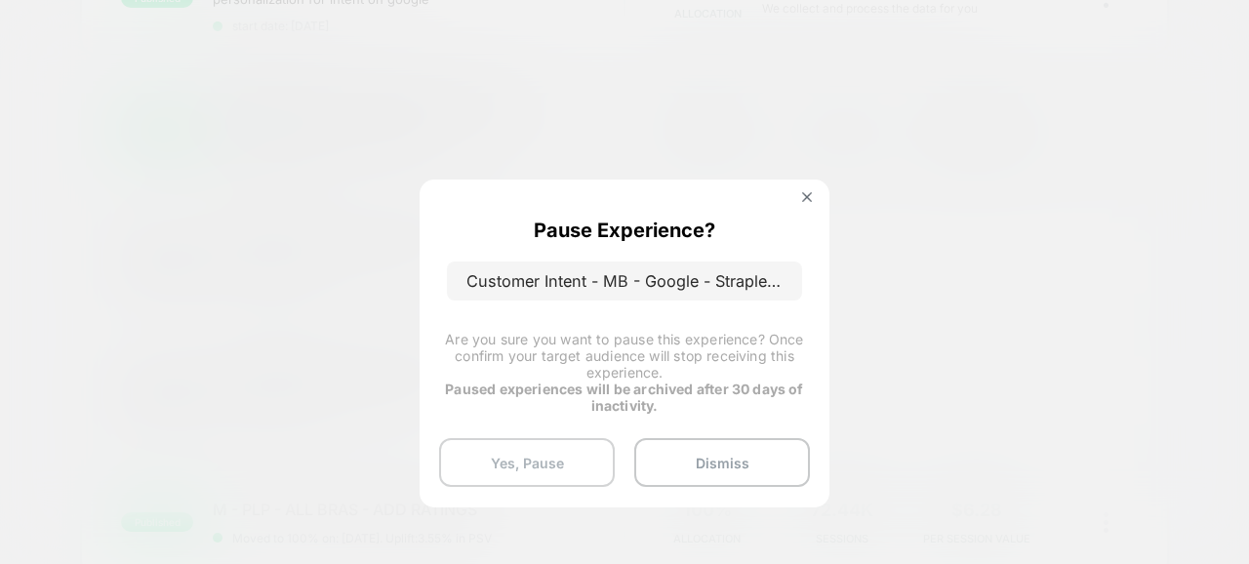
click at [538, 466] on button "Yes, Pause" at bounding box center [527, 462] width 176 height 49
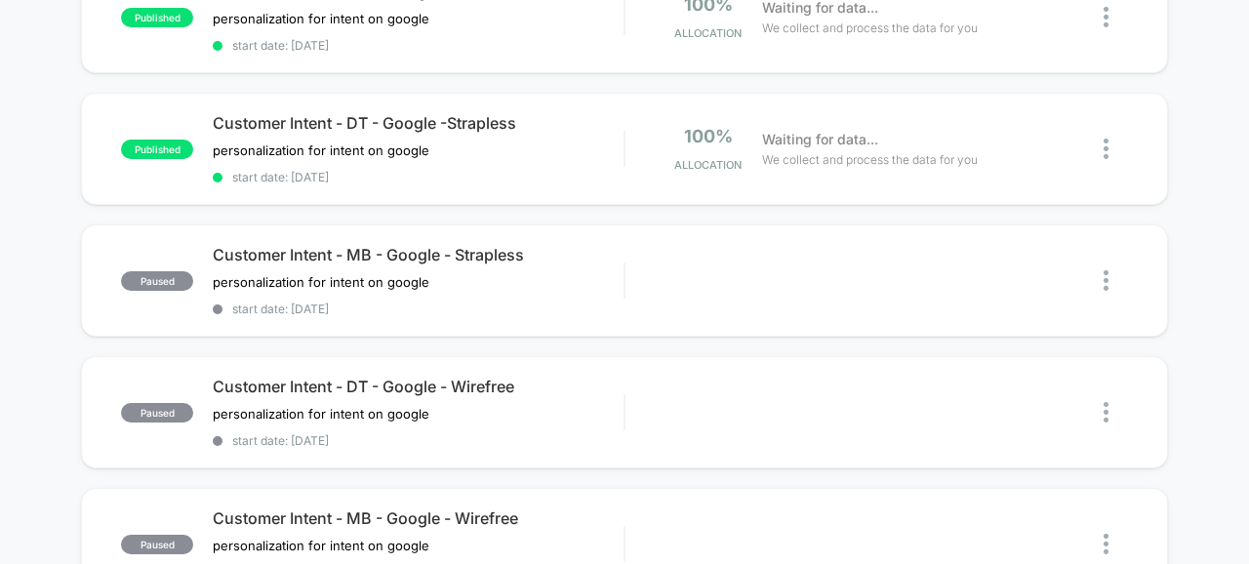
scroll to position [753, 0]
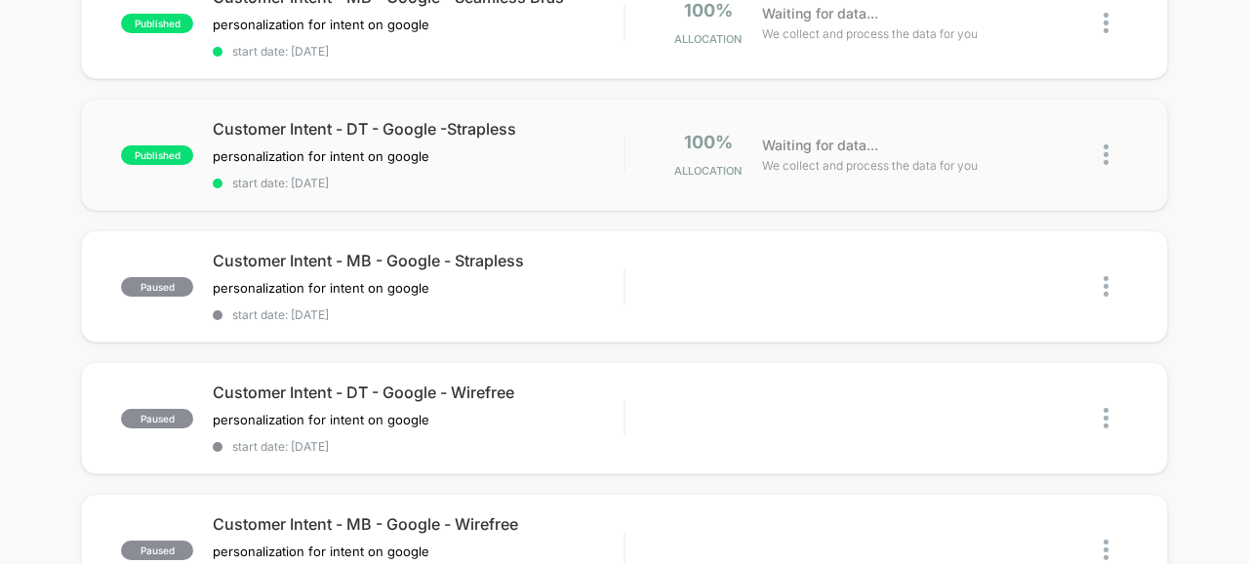
click at [1103, 156] on img at bounding box center [1105, 154] width 5 height 20
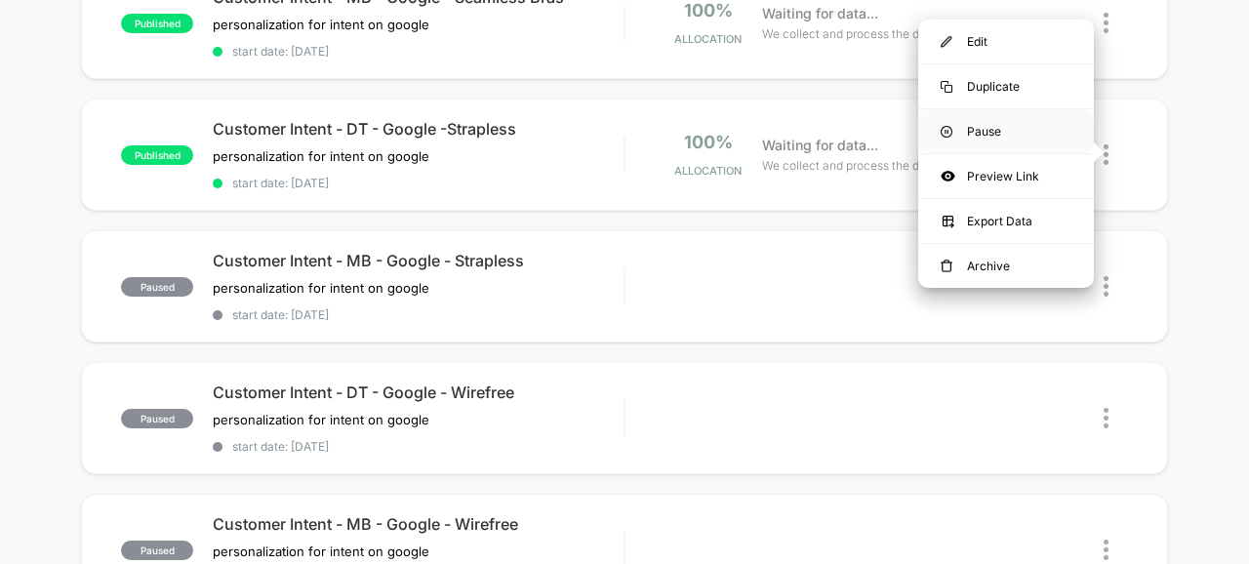
click at [979, 131] on div "Pause" at bounding box center [1006, 131] width 176 height 44
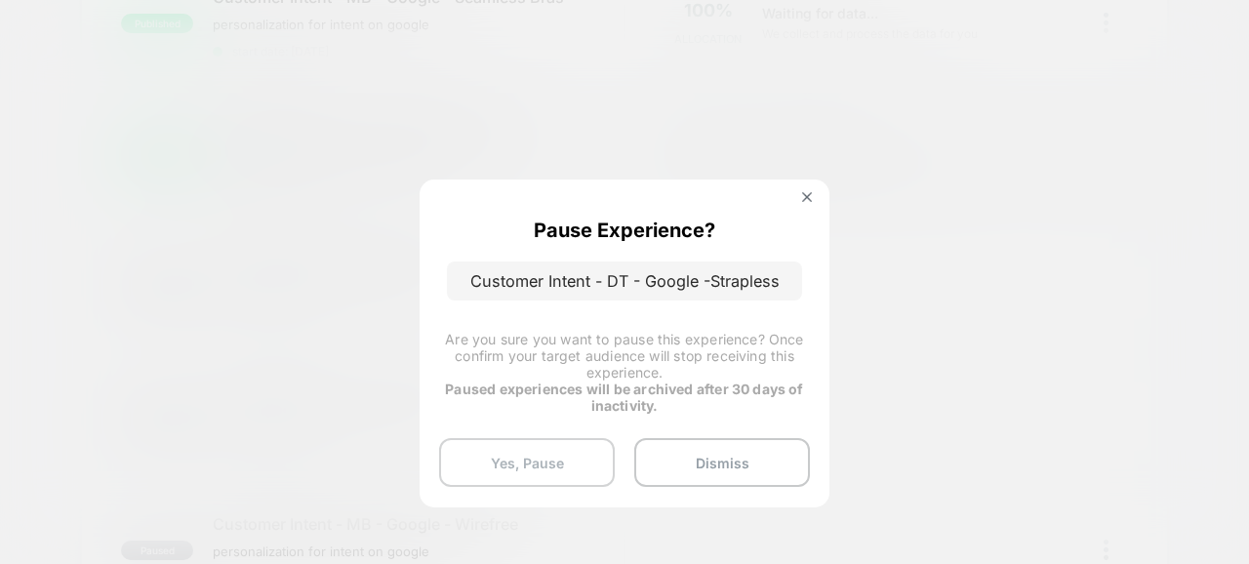
click at [521, 459] on button "Yes, Pause" at bounding box center [527, 462] width 176 height 49
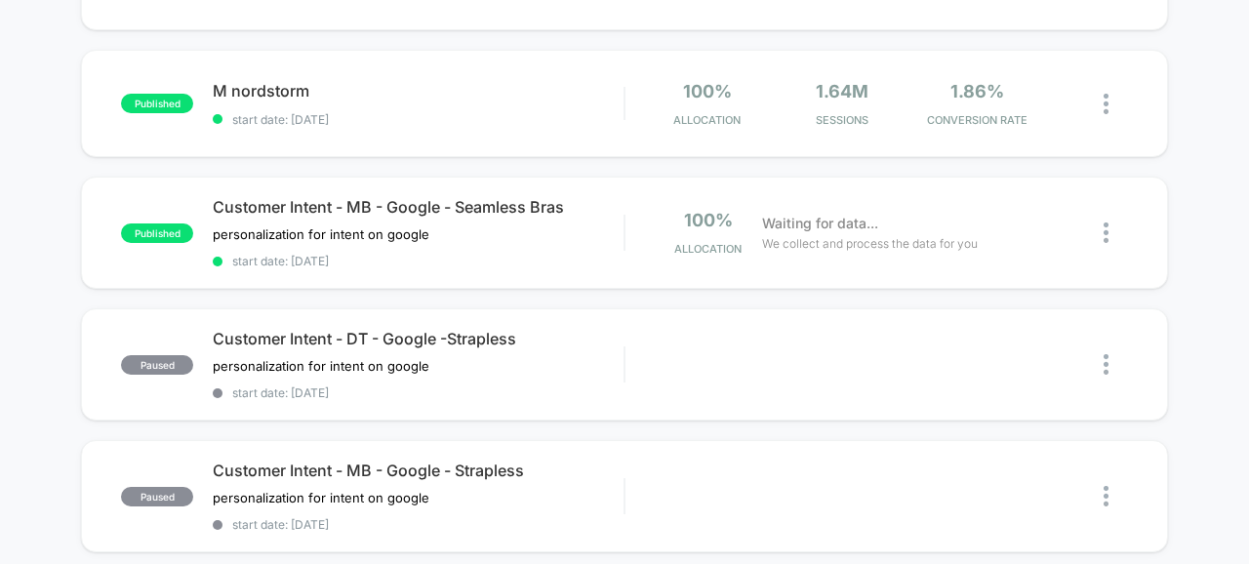
scroll to position [538, 0]
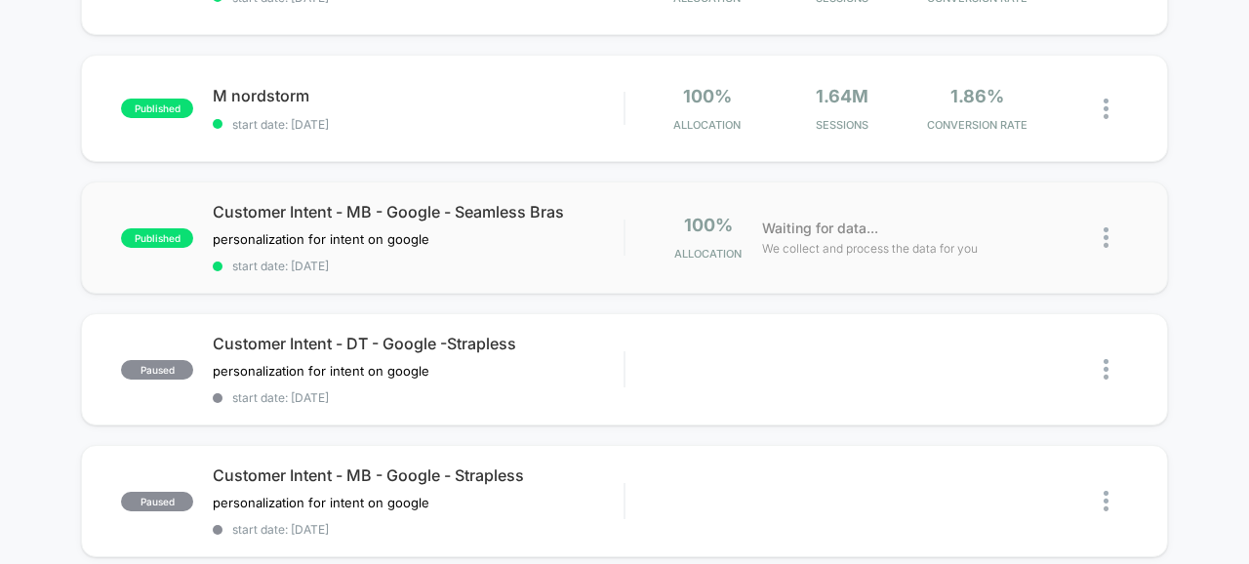
click at [1104, 240] on img at bounding box center [1105, 237] width 5 height 20
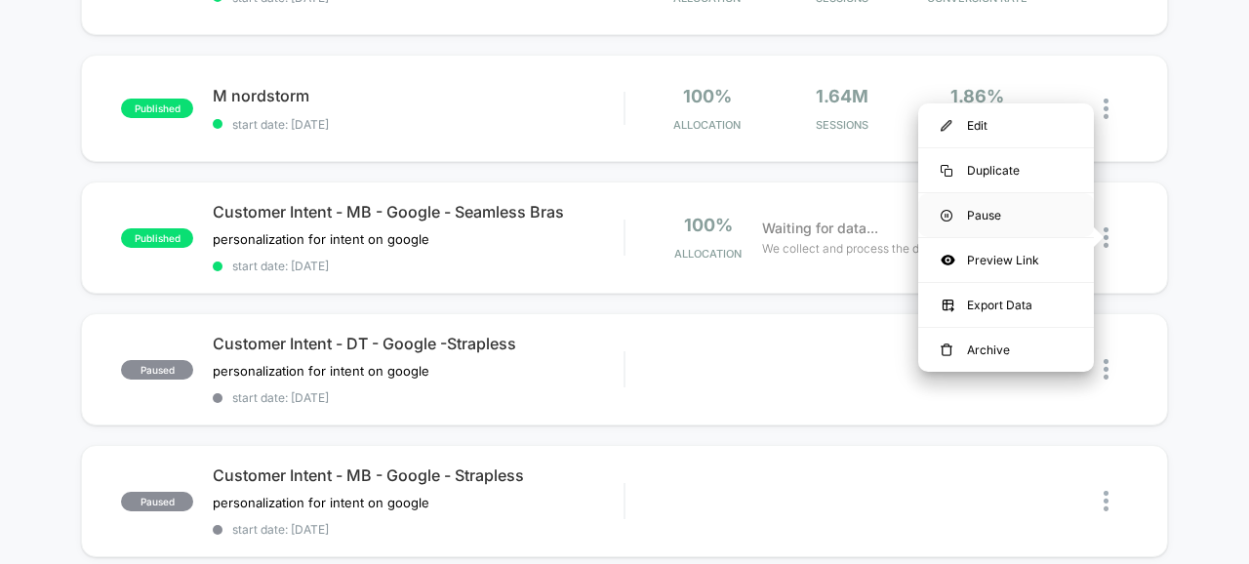
click at [976, 211] on div "Pause" at bounding box center [1006, 215] width 176 height 44
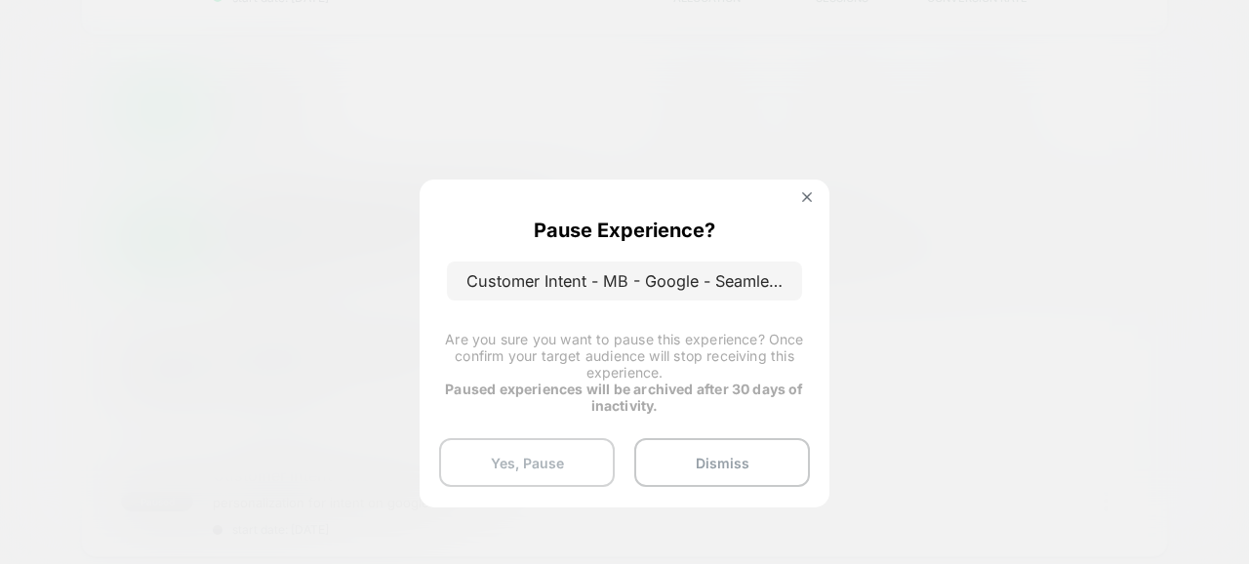
click at [527, 452] on button "Yes, Pause" at bounding box center [527, 462] width 176 height 49
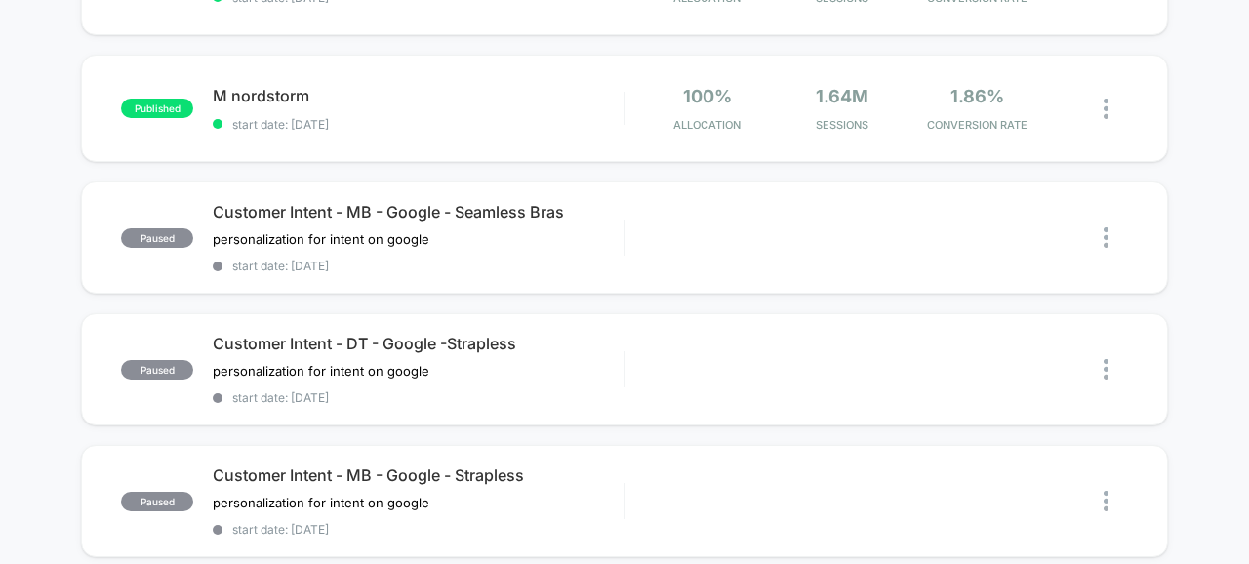
scroll to position [0, 0]
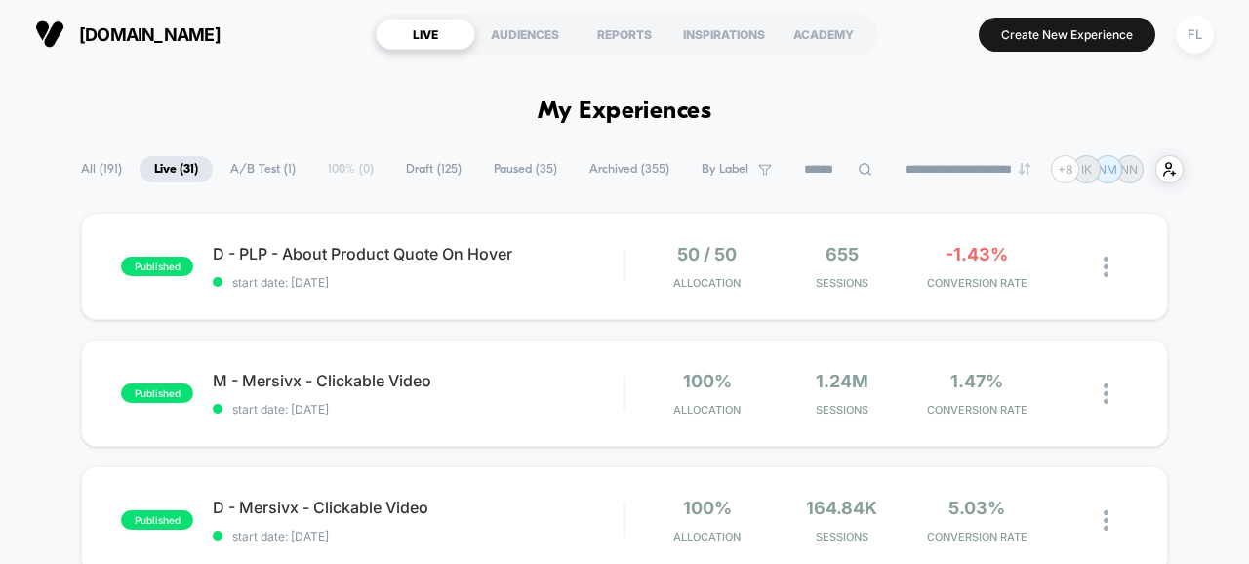
click at [100, 173] on span "All ( 191 )" at bounding box center [101, 169] width 70 height 26
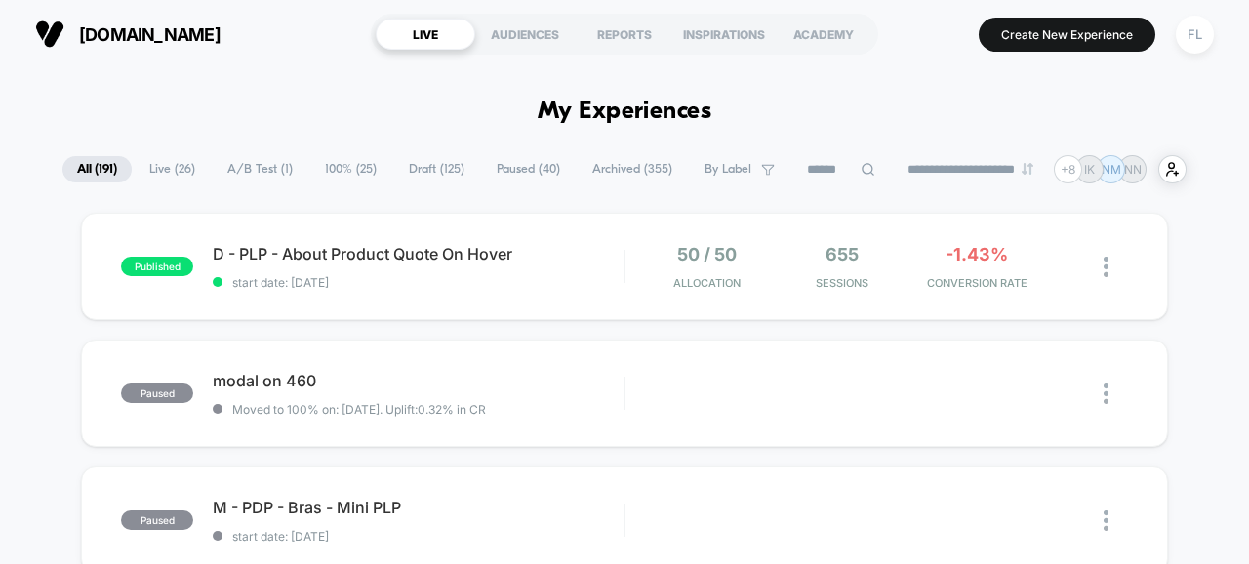
click at [158, 174] on span "Live ( 26 )" at bounding box center [172, 169] width 75 height 26
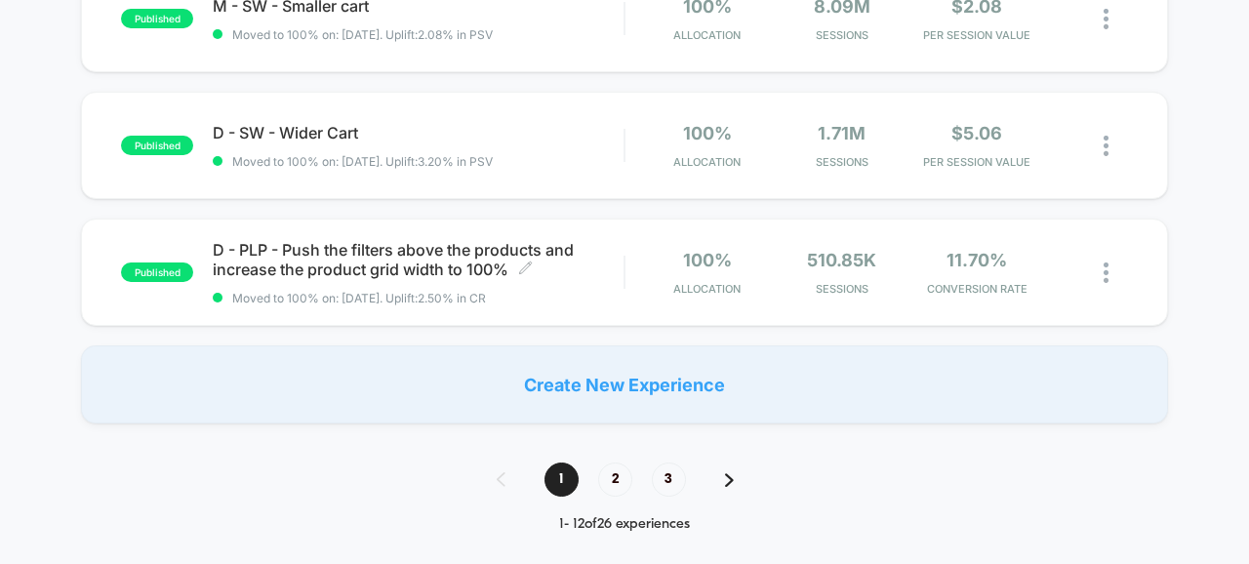
scroll to position [1402, 0]
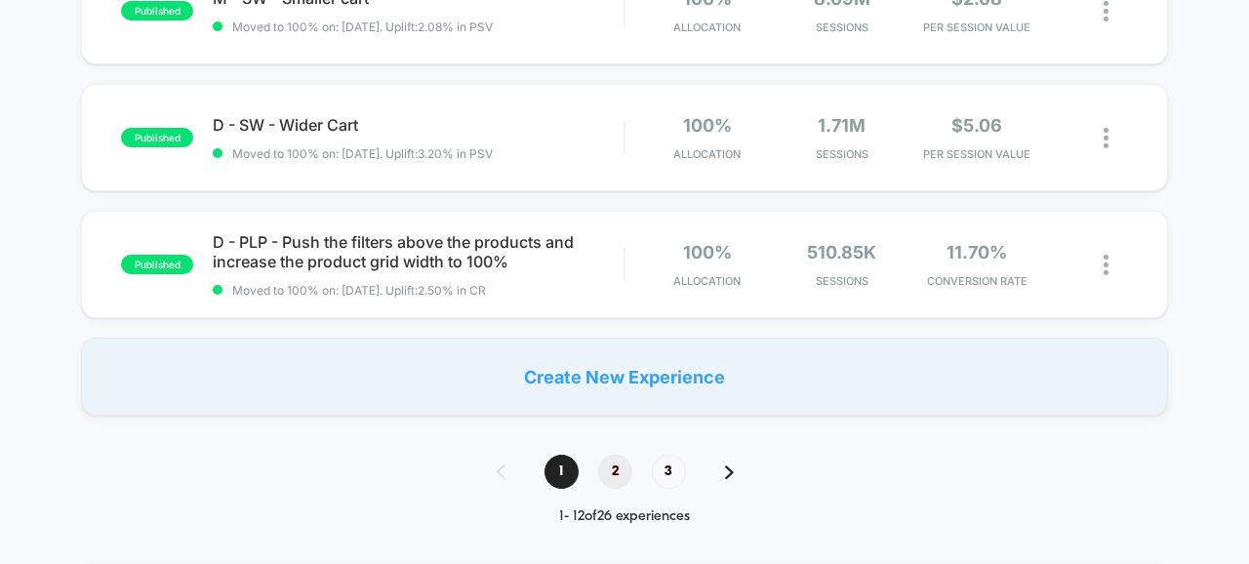
click at [615, 471] on span "2" at bounding box center [615, 472] width 34 height 34
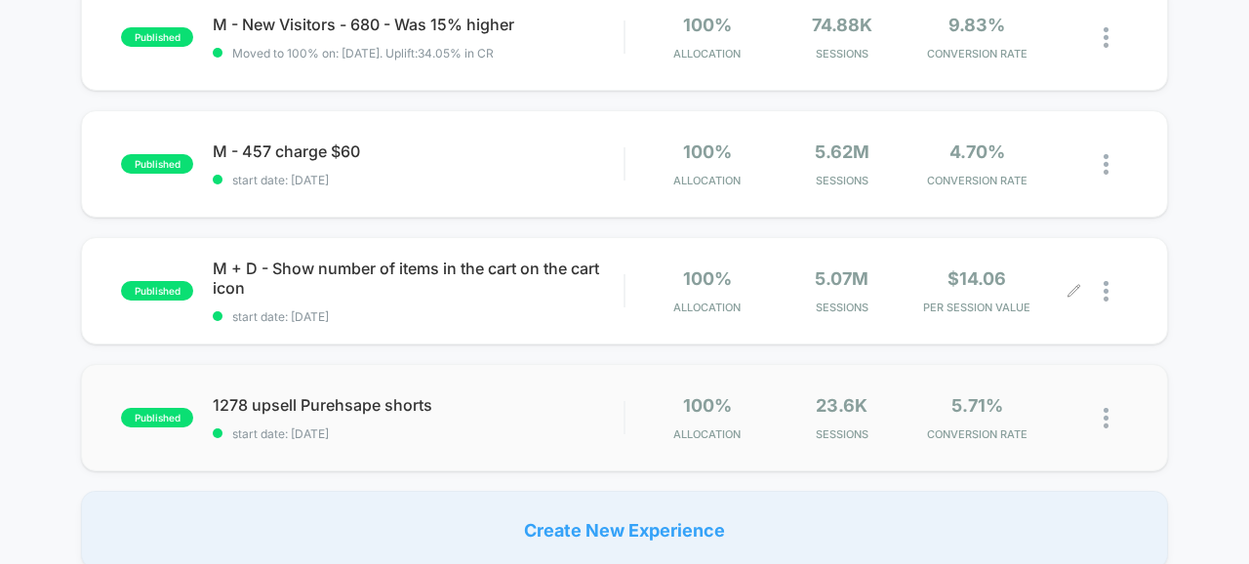
scroll to position [1235, 0]
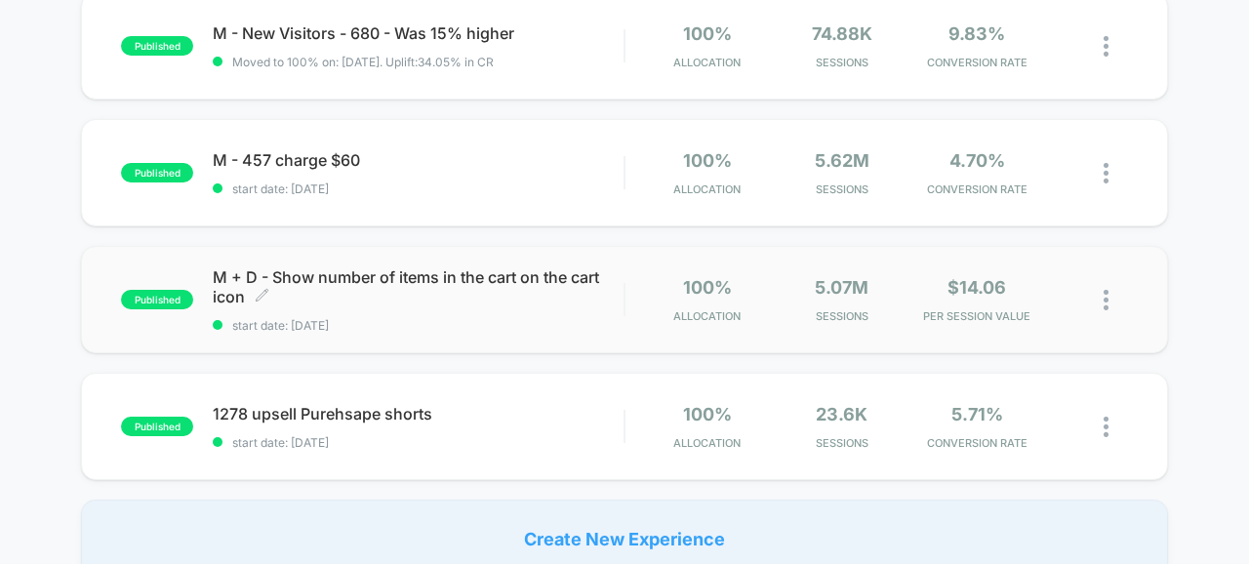
click at [571, 318] on span "start date: [DATE]" at bounding box center [418, 325] width 411 height 15
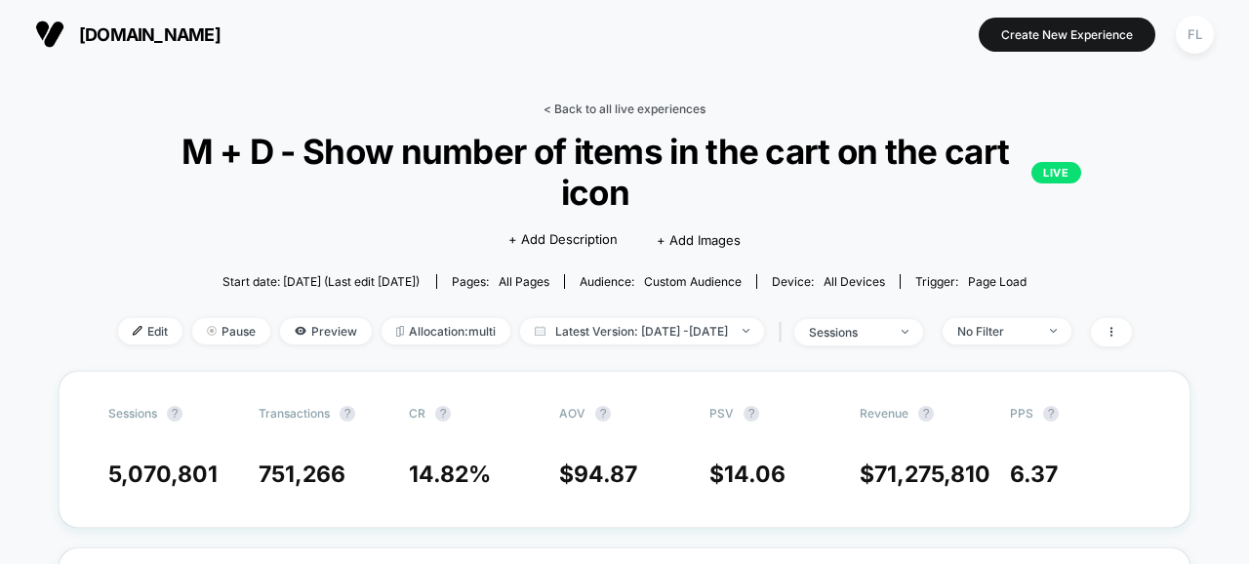
click at [652, 109] on link "< Back to all live experiences" at bounding box center [624, 108] width 162 height 15
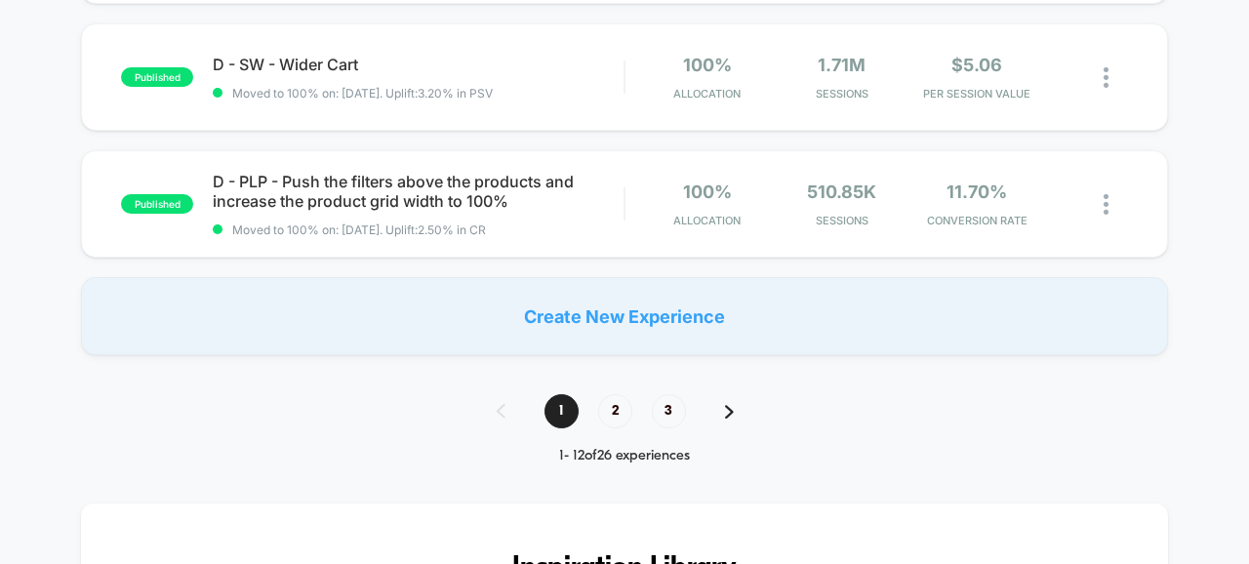
scroll to position [1466, 0]
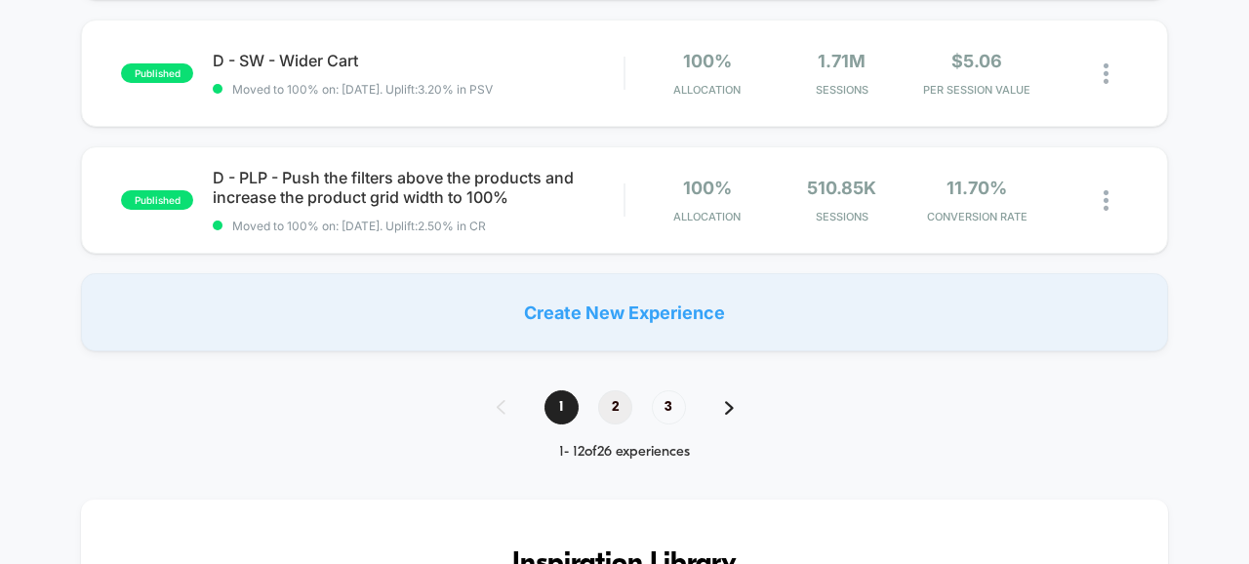
click at [607, 416] on span "2" at bounding box center [615, 407] width 34 height 34
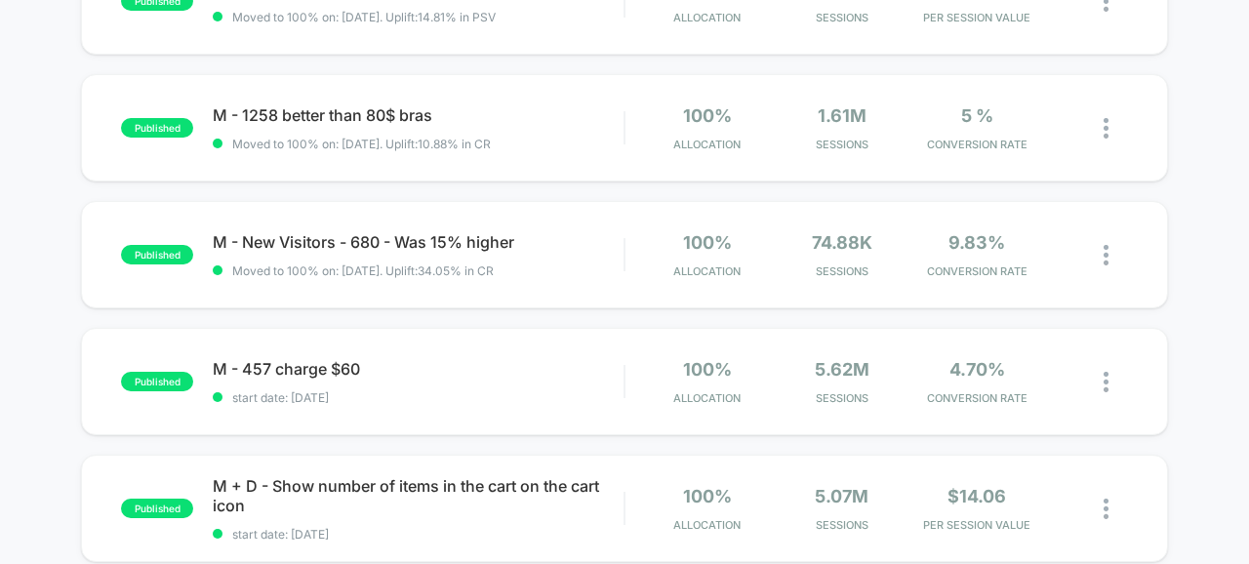
scroll to position [1028, 0]
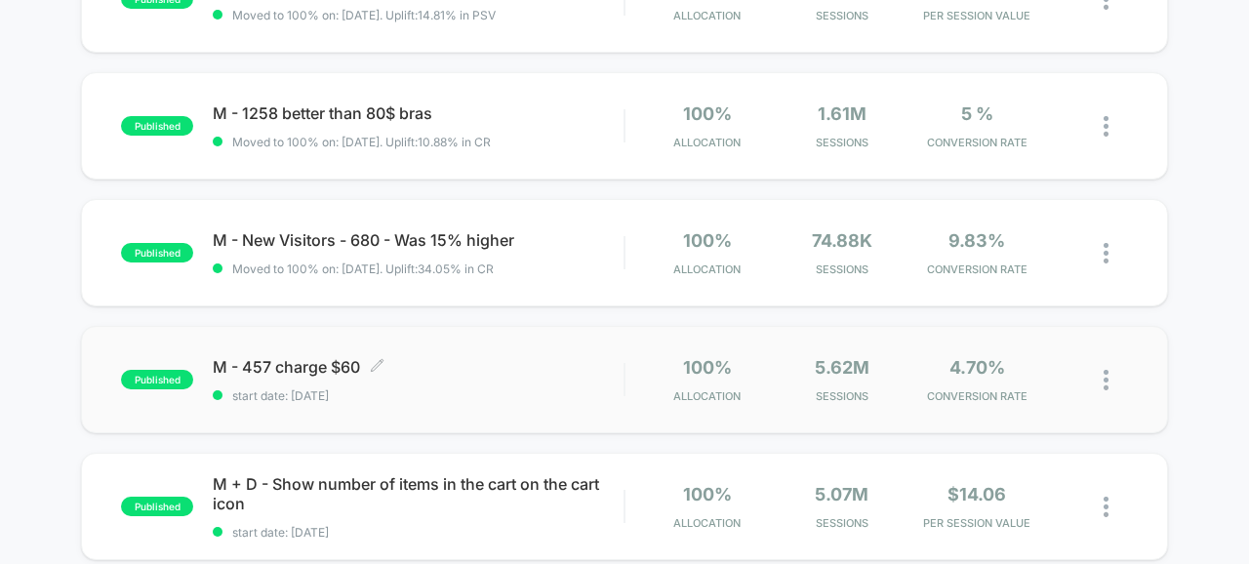
click at [479, 377] on div "M - 457 charge $60 Click to edit experience details Click to edit experience de…" at bounding box center [418, 380] width 411 height 46
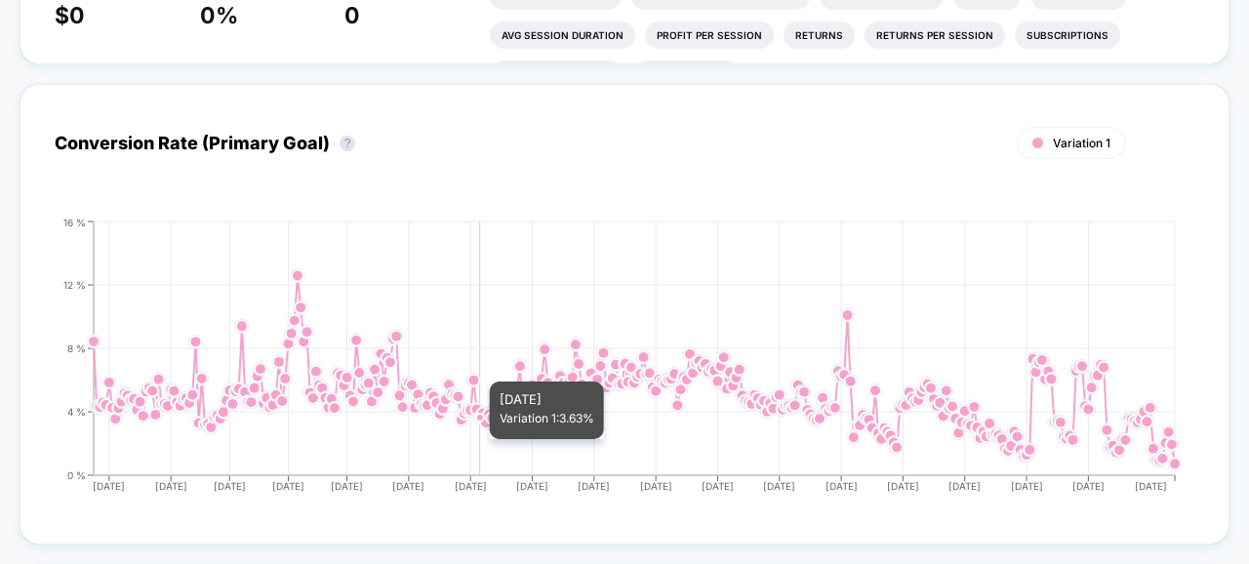
scroll to position [609, 0]
